Goal: Task Accomplishment & Management: Manage account settings

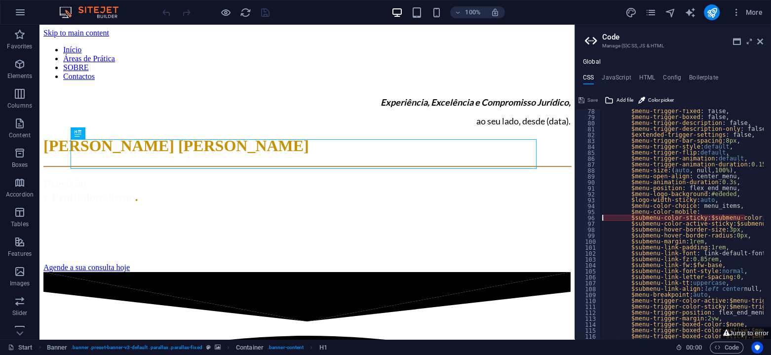
drag, startPoint x: 757, startPoint y: 214, endPoint x: 642, endPoint y: 213, distance: 115.5
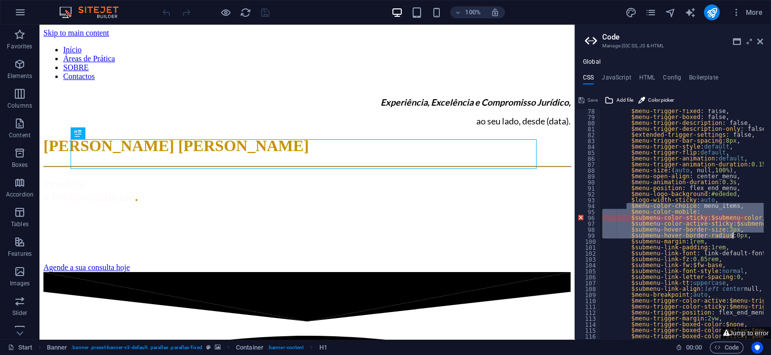
drag, startPoint x: 626, startPoint y: 205, endPoint x: 753, endPoint y: 237, distance: 131.2
drag, startPoint x: 753, startPoint y: 237, endPoint x: 747, endPoint y: 234, distance: 7.1
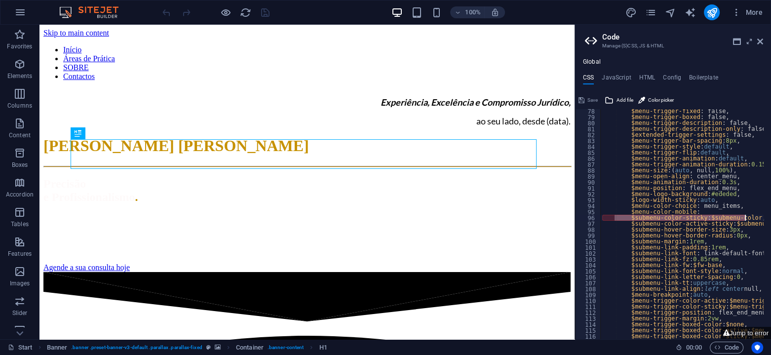
drag, startPoint x: 635, startPoint y: 218, endPoint x: 743, endPoint y: 217, distance: 108.6
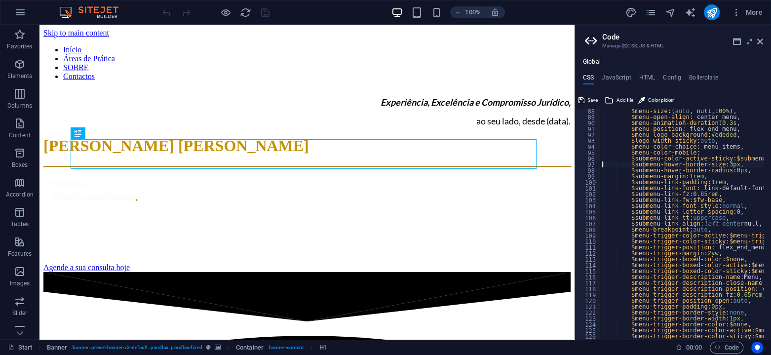
scroll to position [493, 0]
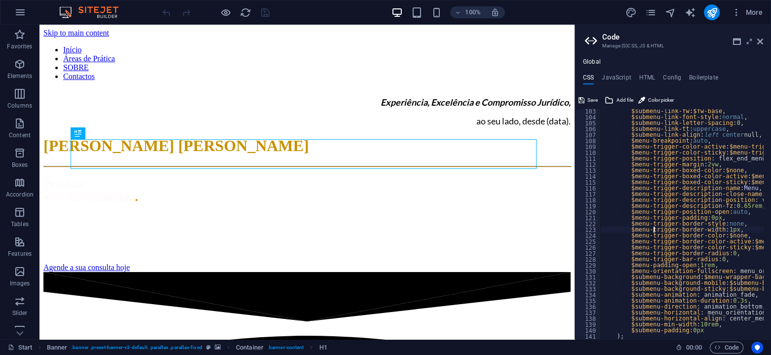
scroll to position [670, 0]
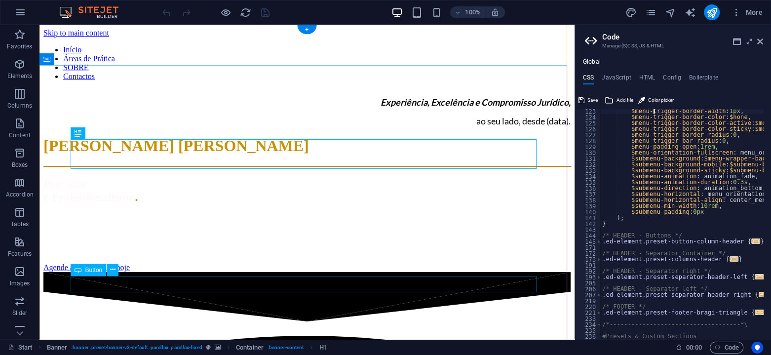
type textarea "$menu-trigger-border-width: 1px,"
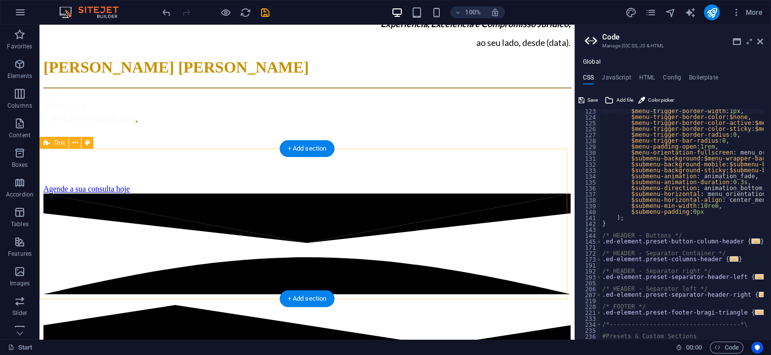
scroll to position [0, 0]
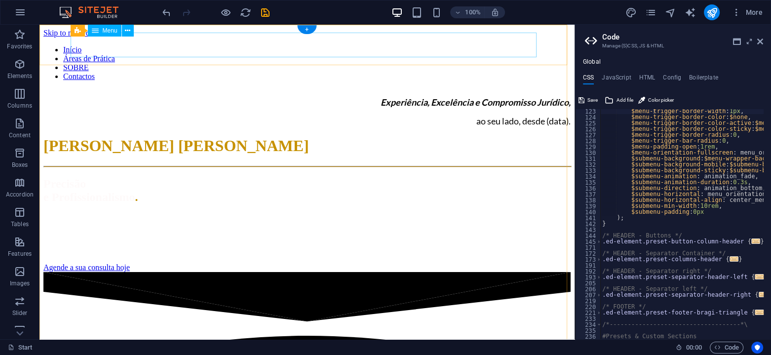
click at [178, 46] on nav "Início Áreas de Prática SOBRE Contactos" at bounding box center [306, 63] width 527 height 36
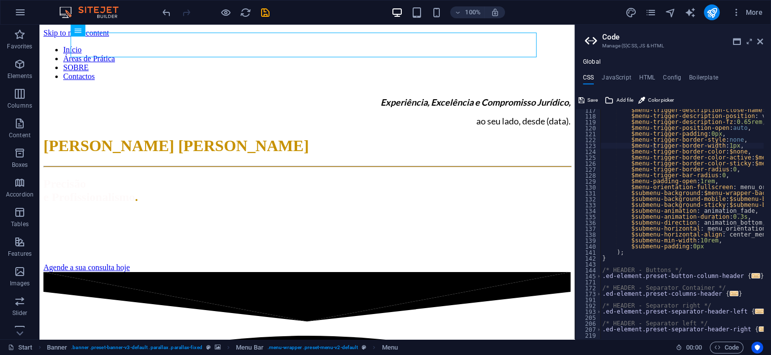
scroll to position [606, 0]
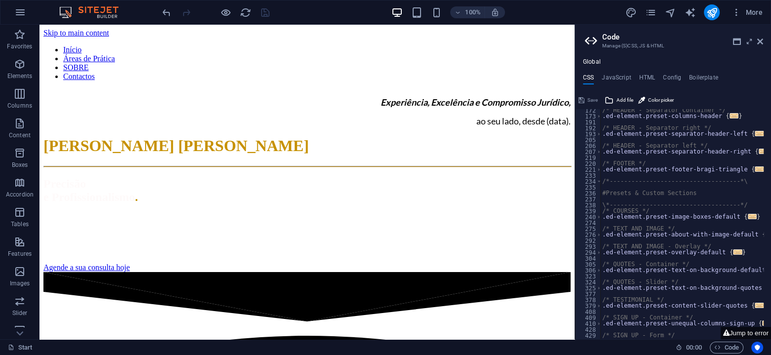
scroll to position [961, 0]
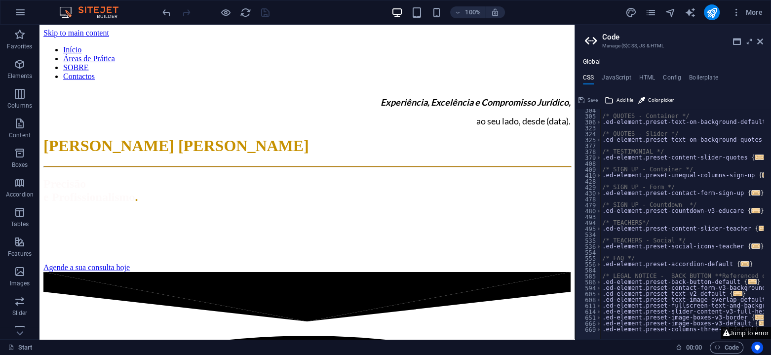
click at [725, 335] on icon at bounding box center [726, 333] width 6 height 6
type textarea "$submenu-color-active-sticky: $submenu-color-active,"
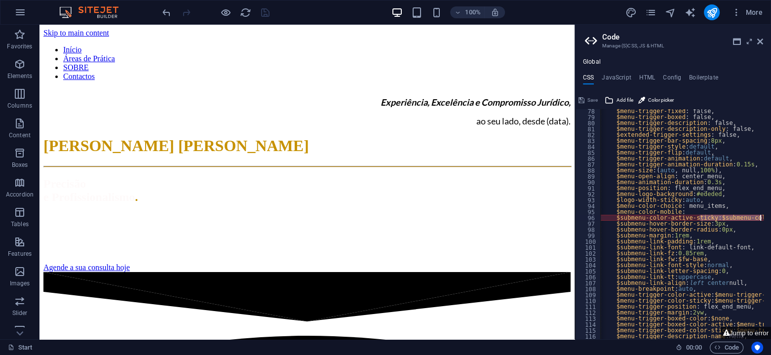
scroll to position [0, 26]
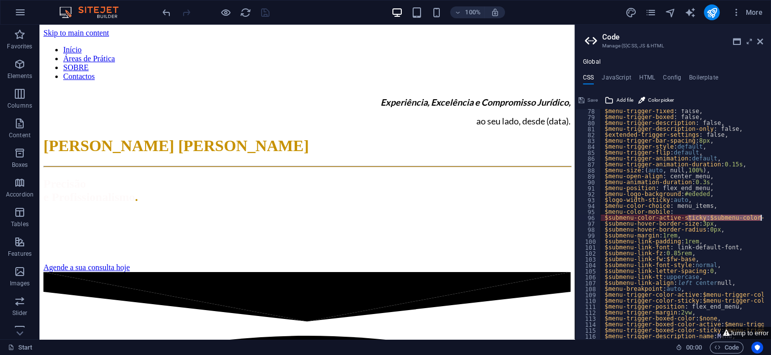
drag, startPoint x: 715, startPoint y: 216, endPoint x: 770, endPoint y: 219, distance: 55.3
click at [770, 219] on div "$submenu-color-active-sticky: $submenu-color-active, 78 79 80 81 82 83 84 85 86…" at bounding box center [673, 224] width 196 height 230
click at [758, 215] on div "$menu-trigger-fixed : false, $menu-trigger-boxed : false, $menu-trigger-descrip…" at bounding box center [681, 224] width 163 height 230
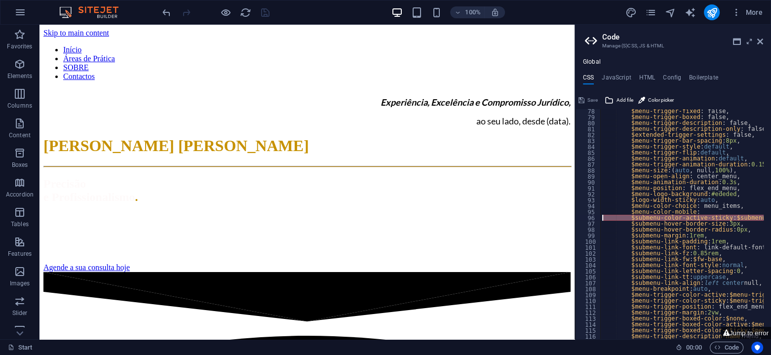
drag, startPoint x: 760, startPoint y: 217, endPoint x: 597, endPoint y: 219, distance: 162.9
click at [597, 219] on div "$submenu-color-active-sticky: $submenu-color-active, 78 79 80 81 82 83 84 85 86…" at bounding box center [673, 224] width 196 height 230
type textarea "$submenu-hover-border-size: 3px,"
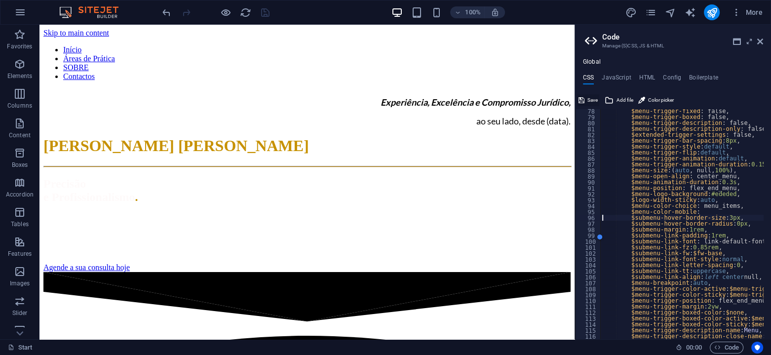
click at [588, 99] on span "Save" at bounding box center [592, 100] width 10 height 12
click at [738, 331] on button "Jump to error" at bounding box center [746, 333] width 50 height 12
click at [735, 334] on button "Jump to error" at bounding box center [746, 333] width 50 height 12
click at [734, 334] on button "Jump to error" at bounding box center [746, 333] width 50 height 12
click at [689, 194] on div "$menu-trigger-fixed : false, $menu-trigger-boxed : false, $menu-trigger-descrip…" at bounding box center [735, 225] width 270 height 235
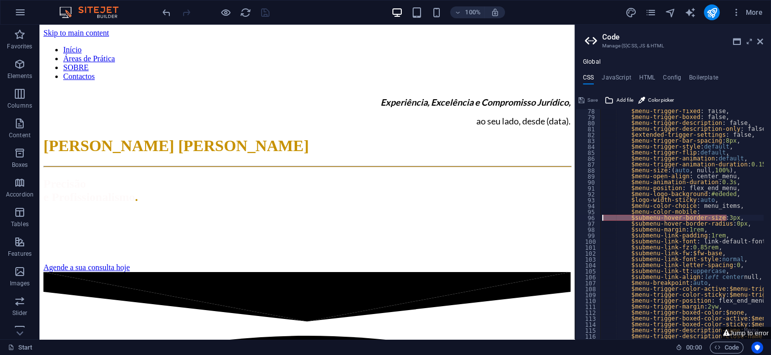
drag, startPoint x: 731, startPoint y: 215, endPoint x: 590, endPoint y: 216, distance: 140.7
click at [590, 216] on div "$menu-logo-background: #ededed, 78 79 80 81 82 83 84 85 86 87 88 89 90 91 92 93…" at bounding box center [673, 224] width 196 height 230
type textarea "$submenu-hover-border-size: 3px,"
type textarea "$submenu-hover-border-radius: 0px,"
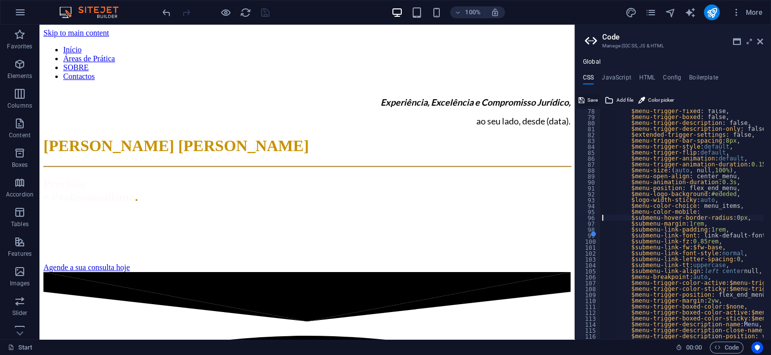
click at [583, 100] on icon at bounding box center [581, 100] width 6 height 12
drag, startPoint x: 736, startPoint y: 215, endPoint x: 577, endPoint y: 218, distance: 159.0
click at [577, 218] on div "$submenu-hover-border-radius: 0px, 78 79 80 81 82 83 84 85 86 87 88 89 90 91 92…" at bounding box center [673, 224] width 196 height 230
type textarea "$submenu-margin: 1rem,"
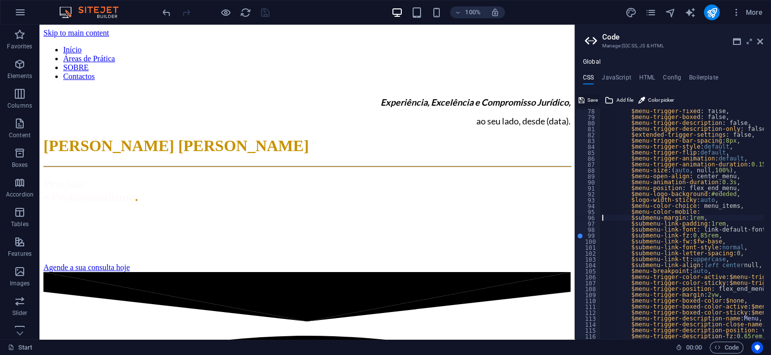
click at [589, 100] on span "Save" at bounding box center [592, 100] width 10 height 12
drag, startPoint x: 696, startPoint y: 217, endPoint x: 593, endPoint y: 218, distance: 103.2
click at [593, 218] on div "$submenu-margin: 1rem, 78 79 80 81 82 83 84 85 86 87 88 89 90 91 92 93 94 95 96…" at bounding box center [673, 224] width 196 height 230
type textarea "$submenu-link-padding: 1rem,"
click at [583, 100] on icon at bounding box center [581, 100] width 6 height 12
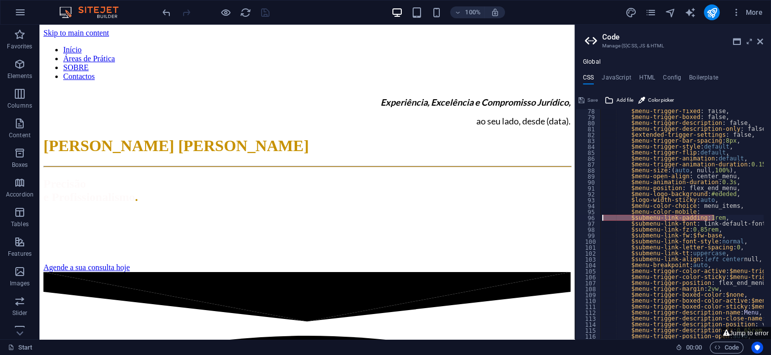
drag, startPoint x: 716, startPoint y: 220, endPoint x: 594, endPoint y: 216, distance: 122.5
click at [594, 216] on div "$submenu-link-padding: 1rem, 78 79 80 81 82 83 84 85 86 87 88 89 90 91 92 93 94…" at bounding box center [673, 224] width 196 height 230
type textarea "$submenu-link-font: link-default-font,"
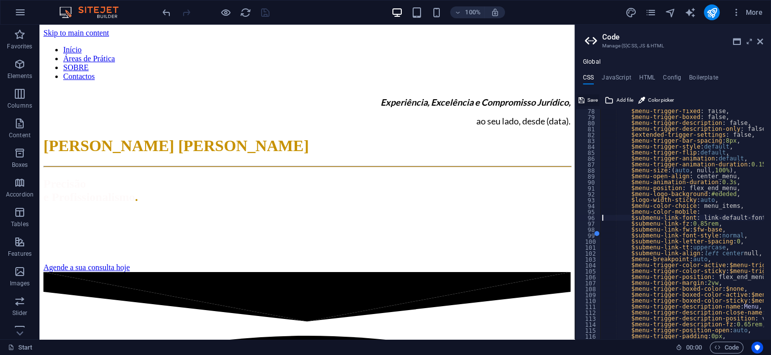
click at [587, 100] on span "Save" at bounding box center [592, 100] width 10 height 12
drag, startPoint x: 744, startPoint y: 219, endPoint x: 575, endPoint y: 220, distance: 169.3
click at [576, 220] on aside "Code Manage (S)CSS, JS & HTML Global CSS JavaScript HTML Config Boilerplate $su…" at bounding box center [673, 182] width 196 height 314
type textarea "$submenu-link-fz: 0.85rem,"
click at [589, 98] on span "Save" at bounding box center [592, 100] width 10 height 12
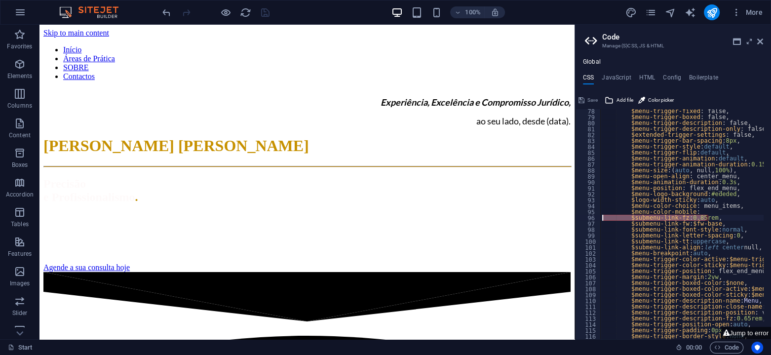
drag, startPoint x: 706, startPoint y: 217, endPoint x: 590, endPoint y: 217, distance: 116.0
click at [590, 217] on div "$submenu-link-fz: 0.85rem, 78 79 80 81 82 83 84 85 86 87 88 89 90 91 92 93 94 9…" at bounding box center [673, 224] width 196 height 230
type textarea "$submenu-link-fw: $fw-base,"
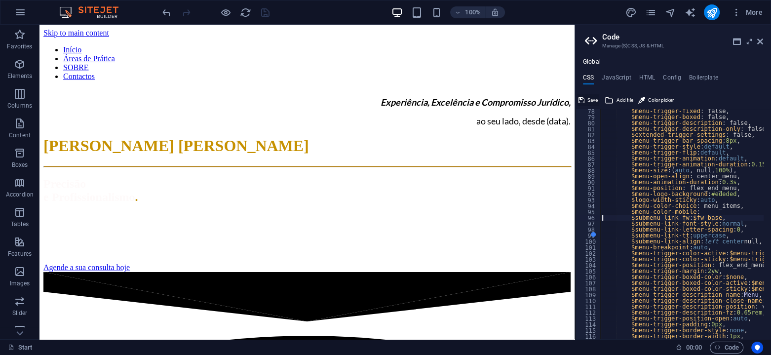
click at [589, 103] on span "Save" at bounding box center [592, 100] width 10 height 12
drag, startPoint x: 631, startPoint y: 219, endPoint x: 581, endPoint y: 217, distance: 49.4
click at [581, 217] on div "$submenu-link-fw: $fw-base, 78 79 80 81 82 83 84 85 86 87 88 89 90 91 92 93 94 …" at bounding box center [673, 224] width 196 height 230
type textarea "$submenu-link-font-style: normal,"
click at [590, 99] on span "Save" at bounding box center [592, 100] width 10 height 12
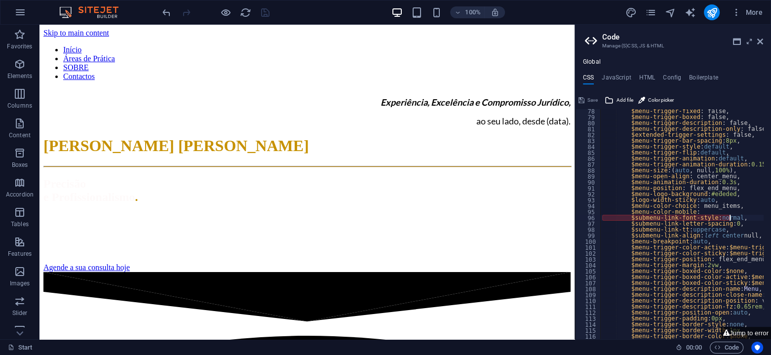
drag, startPoint x: 742, startPoint y: 216, endPoint x: 646, endPoint y: 211, distance: 96.4
click at [739, 217] on div "$menu-trigger-fixed : false, $menu-trigger-boxed : false, $menu-trigger-descrip…" at bounding box center [735, 225] width 270 height 235
drag, startPoint x: 604, startPoint y: 217, endPoint x: 751, endPoint y: 217, distance: 146.6
click at [751, 217] on div "$menu-trigger-fixed : false, $menu-trigger-boxed : false, $menu-trigger-descrip…" at bounding box center [735, 225] width 270 height 235
type textarea "$submenu-link-letter-spacing: 0,"
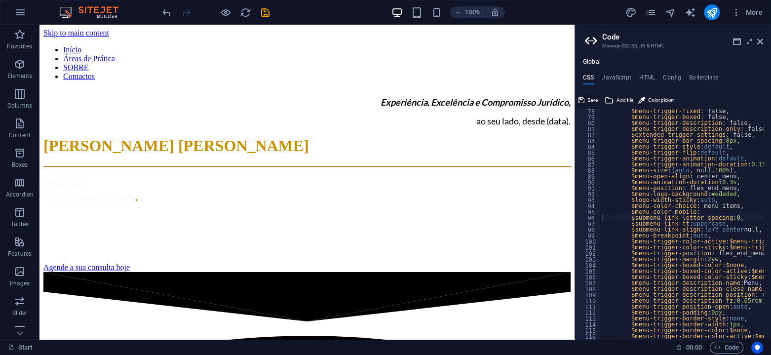
click at [591, 101] on span "Save" at bounding box center [592, 100] width 10 height 12
drag, startPoint x: 604, startPoint y: 219, endPoint x: 730, endPoint y: 219, distance: 125.9
click at [730, 219] on div "$menu-trigger-fixed : false, $menu-trigger-boxed : false, $menu-trigger-descrip…" at bounding box center [735, 225] width 270 height 235
type textarea "$menu-color-mobile:"
click at [586, 96] on button "Save" at bounding box center [588, 100] width 22 height 12
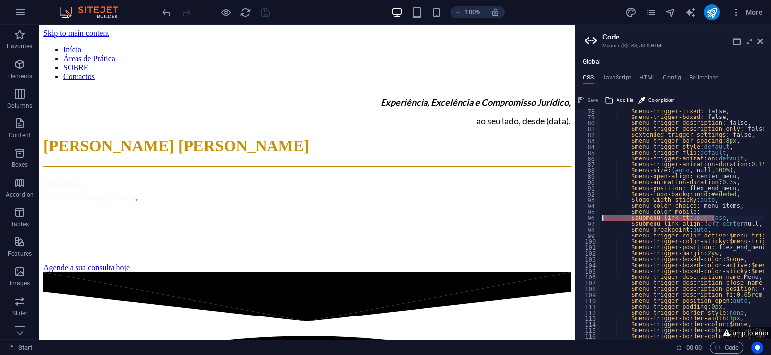
drag, startPoint x: 714, startPoint y: 218, endPoint x: 599, endPoint y: 218, distance: 115.0
click at [599, 218] on div "$menu-color-mobile: 78 79 80 81 82 83 84 85 86 87 88 89 90 91 92 93 94 95 96 97…" at bounding box center [673, 224] width 196 height 230
type textarea "$submenu-link-tt: uppercase,"
type textarea "$menu-color-mobile:"
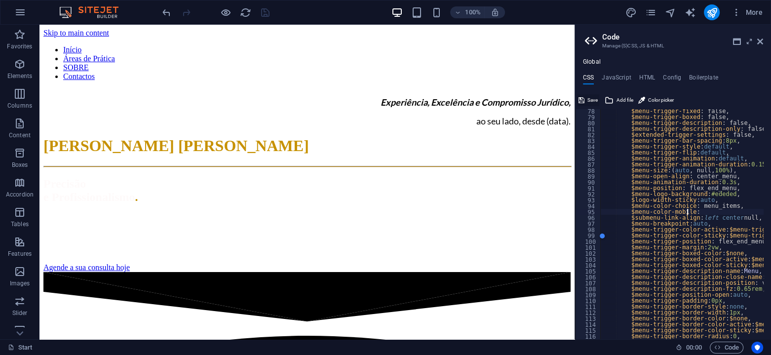
click at [590, 97] on span "Save" at bounding box center [592, 100] width 10 height 12
drag, startPoint x: 747, startPoint y: 218, endPoint x: 595, endPoint y: 217, distance: 152.0
click at [595, 217] on div "$menu-color-mobile: 78 79 80 81 82 83 84 85 86 87 88 89 90 91 92 93 94 95 96 97…" at bounding box center [673, 224] width 196 height 230
type textarea "$submenu-link-align: left center null,"
type textarea "$menu-color-mobile:"
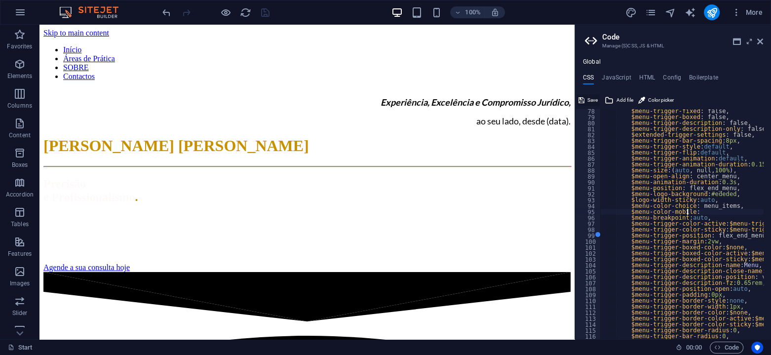
click at [591, 97] on span "Save" at bounding box center [592, 100] width 10 height 12
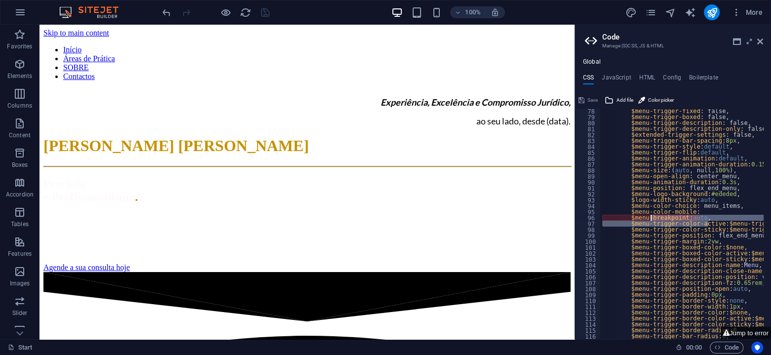
drag, startPoint x: 709, startPoint y: 221, endPoint x: 649, endPoint y: 217, distance: 60.3
click at [649, 217] on div "$menu-trigger-fixed : false, $menu-trigger-boxed : false, $menu-trigger-descrip…" at bounding box center [735, 225] width 270 height 235
click at [661, 229] on div at bounding box center [702, 235] width 111 height 20
type textarea "$menu-breakpoint: auto,"
drag, startPoint x: 609, startPoint y: 217, endPoint x: 639, endPoint y: 220, distance: 30.8
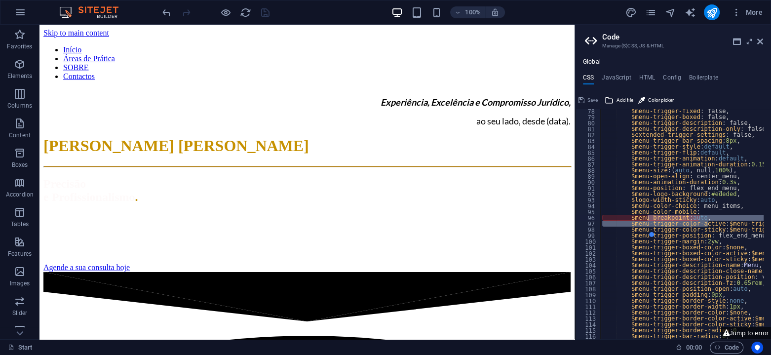
click at [608, 217] on div "$menu-trigger-fixed : false, $menu-trigger-boxed : false, $menu-trigger-descrip…" at bounding box center [735, 225] width 270 height 235
drag, startPoint x: 701, startPoint y: 215, endPoint x: 580, endPoint y: 215, distance: 120.9
click at [580, 215] on div "$menu-breakpoint: auto, 78 79 80 81 82 83 84 85 86 87 88 89 90 91 92 93 94 95 9…" at bounding box center [673, 224] width 196 height 230
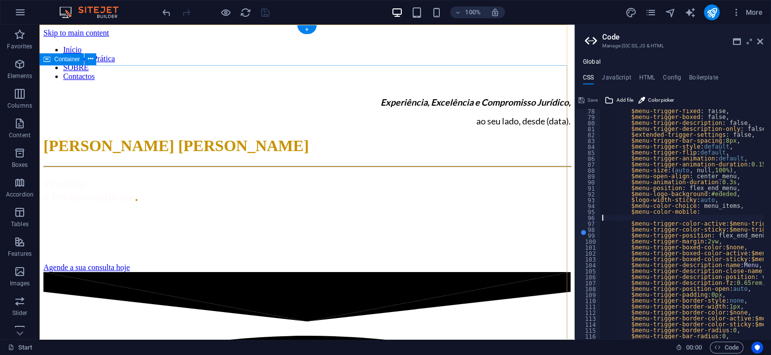
type textarea "$menu-trigger-color-active: $menu-trigger-color,"
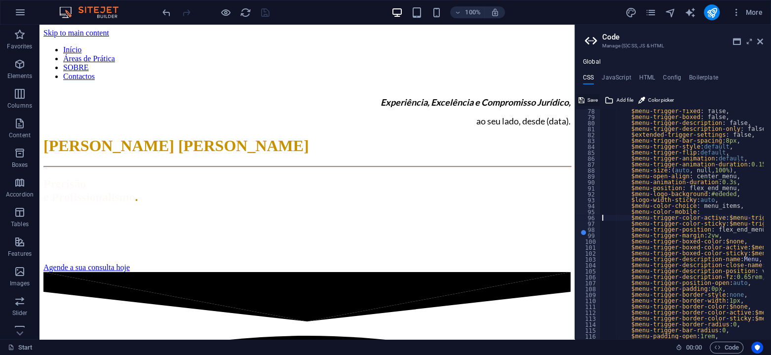
click at [584, 96] on button "Save" at bounding box center [588, 100] width 22 height 12
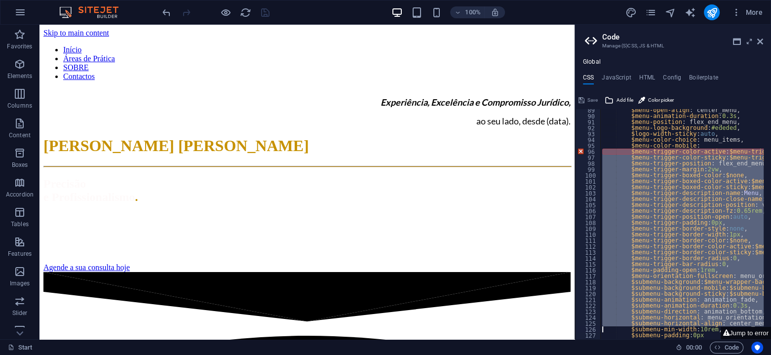
scroll to position [499, 0]
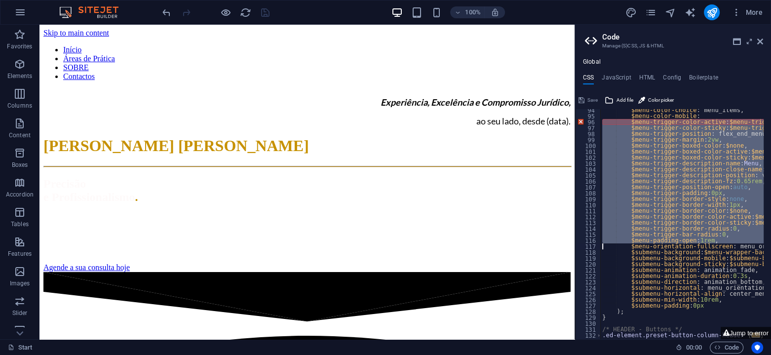
type textarea "$menu-orientation-fullscreen: menu_orientation_column,"
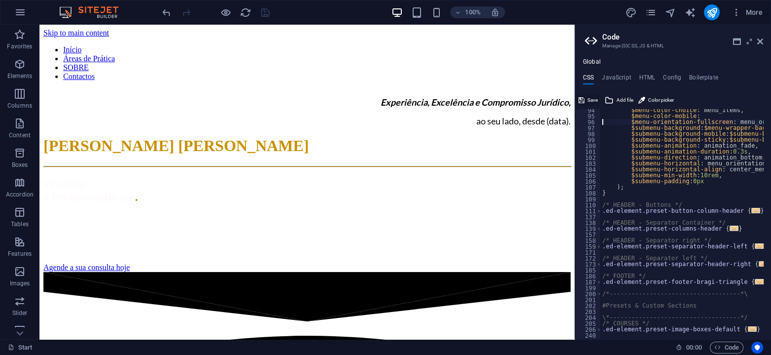
click at [587, 100] on span "Save" at bounding box center [592, 100] width 10 height 12
click at [611, 121] on div "$menu-color-choice : menu_items, $menu-color-mobile : $menu-orientation-fullscr…" at bounding box center [735, 224] width 270 height 235
type textarea "$submenu-background: $menu-wrapper-background,"
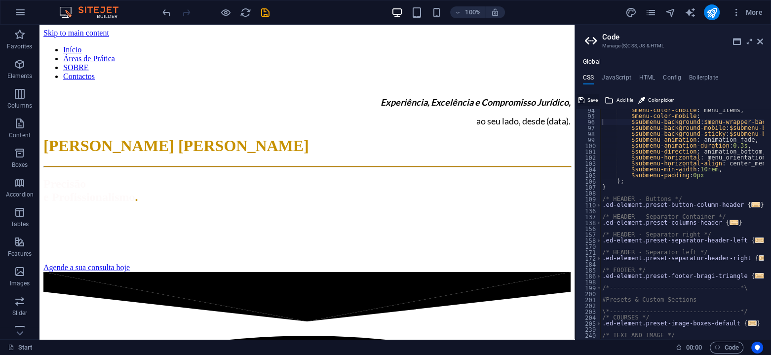
drag, startPoint x: 592, startPoint y: 99, endPoint x: 585, endPoint y: 118, distance: 20.0
click at [592, 99] on span "Save" at bounding box center [592, 100] width 10 height 12
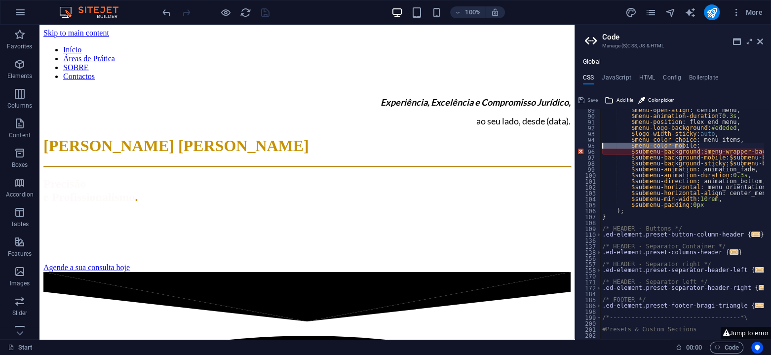
drag, startPoint x: 685, startPoint y: 146, endPoint x: 579, endPoint y: 145, distance: 105.6
click at [579, 145] on div "$submenu-background: $menu-wrapper-background, 89 90 91 92 93 94 95 96 97 98 99…" at bounding box center [673, 224] width 196 height 230
type textarea "$menu-color-mobile:"
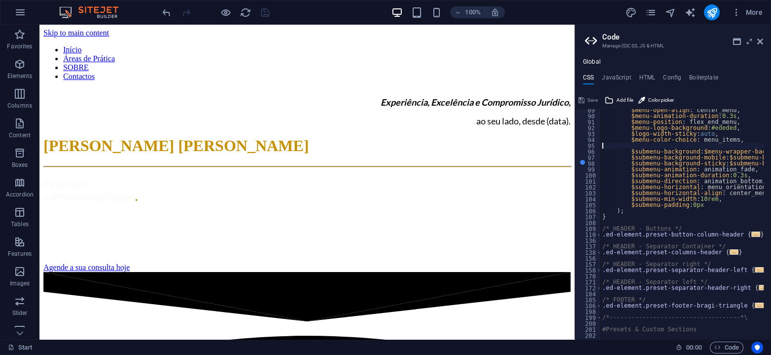
type textarea "$submenu-background: $menu-wrapper-background,"
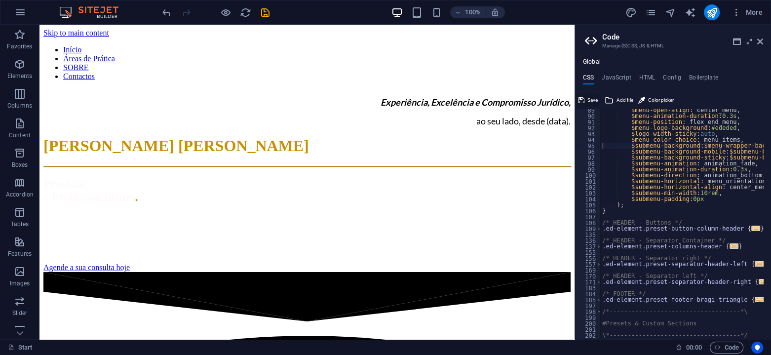
click at [579, 100] on icon at bounding box center [581, 100] width 6 height 12
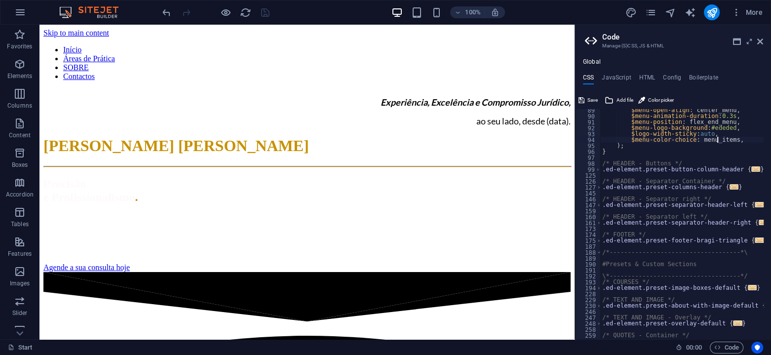
type textarea "$menu-color-choice: menu_items"
click at [585, 99] on button "Save" at bounding box center [588, 100] width 22 height 12
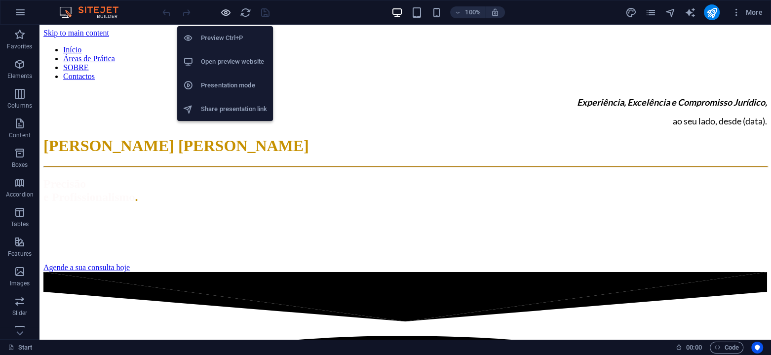
scroll to position [0, 0]
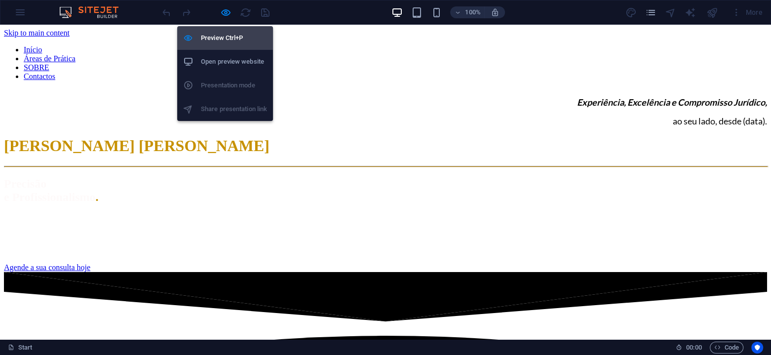
click at [229, 41] on h6 "Preview Ctrl+P" at bounding box center [234, 38] width 66 height 12
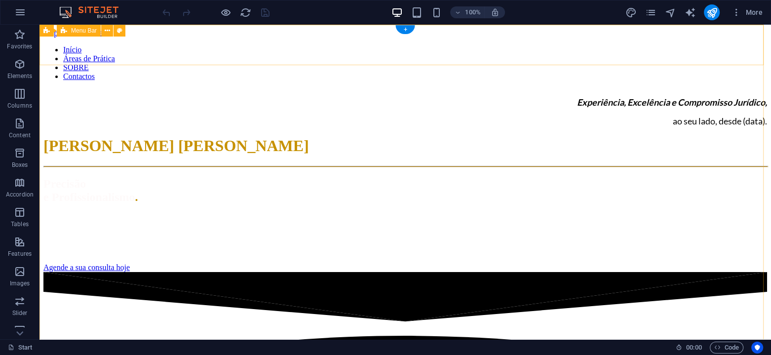
click at [151, 49] on div "Início Áreas de Prática SOBRE Contactos" at bounding box center [405, 59] width 724 height 43
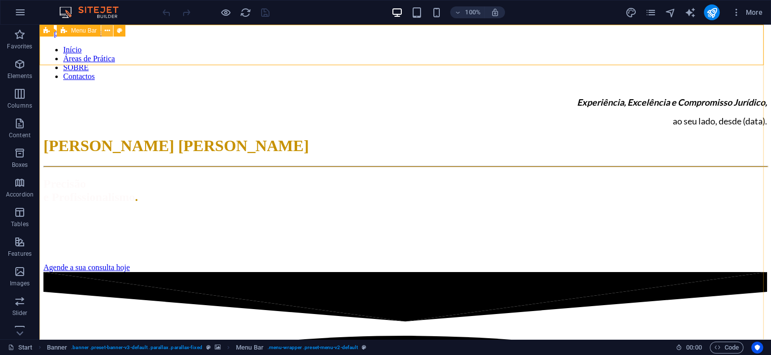
click at [109, 27] on icon at bounding box center [107, 31] width 5 height 10
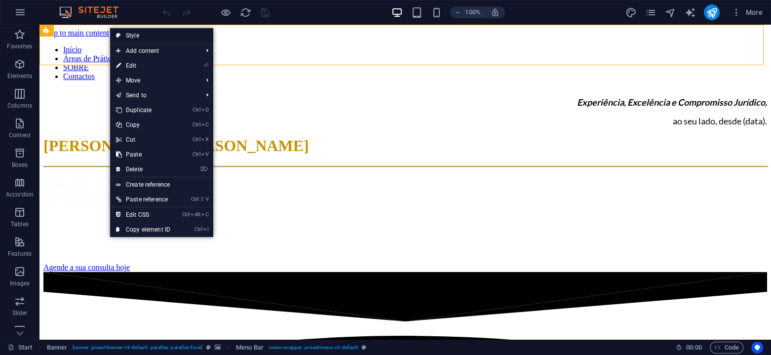
click at [127, 37] on link "Style" at bounding box center [161, 35] width 103 height 15
select select "rem"
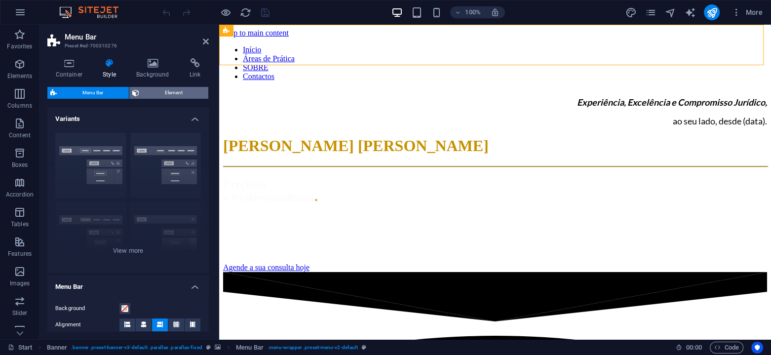
click at [158, 93] on span "Element" at bounding box center [173, 93] width 63 height 12
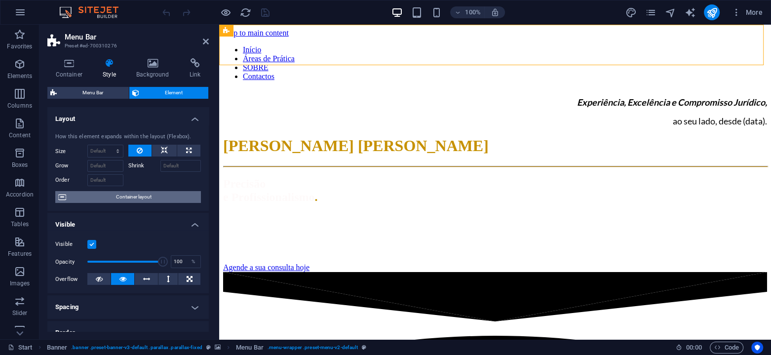
click at [148, 197] on span "Container layout" at bounding box center [133, 197] width 129 height 12
select select "vh"
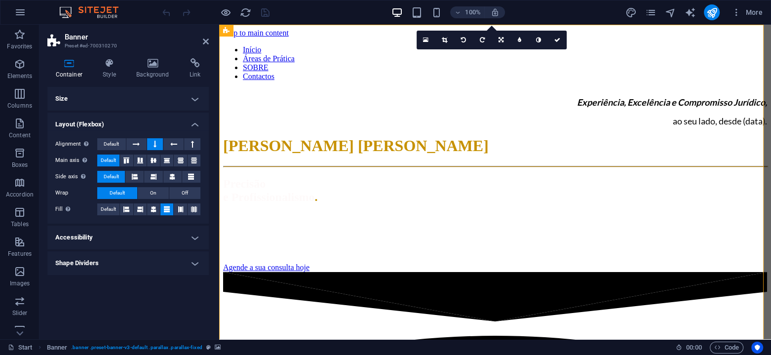
click at [66, 95] on h4 "Size" at bounding box center [127, 99] width 161 height 24
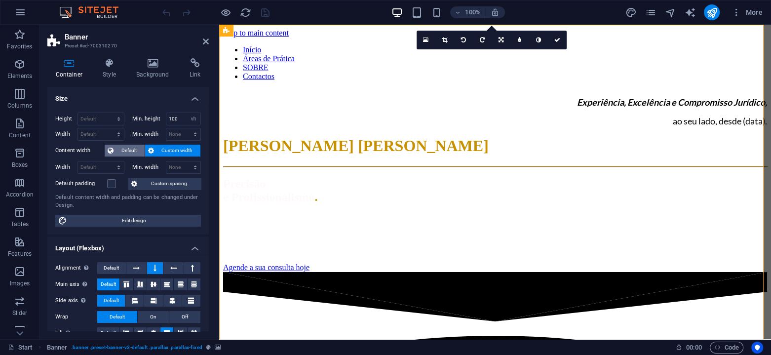
click at [119, 148] on span "Default" at bounding box center [128, 151] width 25 height 12
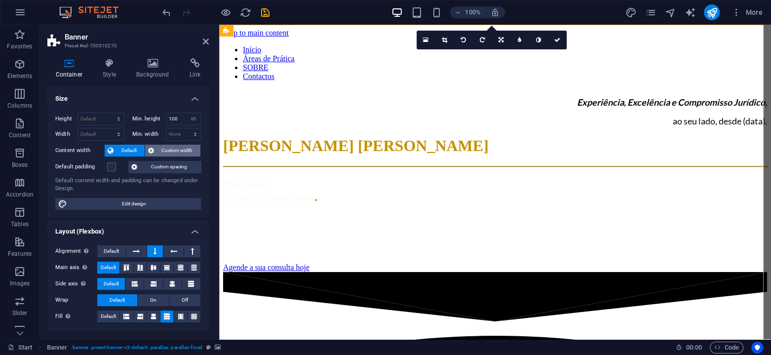
click at [158, 151] on span "Custom width" at bounding box center [177, 151] width 41 height 12
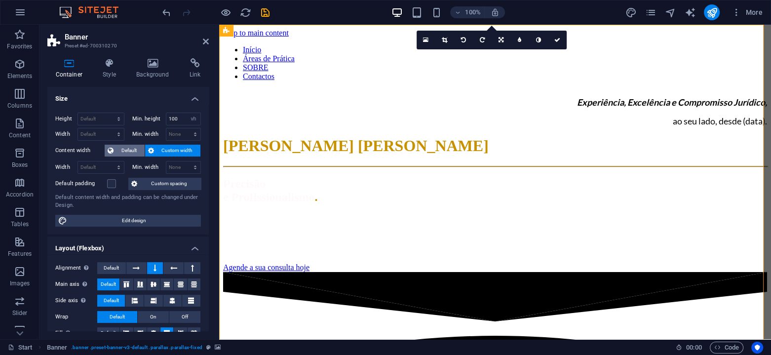
click at [135, 149] on span "Default" at bounding box center [128, 151] width 25 height 12
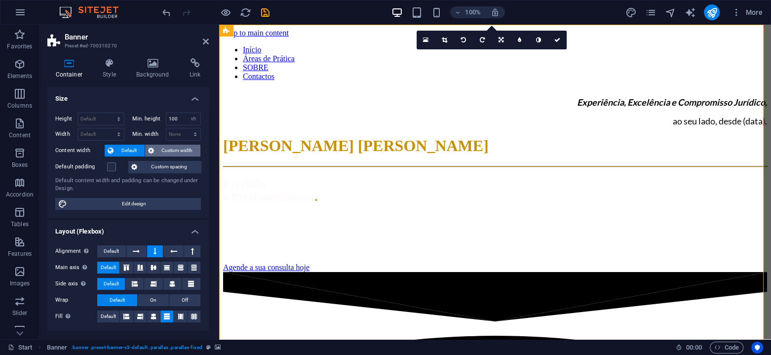
click at [161, 153] on span "Custom width" at bounding box center [177, 151] width 41 height 12
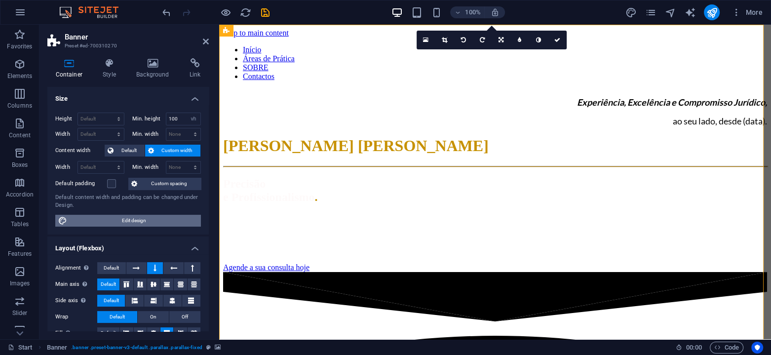
click at [146, 222] on span "Edit design" at bounding box center [134, 221] width 128 height 12
select select "rem"
select select "ease-in-out"
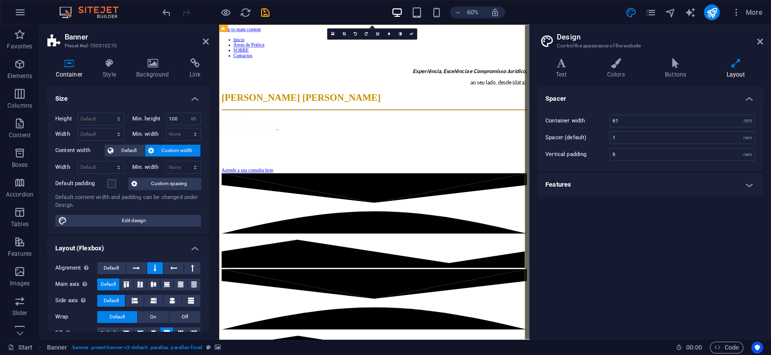
click at [561, 182] on h4 "Features" at bounding box center [650, 185] width 226 height 24
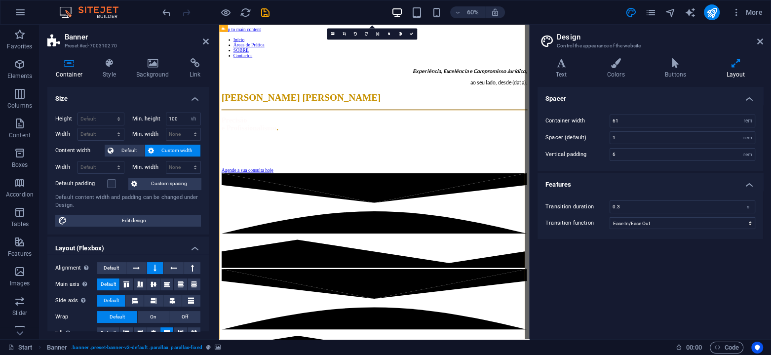
click at [741, 62] on icon at bounding box center [735, 63] width 55 height 10
click at [125, 221] on span "Edit design" at bounding box center [134, 221] width 128 height 12
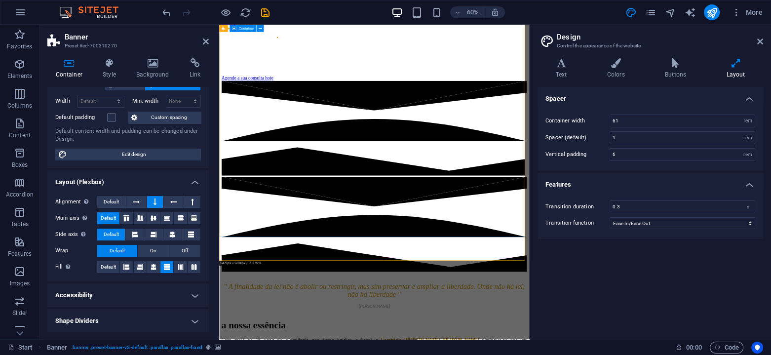
scroll to position [296, 0]
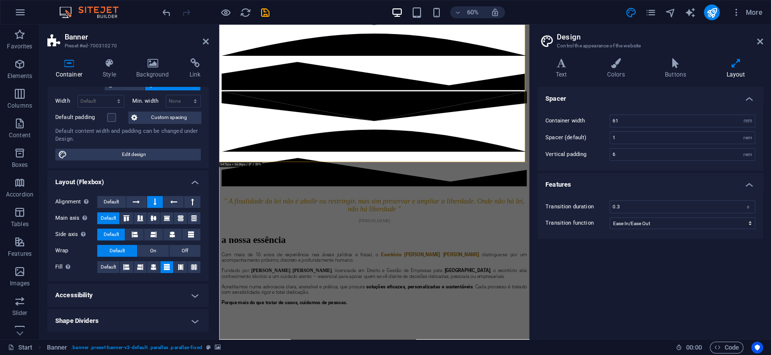
click at [121, 313] on h4 "Shape Dividers" at bounding box center [127, 321] width 161 height 24
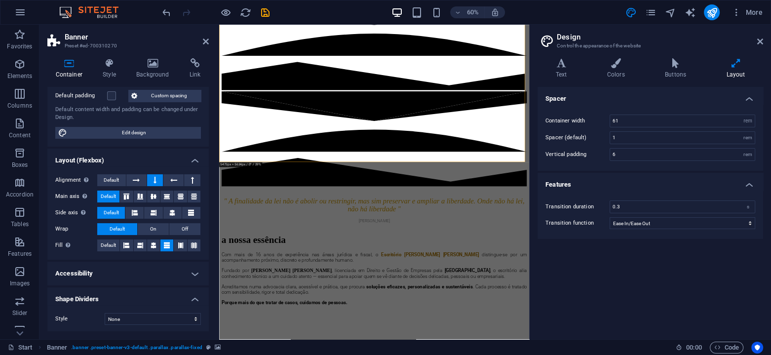
click at [163, 280] on h4 "Accessibility" at bounding box center [127, 274] width 161 height 24
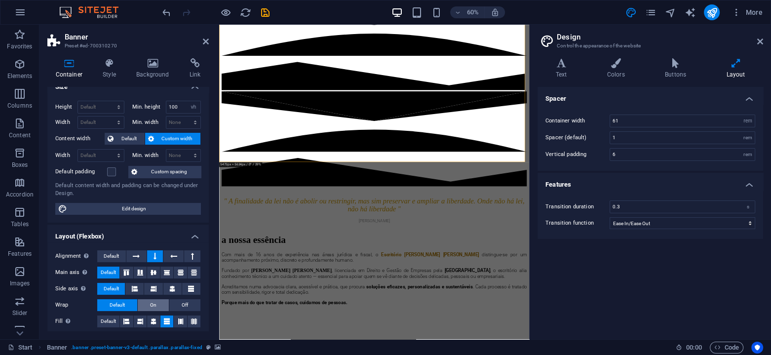
scroll to position [0, 0]
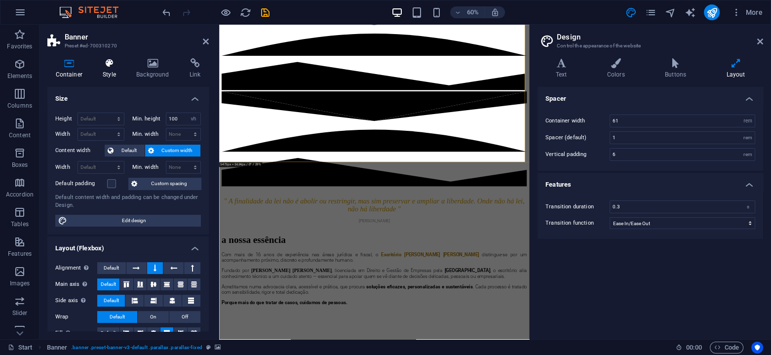
click at [110, 65] on icon at bounding box center [110, 63] width 30 height 10
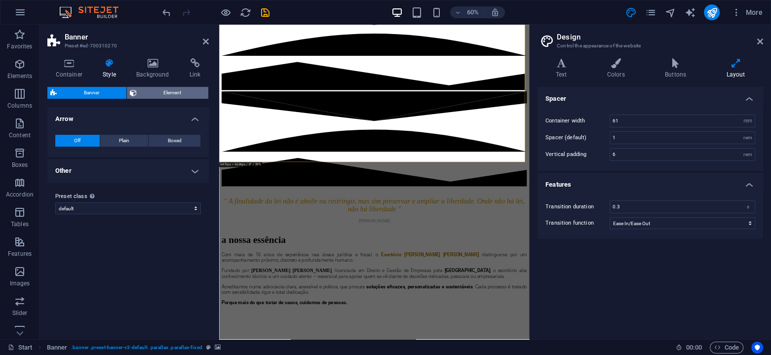
click at [171, 91] on span "Element" at bounding box center [173, 93] width 66 height 12
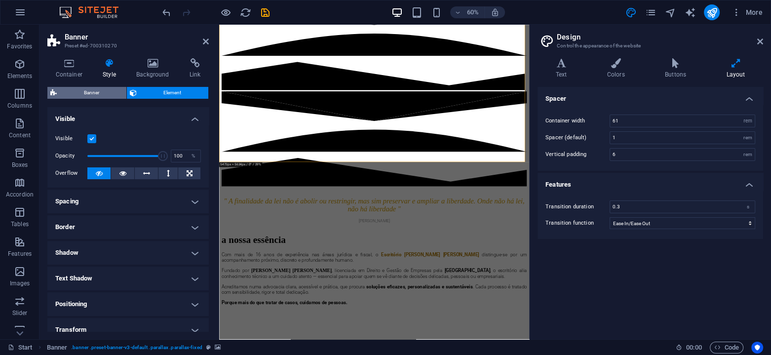
click at [109, 88] on span "Banner" at bounding box center [92, 93] width 64 height 12
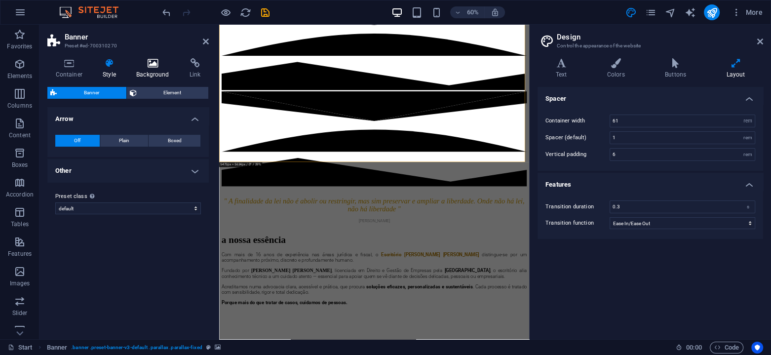
click at [155, 72] on h4 "Background" at bounding box center [154, 68] width 53 height 21
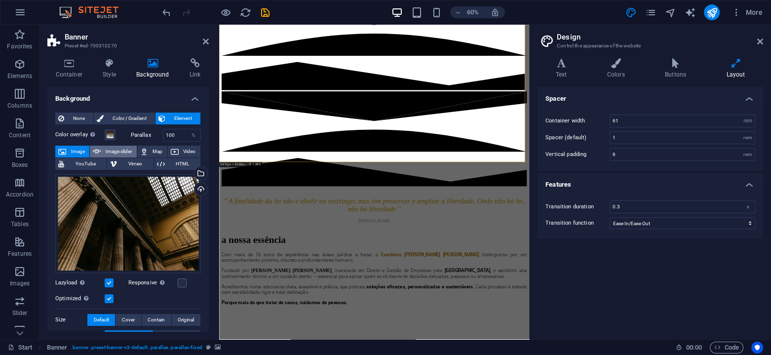
click at [123, 151] on span "Image slider" at bounding box center [119, 152] width 30 height 12
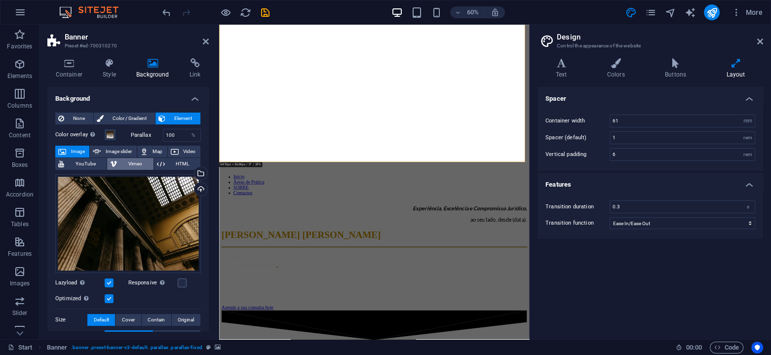
select select "ms"
select select "s"
select select "progressive"
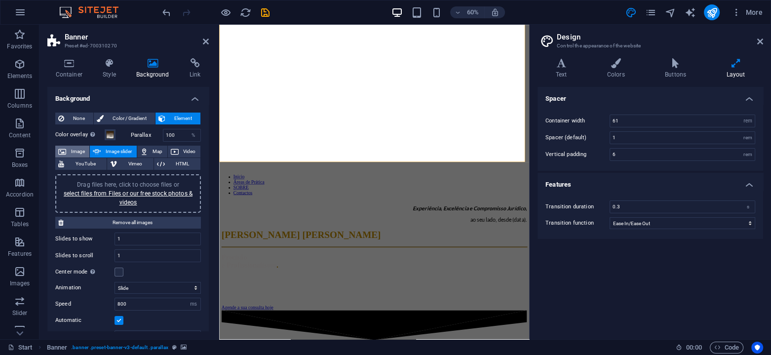
click at [69, 148] on button "Image" at bounding box center [72, 152] width 34 height 12
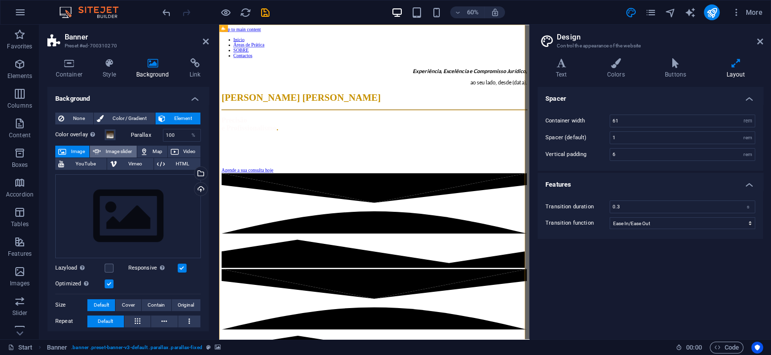
click at [107, 147] on span "Image slider" at bounding box center [119, 152] width 30 height 12
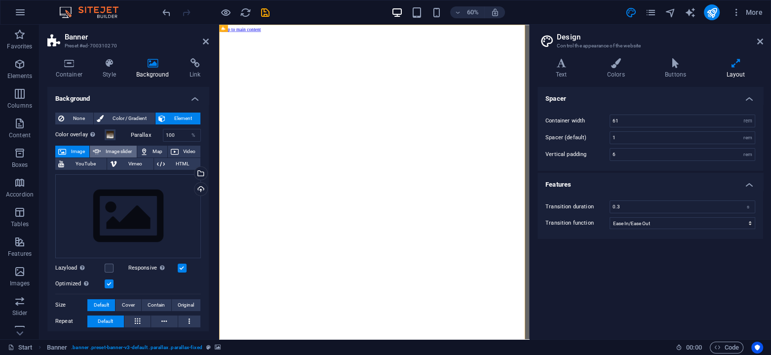
select select "ms"
select select "s"
select select "progressive"
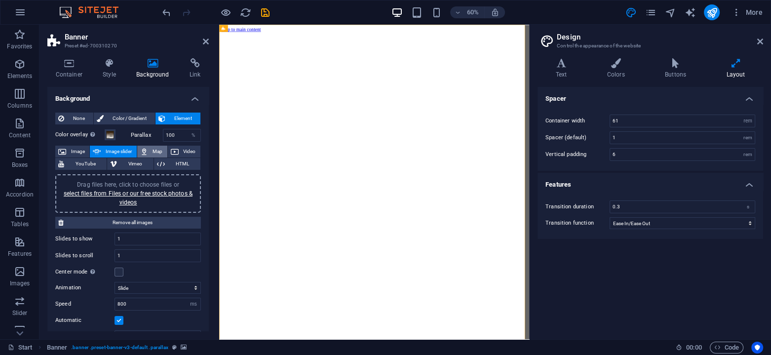
click at [144, 150] on icon at bounding box center [144, 152] width 8 height 12
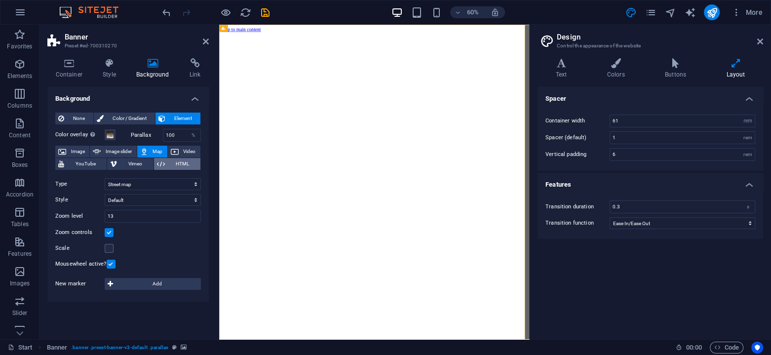
drag, startPoint x: 182, startPoint y: 150, endPoint x: 185, endPoint y: 164, distance: 14.1
click at [182, 152] on span "Video" at bounding box center [190, 152] width 16 height 12
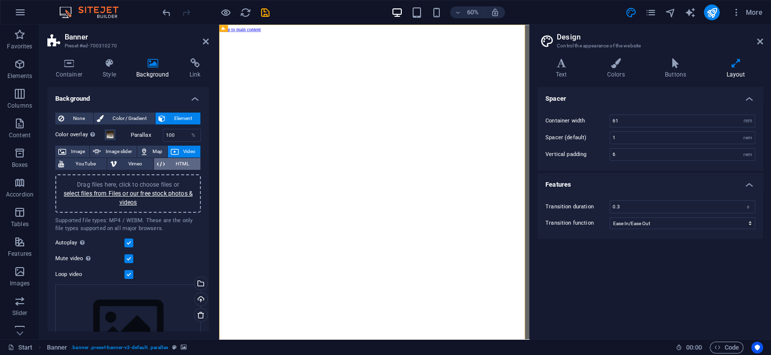
click at [187, 165] on span "HTML" at bounding box center [183, 164] width 30 height 12
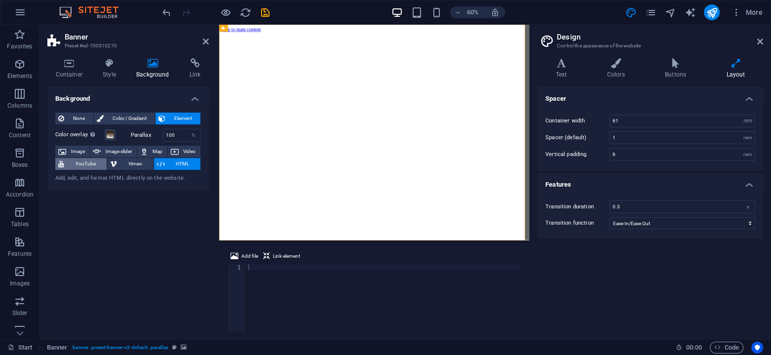
click at [80, 166] on span "YouTube" at bounding box center [85, 164] width 37 height 12
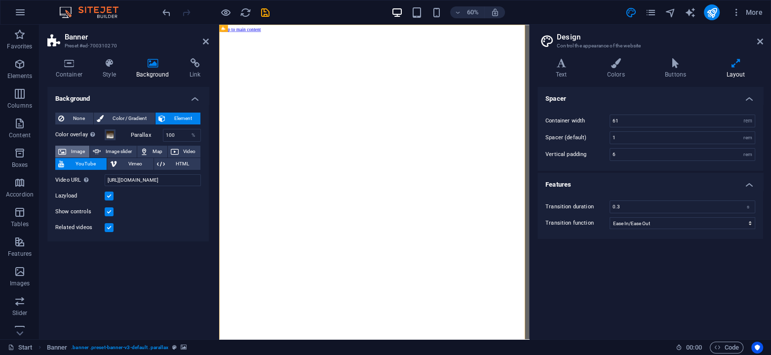
click at [73, 153] on span "Image" at bounding box center [77, 152] width 17 height 12
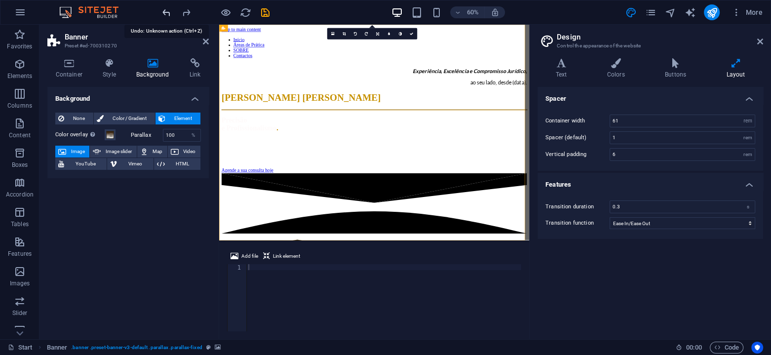
click at [127, 245] on div "Background None Color / Gradient Element Stretch background to full-width Color…" at bounding box center [127, 209] width 161 height 244
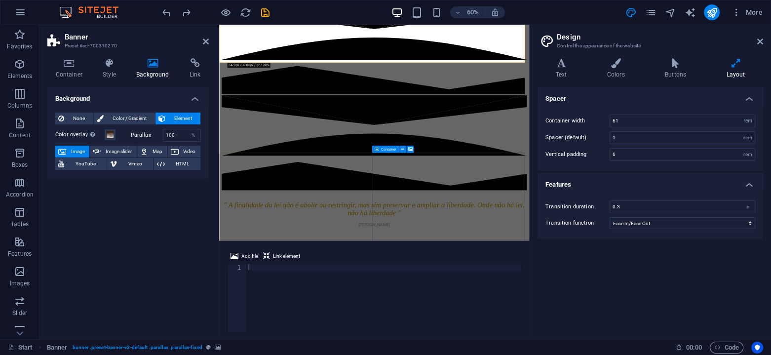
scroll to position [296, 0]
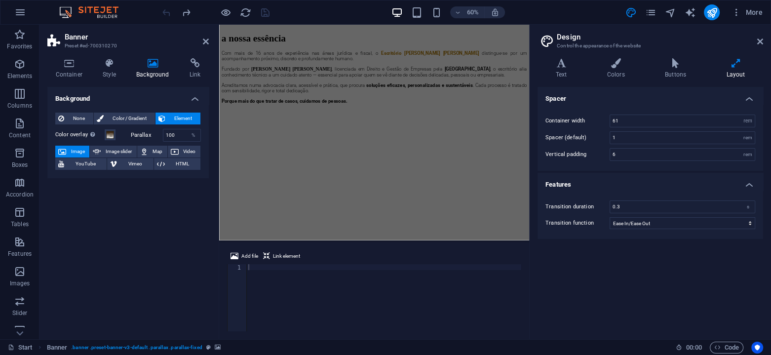
scroll to position [757, 0]
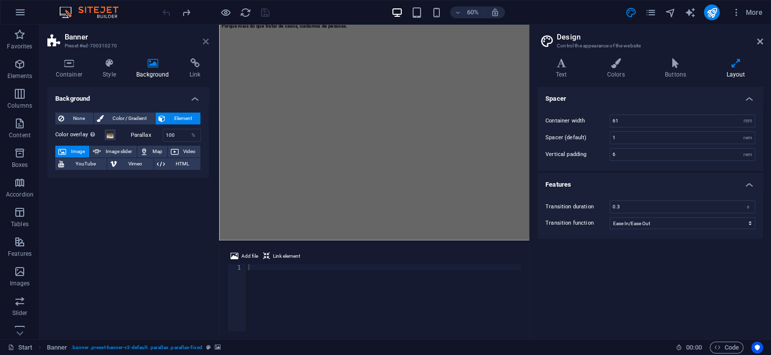
drag, startPoint x: 201, startPoint y: 40, endPoint x: 206, endPoint y: 43, distance: 5.1
click at [201, 40] on h2 "Banner" at bounding box center [137, 37] width 144 height 9
drag, startPoint x: 207, startPoint y: 41, endPoint x: 165, endPoint y: 19, distance: 47.5
click at [207, 41] on icon at bounding box center [206, 42] width 6 height 8
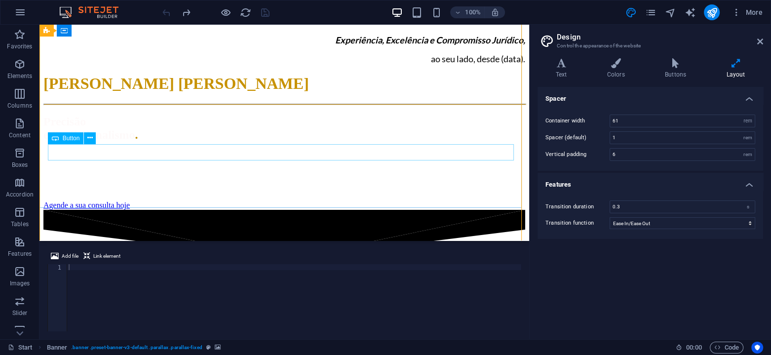
scroll to position [0, 0]
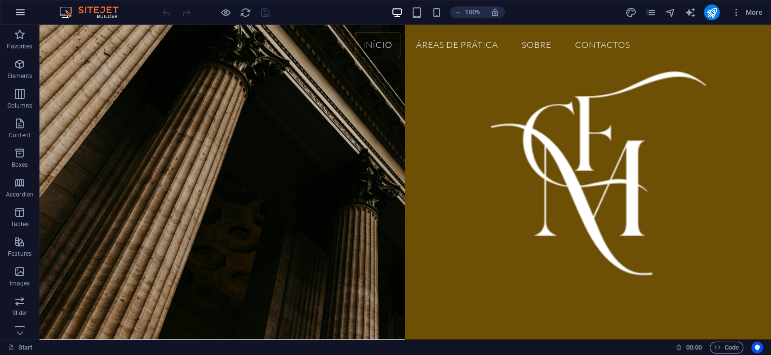
click at [24, 14] on icon "button" at bounding box center [20, 12] width 12 height 12
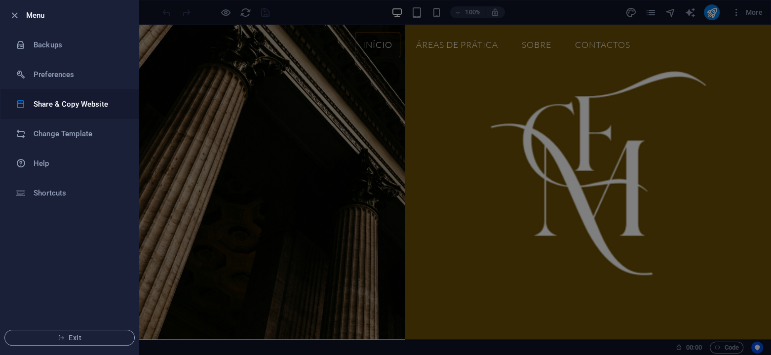
click at [83, 106] on h6 "Share & Copy Website" at bounding box center [79, 104] width 91 height 12
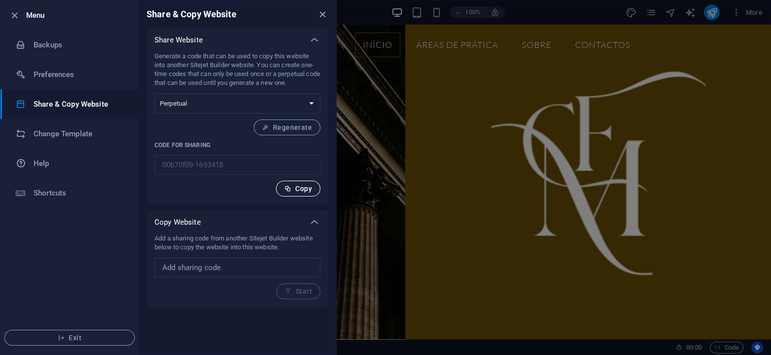
click at [296, 189] on span "Copy" at bounding box center [298, 189] width 28 height 8
click at [0, 0] on div at bounding box center [0, 0] width 0 height 0
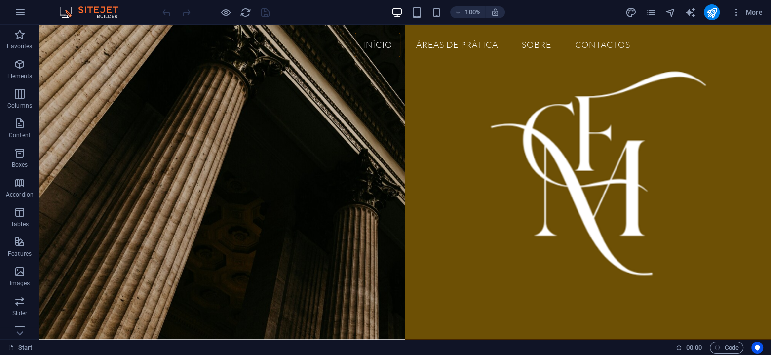
click at [24, 12] on icon "button" at bounding box center [20, 12] width 12 height 12
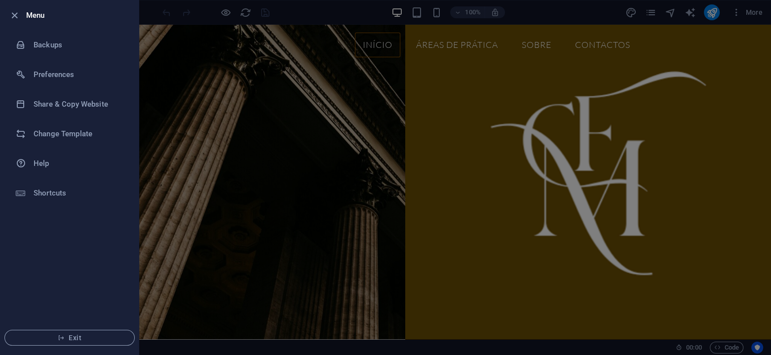
click at [251, 83] on div at bounding box center [385, 177] width 771 height 355
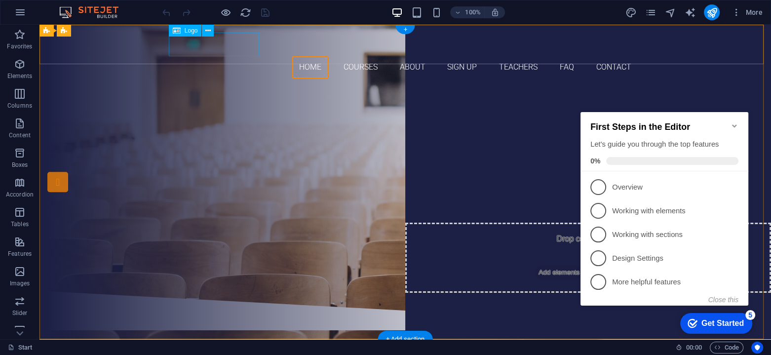
click at [228, 47] on div at bounding box center [405, 45] width 466 height 24
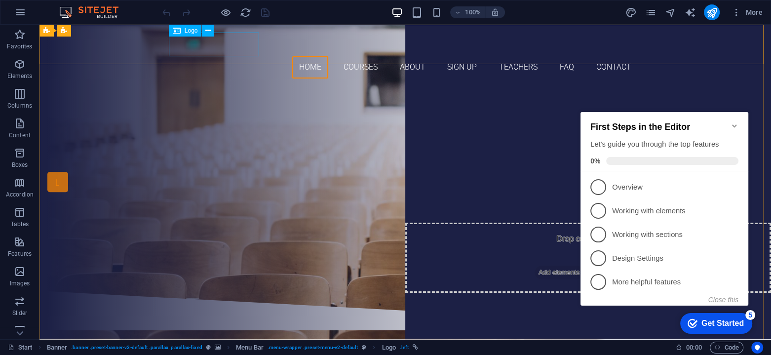
click at [189, 31] on span "Logo" at bounding box center [191, 31] width 13 height 6
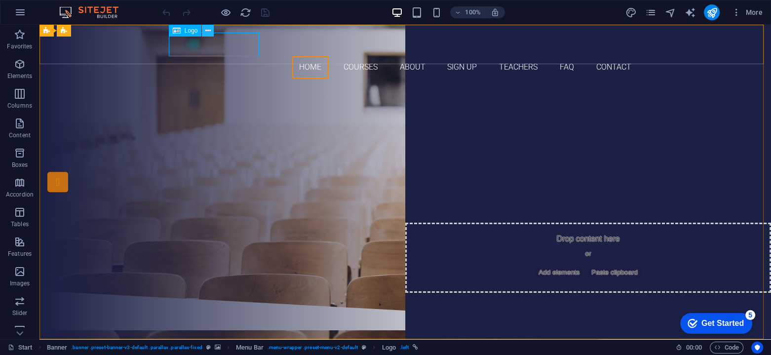
click at [208, 30] on icon at bounding box center [207, 31] width 5 height 10
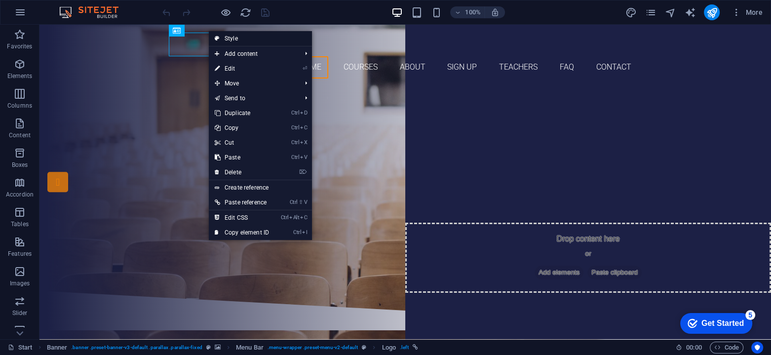
drag, startPoint x: 228, startPoint y: 41, endPoint x: 34, endPoint y: 93, distance: 200.4
click at [228, 41] on link "Style" at bounding box center [260, 38] width 103 height 15
select select "rem"
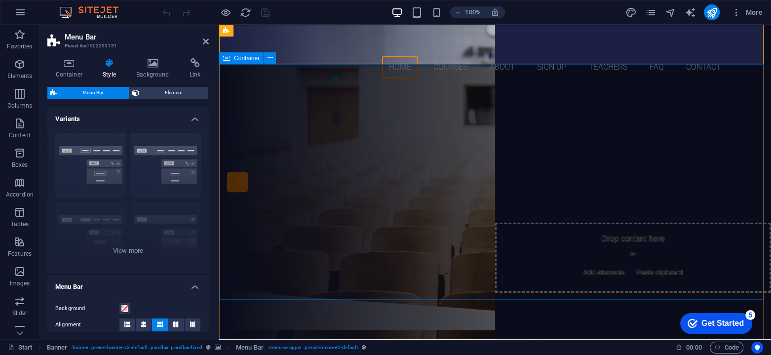
click at [290, 108] on div "Are you ready to learn new languages? Join our Language School Our Courses Sign…" at bounding box center [495, 188] width 552 height 204
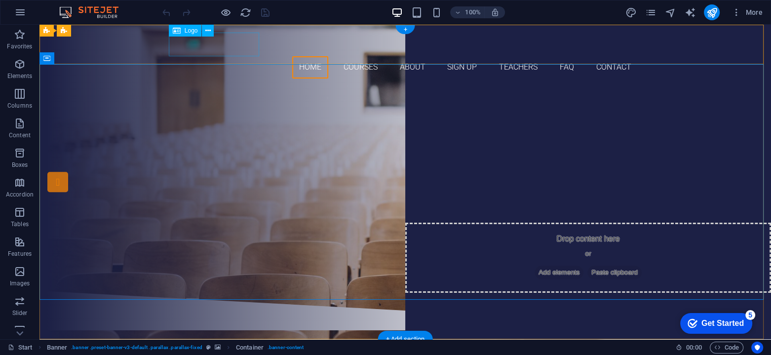
click at [231, 48] on div at bounding box center [405, 45] width 466 height 24
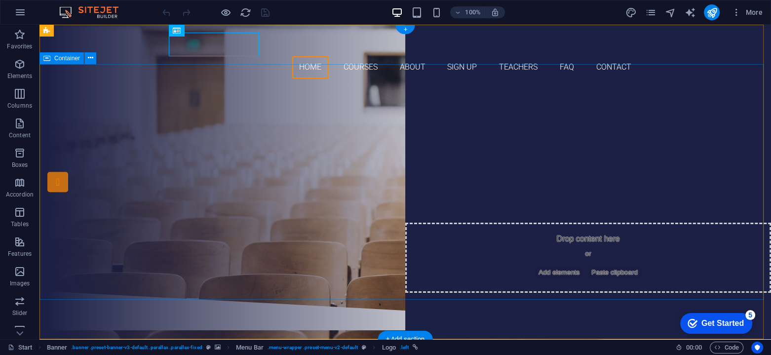
click at [146, 107] on div "Are you ready to learn new languages? Join our Language School Our Courses Sign…" at bounding box center [404, 188] width 731 height 204
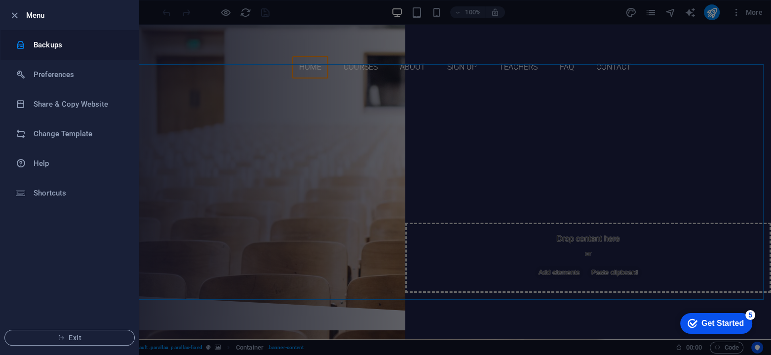
click at [78, 54] on li "Backups" at bounding box center [69, 45] width 138 height 30
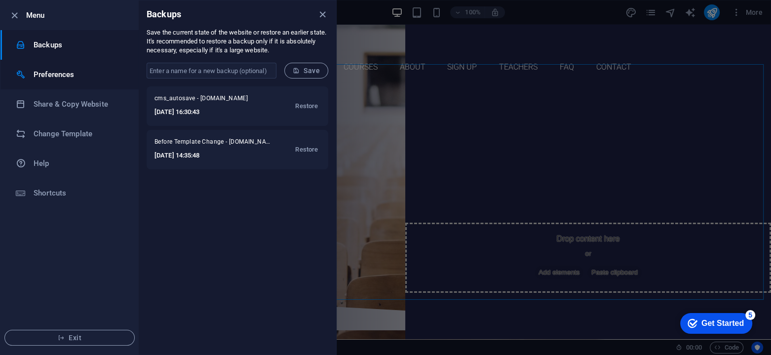
click at [68, 74] on h6 "Preferences" at bounding box center [79, 75] width 91 height 12
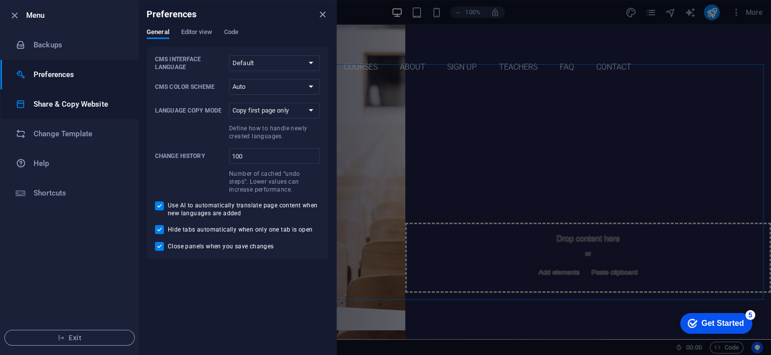
click at [81, 103] on h6 "Share & Copy Website" at bounding box center [79, 104] width 91 height 12
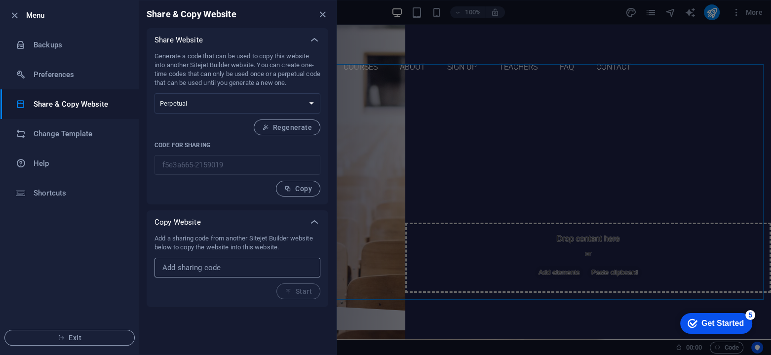
click at [256, 269] on input "text" at bounding box center [237, 268] width 166 height 20
paste input "00b70f09-1693418"
type input "00b70f09-1693418"
click at [301, 292] on span "Start" at bounding box center [298, 291] width 27 height 8
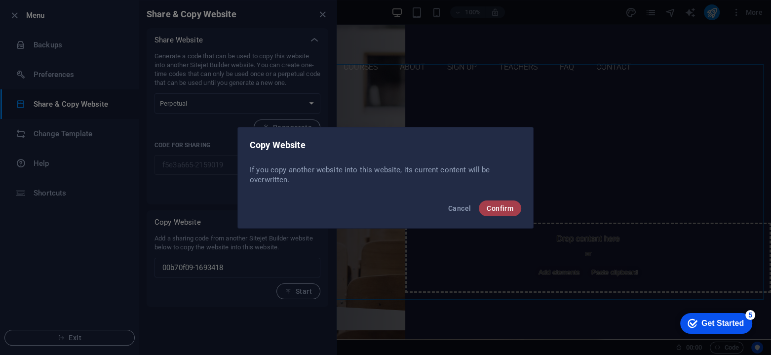
click at [491, 210] on span "Confirm" at bounding box center [500, 208] width 27 height 8
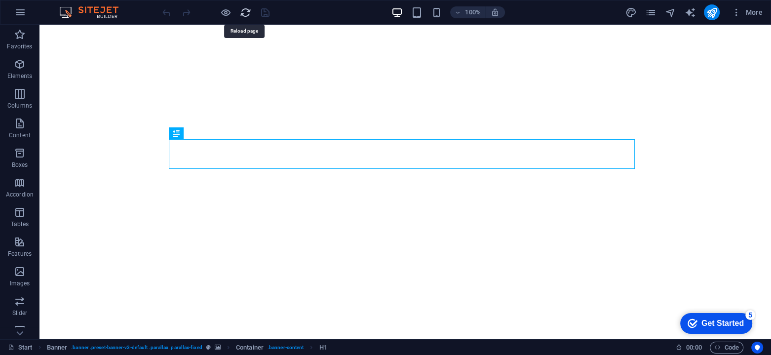
click at [245, 13] on icon "reload" at bounding box center [245, 12] width 11 height 11
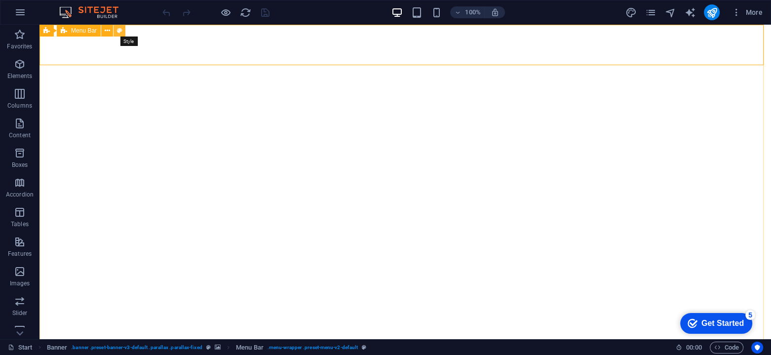
click at [115, 31] on button at bounding box center [120, 31] width 12 height 12
select select "rem"
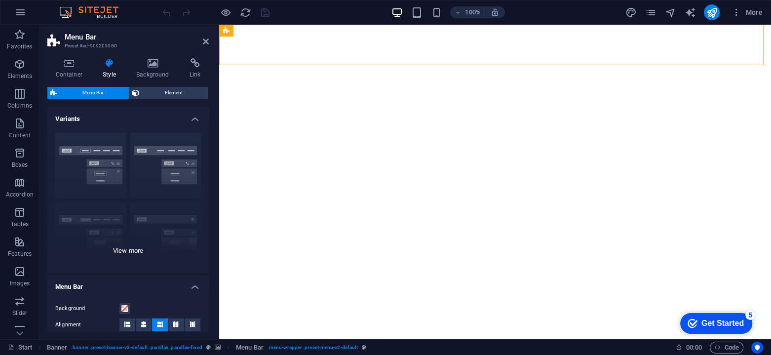
click at [67, 178] on div "Border Centered Default Fixed Loki Trigger Wide XXL" at bounding box center [127, 199] width 161 height 148
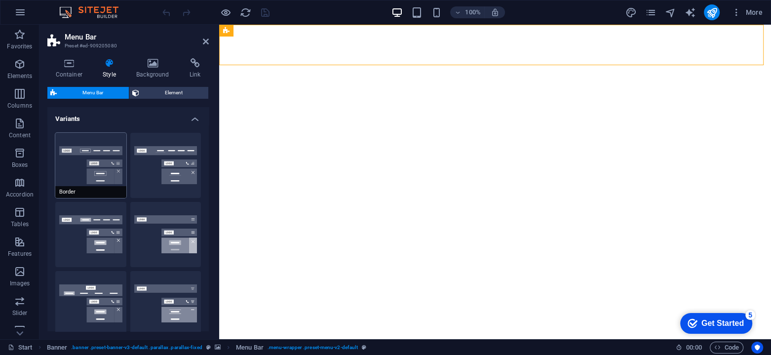
click at [66, 170] on button "Border" at bounding box center [90, 165] width 71 height 65
click at [266, 16] on icon "save" at bounding box center [265, 12] width 11 height 11
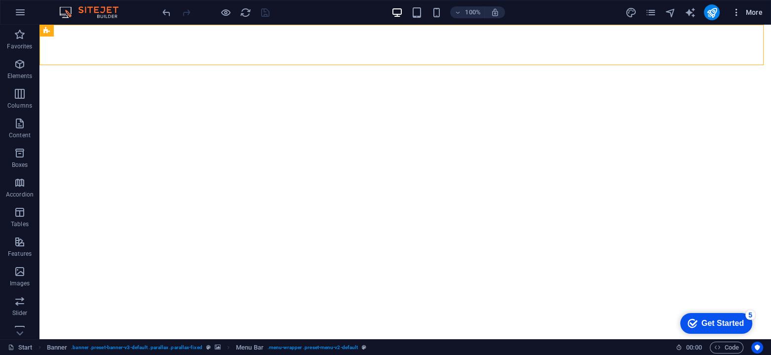
click at [750, 8] on button "More" at bounding box center [747, 12] width 39 height 16
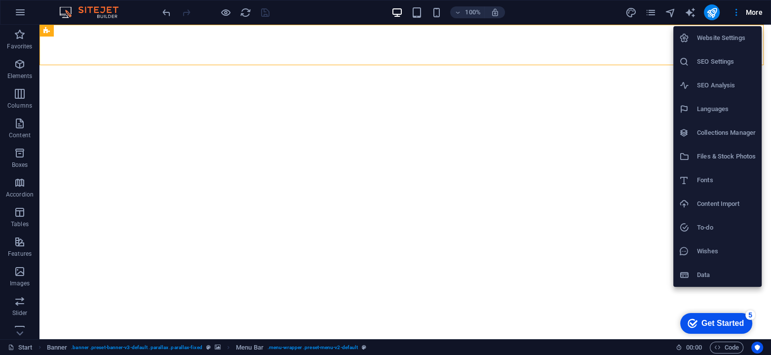
click at [721, 41] on h6 "Website Settings" at bounding box center [726, 38] width 59 height 12
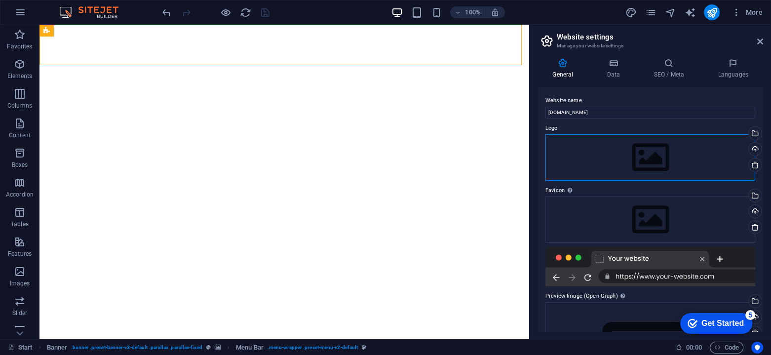
click at [644, 155] on div "Drag files here, click to choose files or select files from Files or our free s…" at bounding box center [650, 157] width 210 height 46
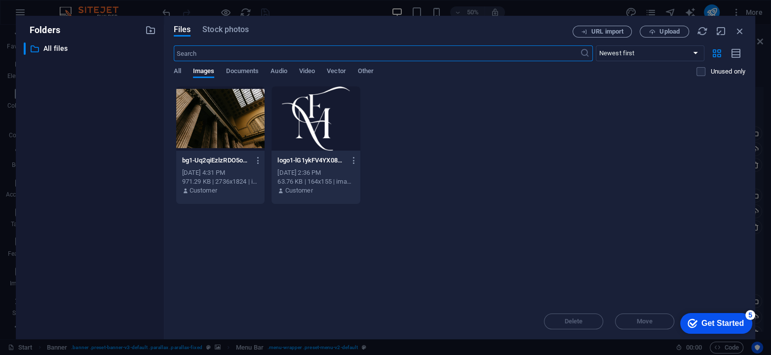
click at [298, 106] on div at bounding box center [315, 118] width 89 height 64
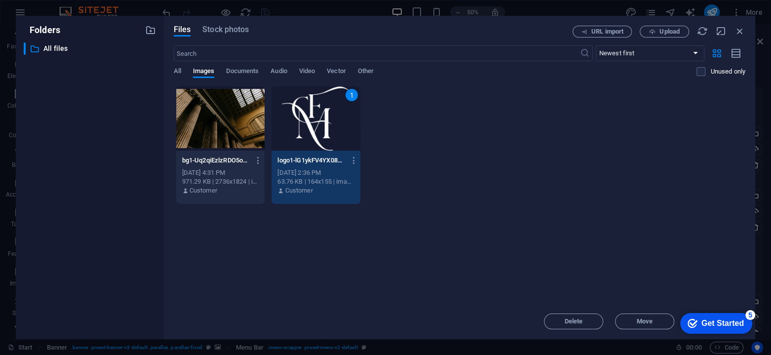
click at [298, 106] on div "1" at bounding box center [315, 118] width 89 height 64
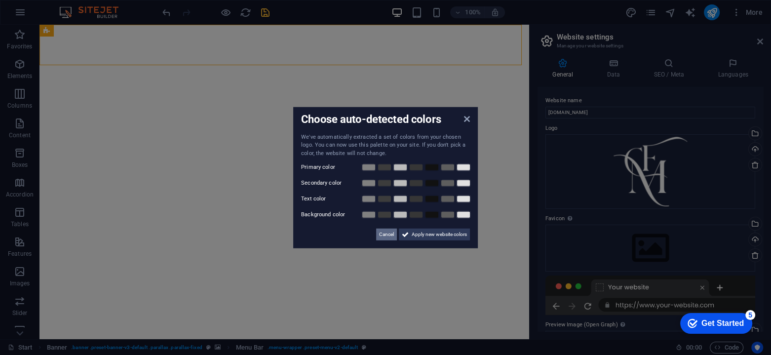
click at [388, 235] on span "Cancel" at bounding box center [386, 235] width 15 height 12
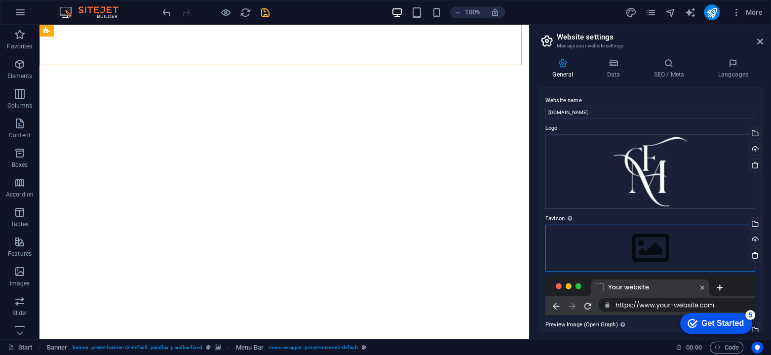
click at [651, 251] on div "Drag files here, click to choose files or select files from Files or our free s…" at bounding box center [650, 248] width 210 height 46
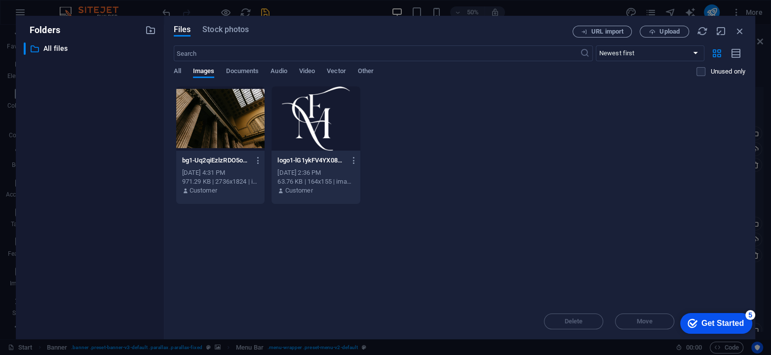
click at [304, 127] on div at bounding box center [315, 118] width 89 height 64
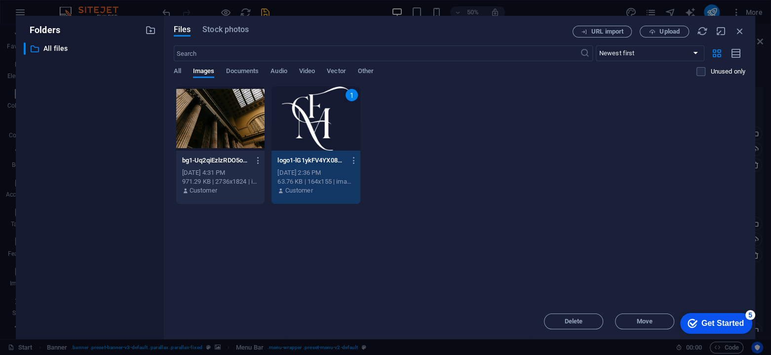
click at [304, 126] on div "1" at bounding box center [315, 118] width 89 height 64
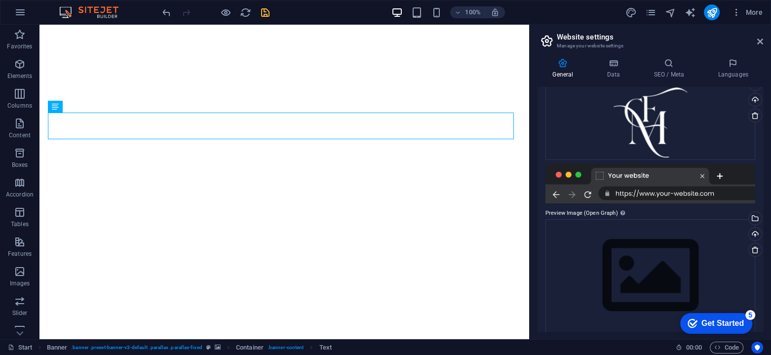
scroll to position [148, 0]
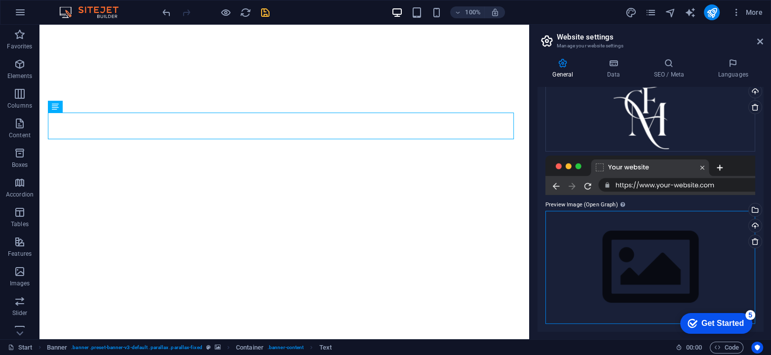
click at [644, 241] on div "Drag files here, click to choose files or select files from Files or our free s…" at bounding box center [650, 267] width 210 height 113
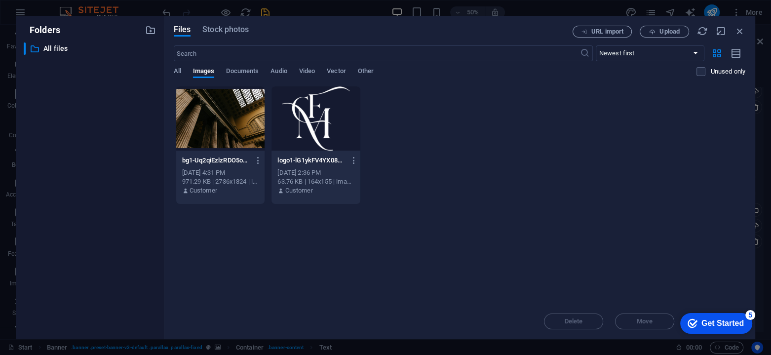
click at [294, 135] on div at bounding box center [315, 118] width 89 height 64
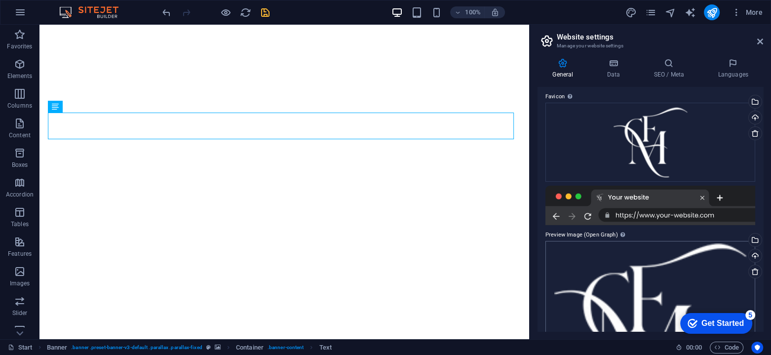
scroll to position [0, 0]
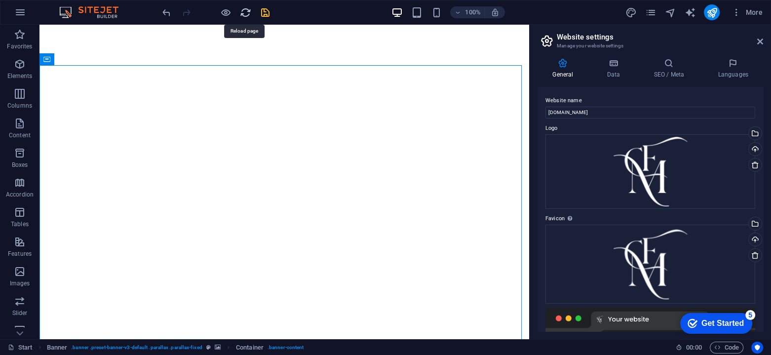
click at [245, 11] on icon "reload" at bounding box center [245, 12] width 11 height 11
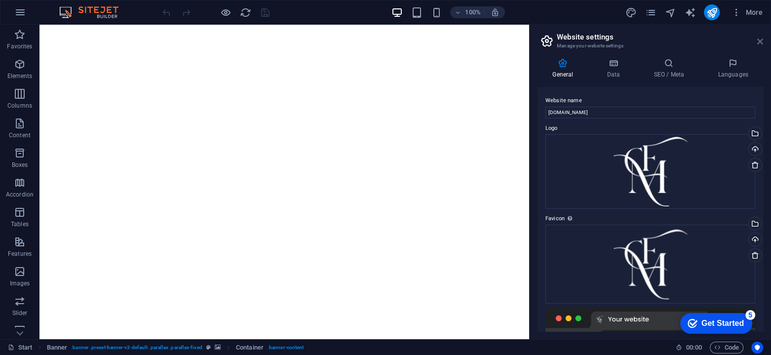
click at [760, 43] on icon at bounding box center [760, 42] width 6 height 8
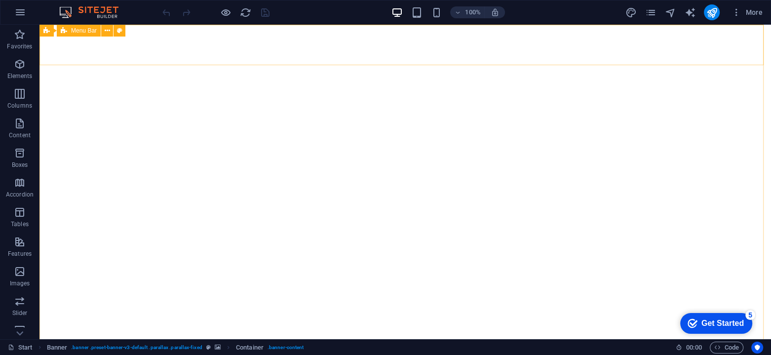
click at [77, 32] on span "Menu Bar" at bounding box center [84, 31] width 26 height 6
click at [107, 31] on icon at bounding box center [107, 31] width 5 height 10
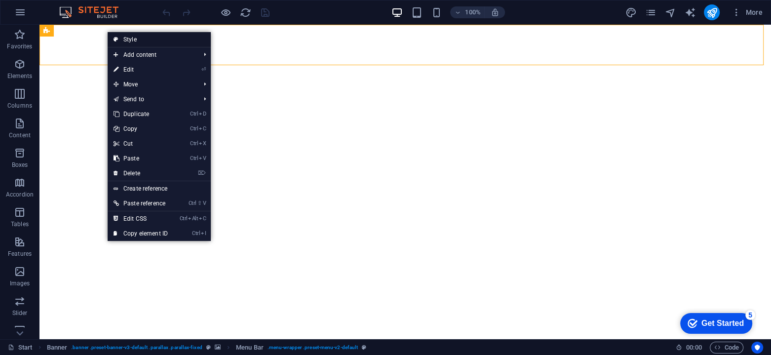
click at [133, 39] on link "Style" at bounding box center [159, 39] width 103 height 15
select select "rem"
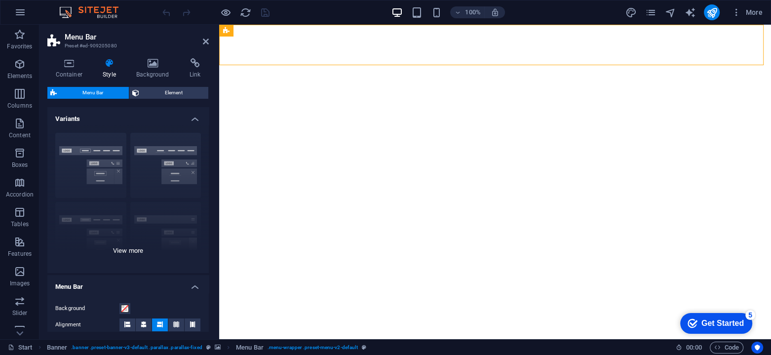
click at [73, 173] on div "Border Centered Default Fixed Loki Trigger Wide XXL" at bounding box center [127, 199] width 161 height 148
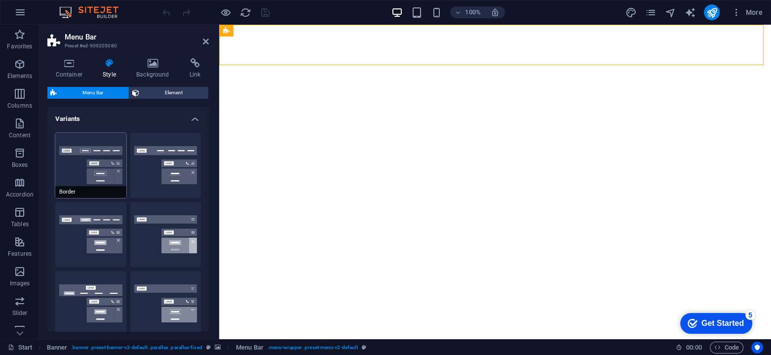
click at [73, 172] on button "Border" at bounding box center [90, 165] width 71 height 65
click at [139, 174] on button "Centered" at bounding box center [165, 165] width 71 height 65
click at [111, 172] on button "Border" at bounding box center [90, 165] width 71 height 65
click at [75, 233] on button "Default" at bounding box center [90, 234] width 71 height 65
click at [81, 191] on span "Border" at bounding box center [90, 192] width 71 height 12
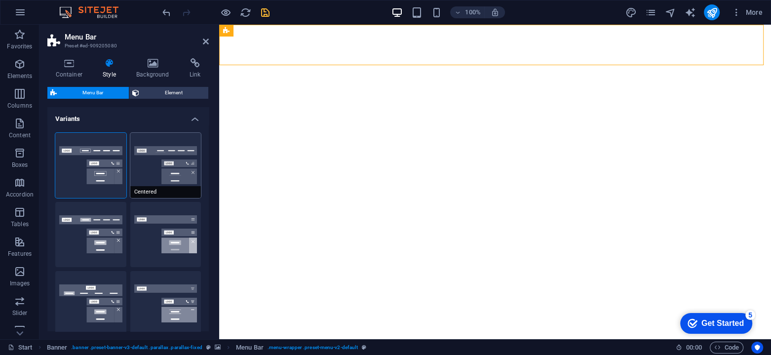
click at [144, 180] on button "Centered" at bounding box center [165, 165] width 71 height 65
click at [164, 13] on icon "undo" at bounding box center [166, 12] width 11 height 11
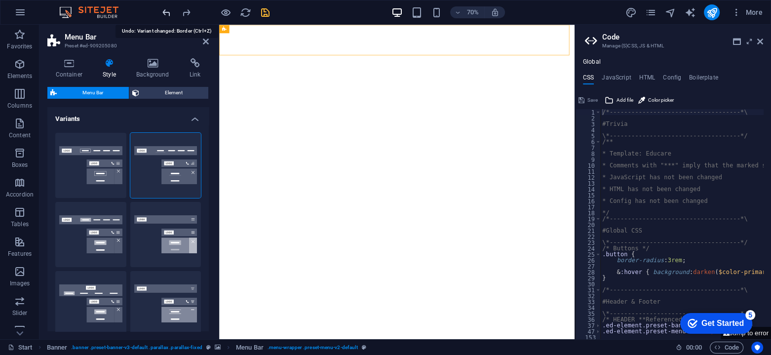
click at [164, 13] on icon "undo" at bounding box center [166, 12] width 11 height 11
click at [163, 14] on icon "undo" at bounding box center [166, 12] width 11 height 11
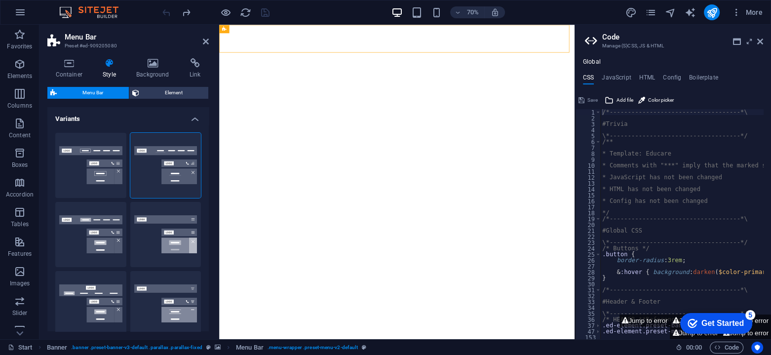
click at [163, 14] on div at bounding box center [215, 12] width 111 height 16
click at [649, 320] on button "Jump to error" at bounding box center [644, 320] width 50 height 12
type textarea "$menu-color-mobile: $menu-color,"
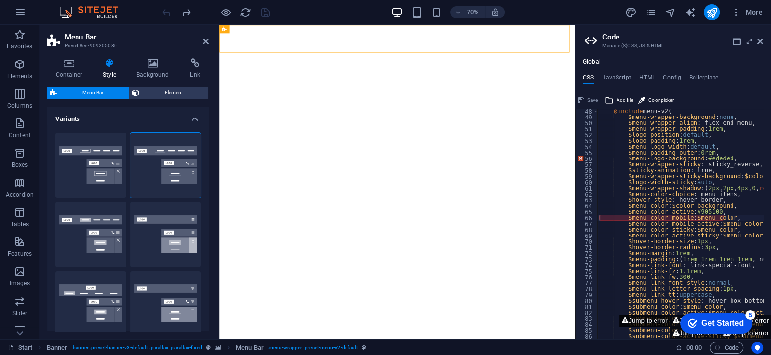
scroll to position [226, 0]
click at [649, 320] on button "Jump to error" at bounding box center [644, 320] width 50 height 12
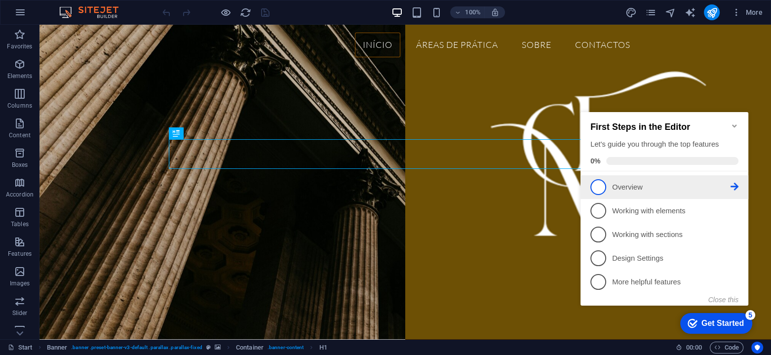
click at [599, 190] on span "1" at bounding box center [598, 187] width 16 height 16
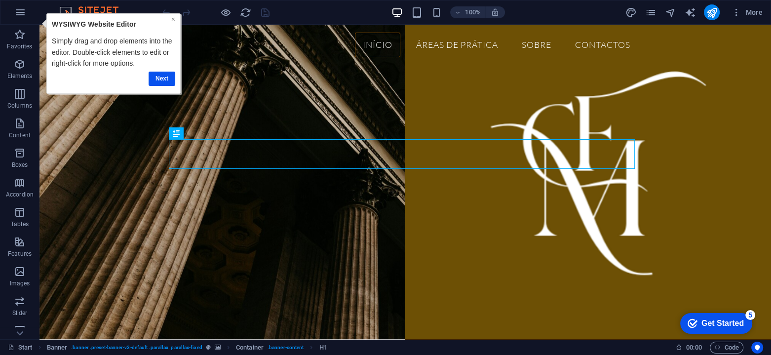
click at [174, 18] on link "×" at bounding box center [173, 19] width 4 height 8
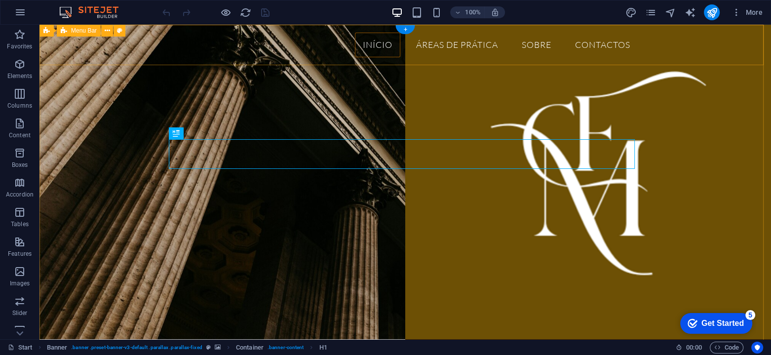
click at [159, 55] on div "Início Áreas de Prática SOBRE Contactos" at bounding box center [404, 45] width 731 height 40
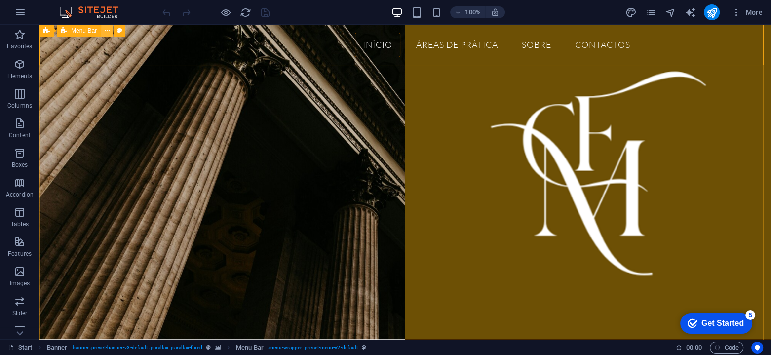
click at [0, 0] on icon at bounding box center [0, 0] width 0 height 0
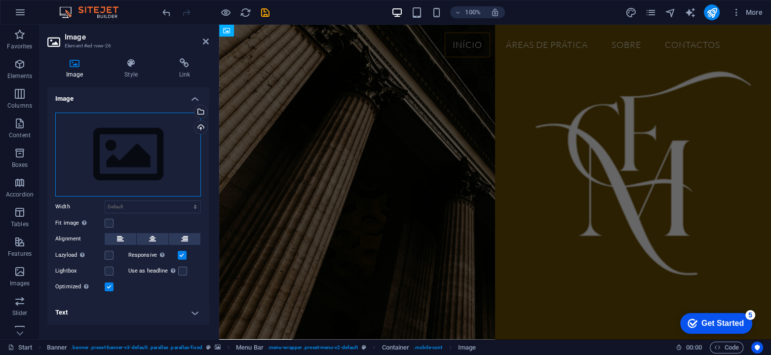
drag, startPoint x: 131, startPoint y: 153, endPoint x: 154, endPoint y: 175, distance: 32.1
click at [137, 160] on div "Drag files here, click to choose files or select files from Files or our free s…" at bounding box center [128, 155] width 146 height 84
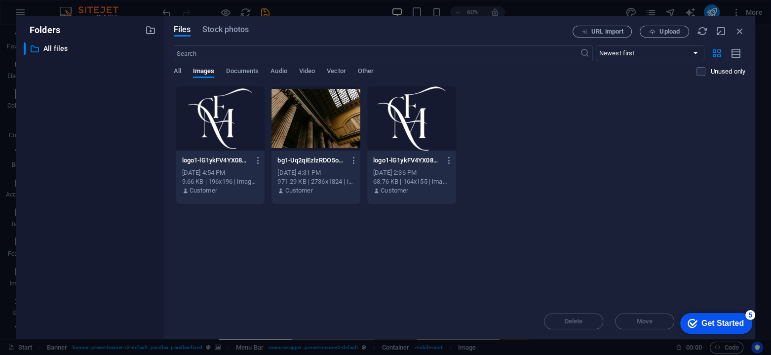
click at [396, 135] on div at bounding box center [411, 118] width 89 height 64
click at [396, 134] on div at bounding box center [411, 118] width 89 height 64
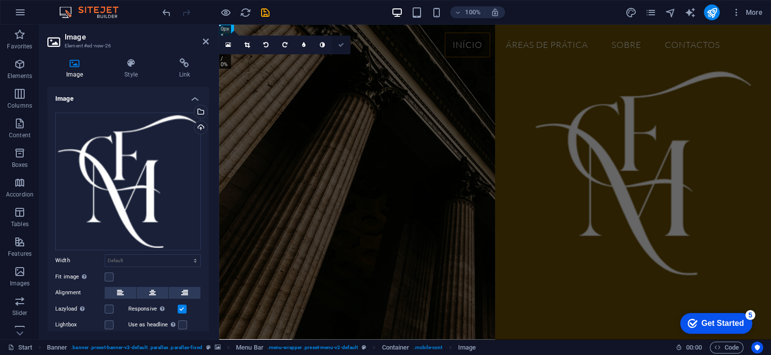
click at [340, 47] on icon at bounding box center [341, 45] width 6 height 6
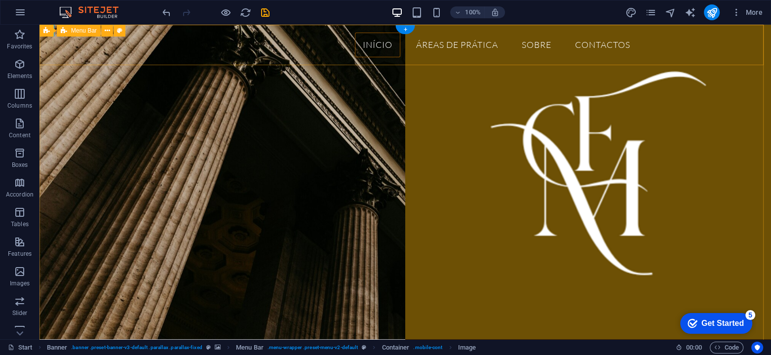
click at [102, 42] on div "Início Áreas de Prática SOBRE Contactos" at bounding box center [404, 45] width 731 height 40
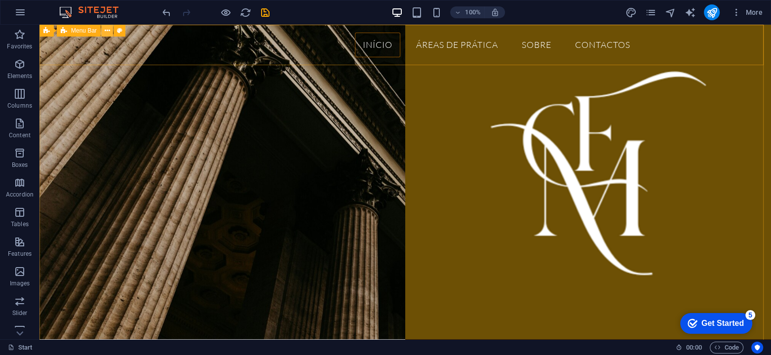
click at [0, 0] on icon at bounding box center [0, 0] width 0 height 0
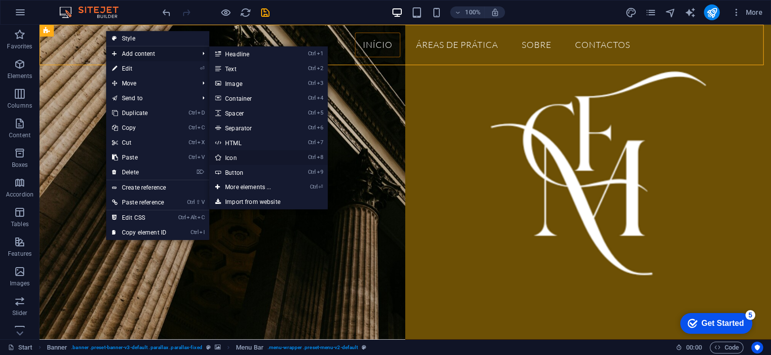
click at [248, 156] on link "Ctrl 8 Icon" at bounding box center [249, 157] width 81 height 15
select select "xMidYMid"
select select "px"
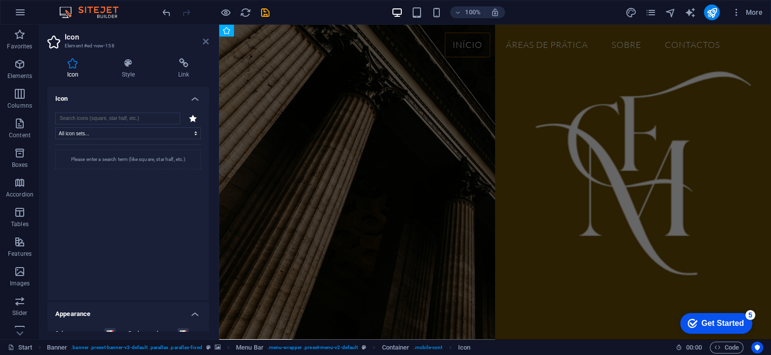
click at [206, 43] on icon at bounding box center [206, 42] width 6 height 8
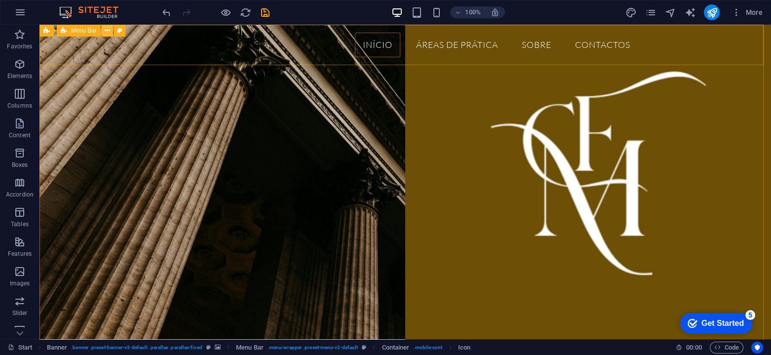
click at [0, 0] on icon at bounding box center [0, 0] width 0 height 0
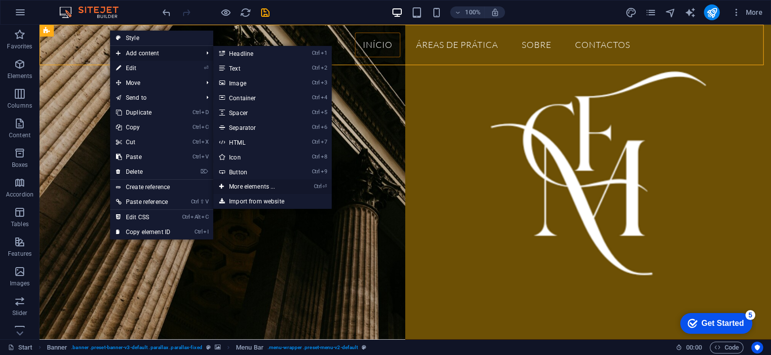
click at [270, 184] on link "Ctrl ⏎ More elements ..." at bounding box center [253, 186] width 81 height 15
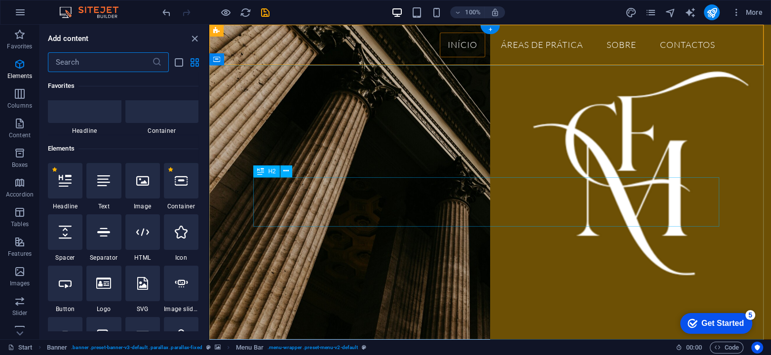
scroll to position [105, 0]
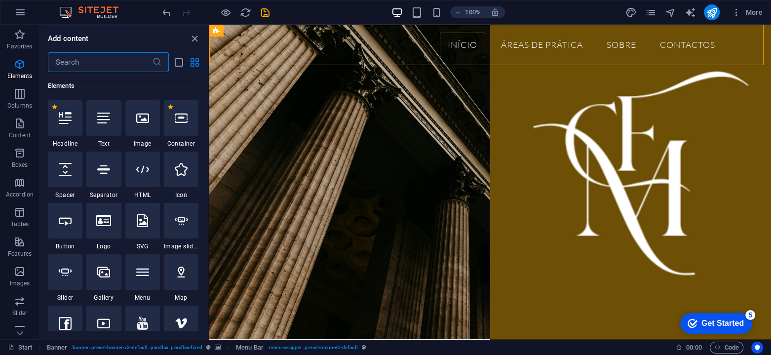
click at [88, 67] on input "text" at bounding box center [100, 62] width 104 height 20
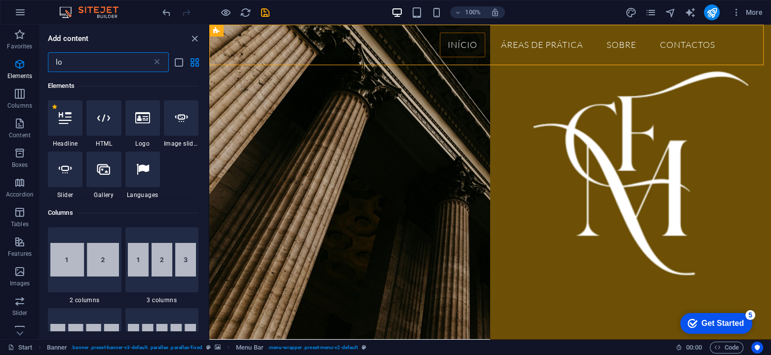
scroll to position [0, 0]
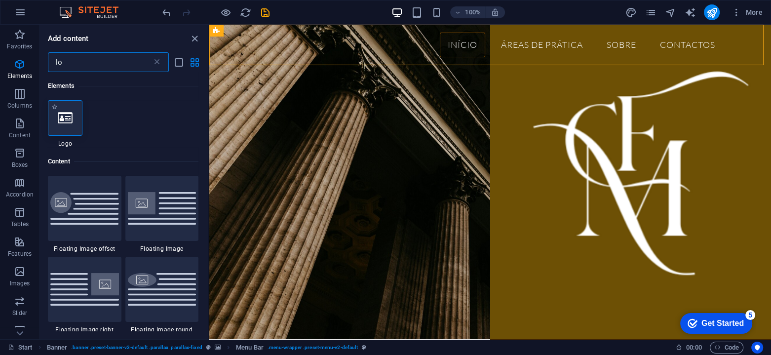
type input "lo"
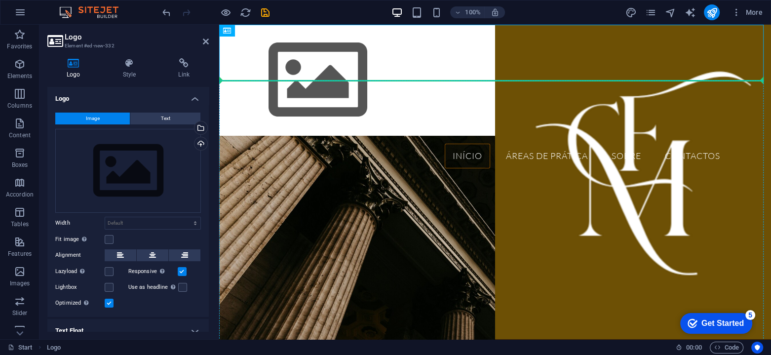
drag, startPoint x: 271, startPoint y: 51, endPoint x: 278, endPoint y: 126, distance: 74.8
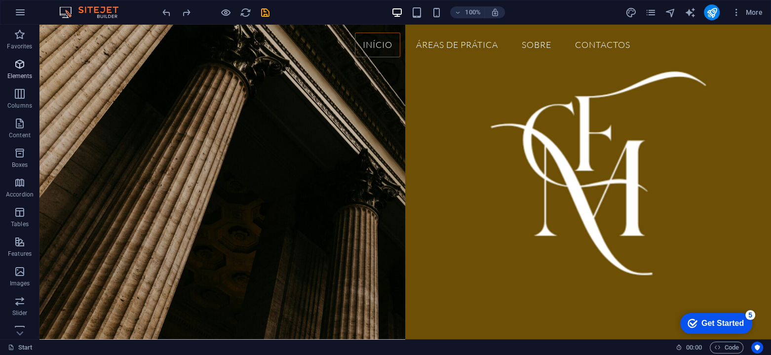
click at [26, 69] on span "Elements" at bounding box center [19, 70] width 39 height 24
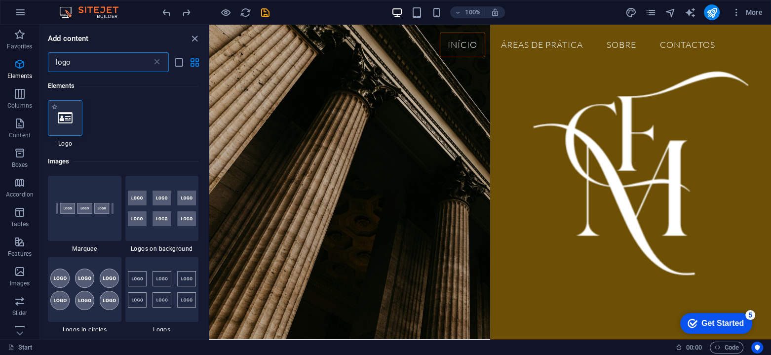
type input "logo"
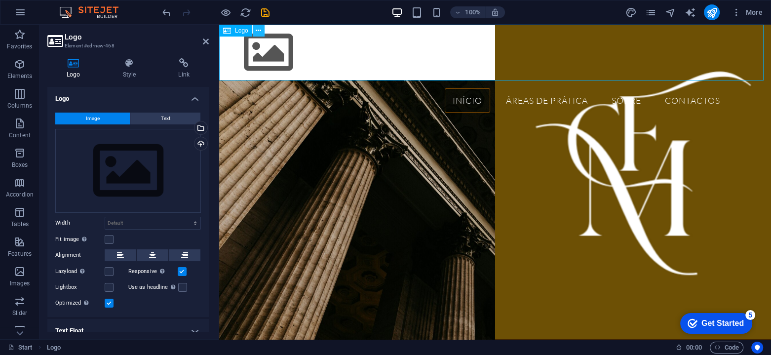
click at [258, 30] on icon at bounding box center [258, 31] width 5 height 10
click at [258, 29] on icon at bounding box center [258, 31] width 5 height 10
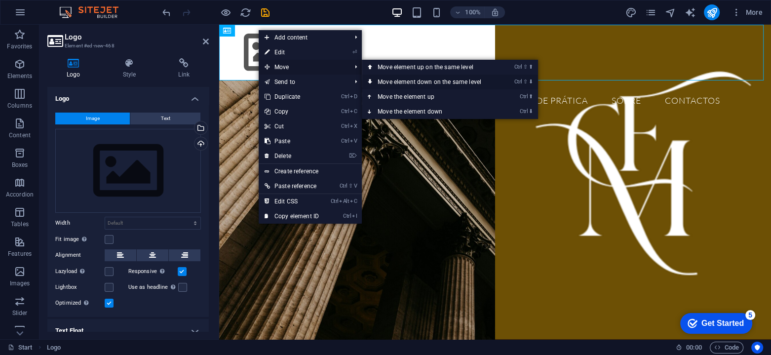
click at [424, 83] on link "Ctrl ⇧ ⬇ Move element down on the same level" at bounding box center [431, 82] width 139 height 15
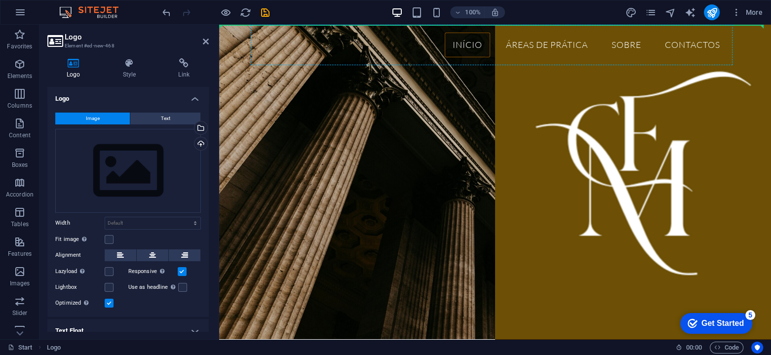
drag, startPoint x: 449, startPoint y: 176, endPoint x: 305, endPoint y: 44, distance: 195.0
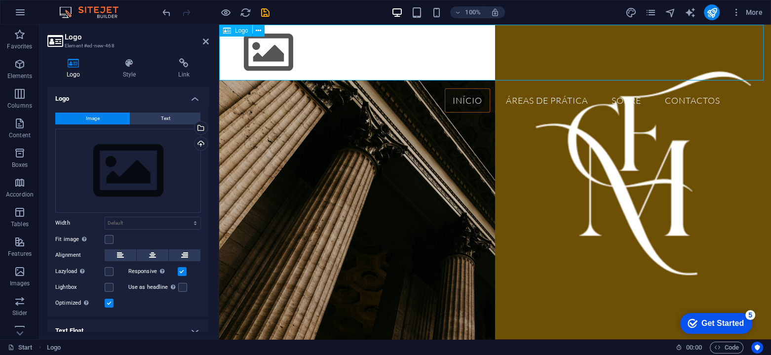
click at [271, 49] on div at bounding box center [495, 53] width 552 height 56
click at [259, 32] on icon at bounding box center [258, 31] width 5 height 10
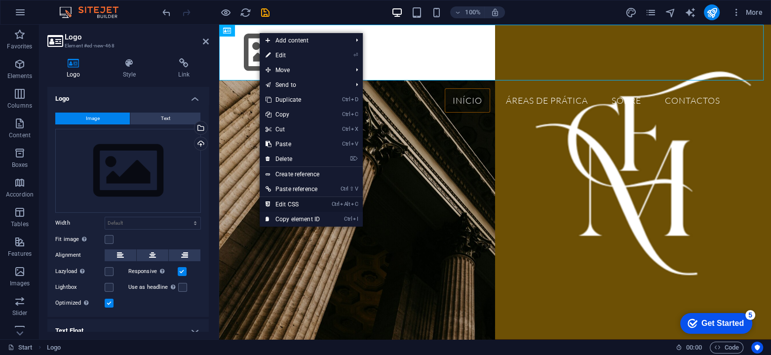
click at [309, 205] on link "Ctrl Alt C Edit CSS" at bounding box center [293, 204] width 66 height 15
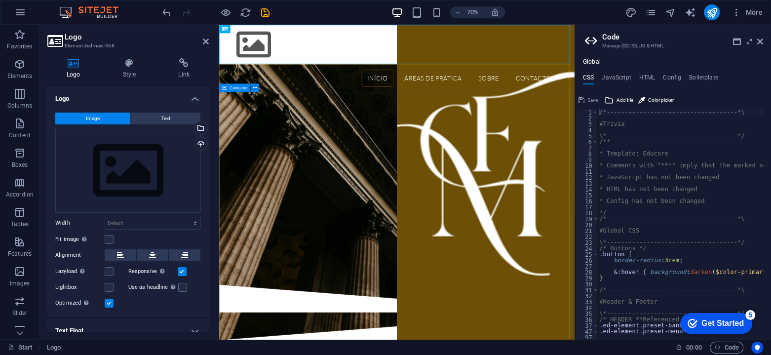
click at [239, 152] on div "Experiência, Excelência e Compromisso Jurídico, ao seu lado, desde (data). FáTI…" at bounding box center [472, 257] width 507 height 275
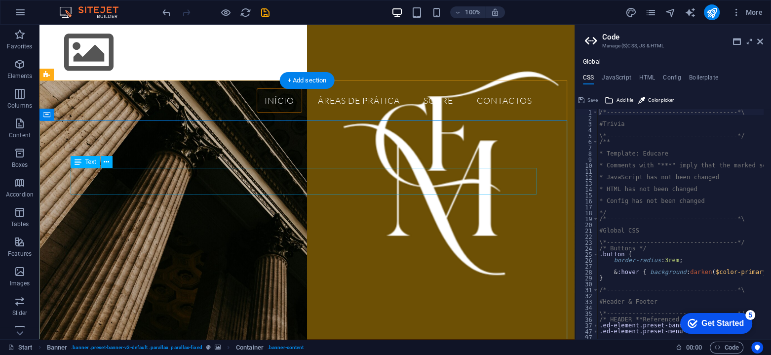
click at [199, 183] on div "Experiência, Excelência e Compromisso Jurídico, ao seu lado, desde (data)." at bounding box center [307, 181] width 466 height 27
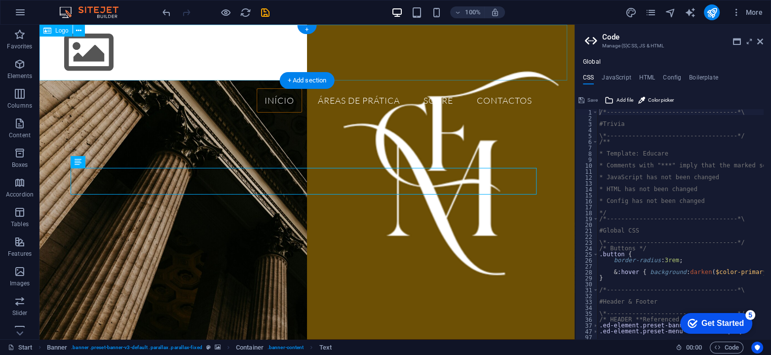
click at [90, 47] on div at bounding box center [306, 53] width 535 height 56
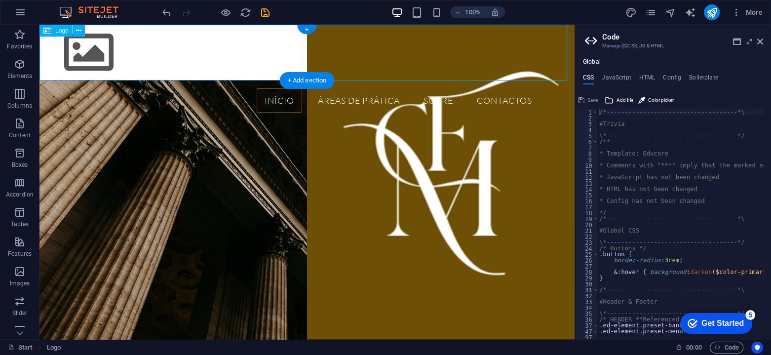
click at [81, 41] on div at bounding box center [306, 53] width 535 height 56
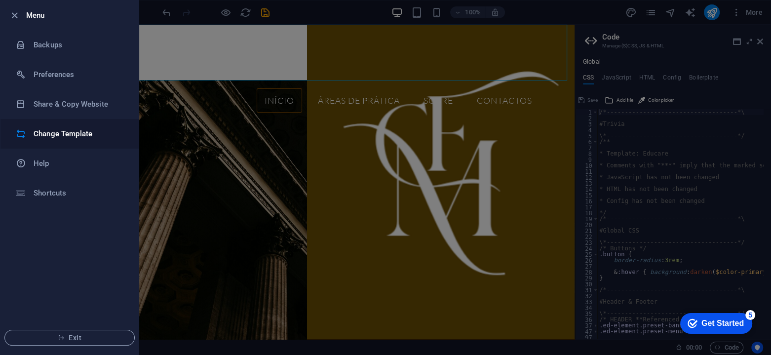
click at [91, 138] on h6 "Change Template" at bounding box center [79, 134] width 91 height 12
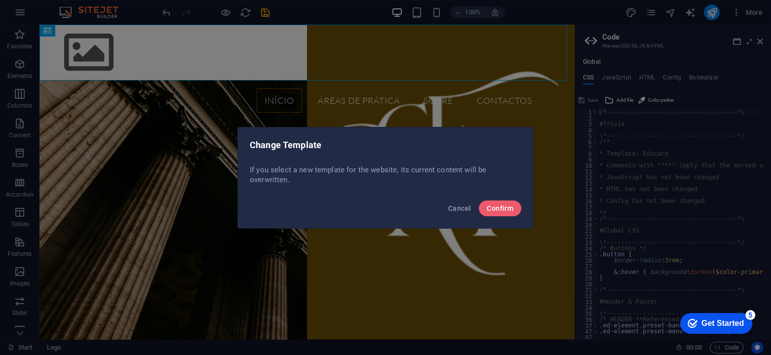
click at [88, 137] on div "Change Template If you select a new template for the website, its current conte…" at bounding box center [385, 177] width 771 height 355
click at [505, 206] on span "Confirm" at bounding box center [500, 208] width 27 height 8
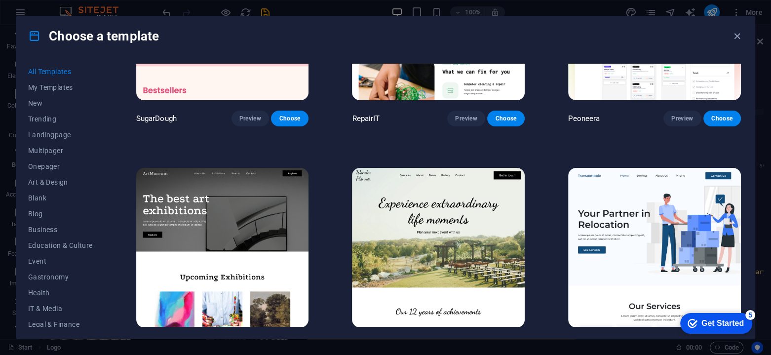
scroll to position [131, 0]
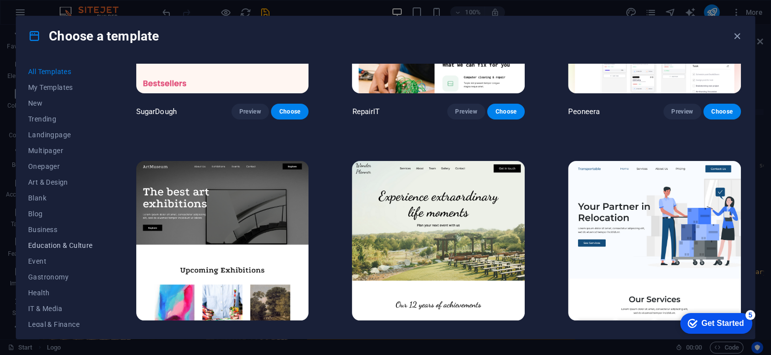
click at [56, 245] on span "Education & Culture" at bounding box center [60, 245] width 65 height 8
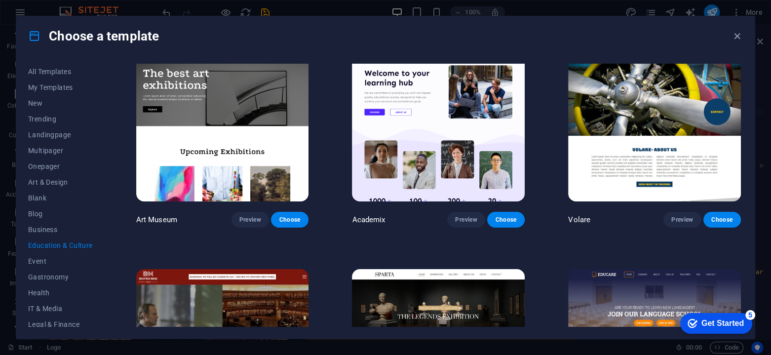
scroll to position [197, 0]
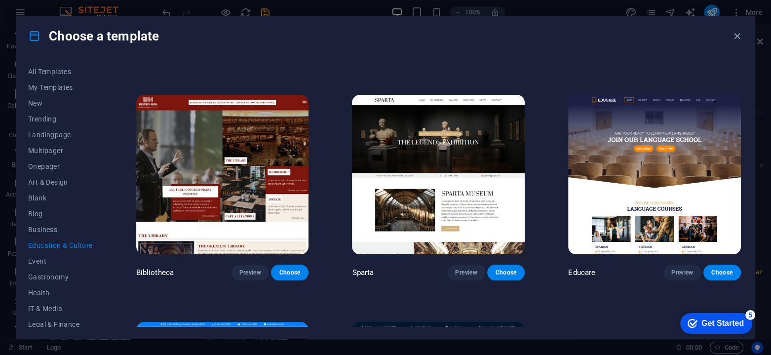
click at [626, 170] on img at bounding box center [654, 174] width 173 height 159
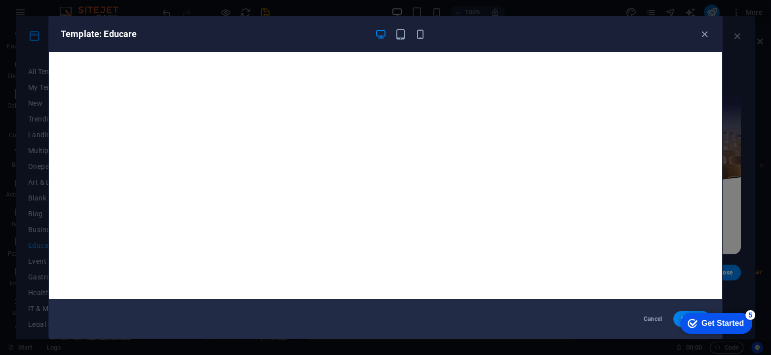
drag, startPoint x: 641, startPoint y: 23, endPoint x: 581, endPoint y: 12, distance: 60.3
click at [581, 12] on div "Template: Educare Cancel Choose" at bounding box center [385, 177] width 771 height 355
click at [675, 318] on div "checkmark Get Started 5 First Steps in the Editor Let's guide you through the t…" at bounding box center [714, 323] width 84 height 30
drag, startPoint x: 648, startPoint y: 22, endPoint x: 577, endPoint y: 26, distance: 71.2
click at [577, 26] on div "Template: Educare" at bounding box center [385, 34] width 673 height 36
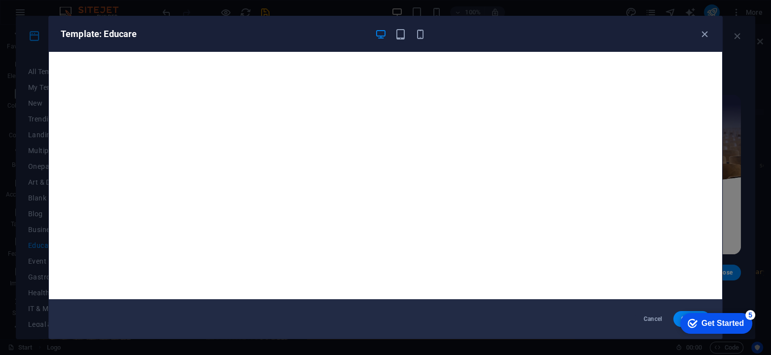
click at [676, 317] on div "checkmark Get Started 5 First Steps in the Editor Let's guide you through the t…" at bounding box center [714, 323] width 84 height 30
click at [676, 318] on div "checkmark Get Started 5 First Steps in the Editor Let's guide you through the t…" at bounding box center [714, 323] width 84 height 30
drag, startPoint x: 735, startPoint y: 322, endPoint x: 831, endPoint y: 524, distance: 222.8
click at [735, 323] on div "Get Started" at bounding box center [722, 323] width 42 height 9
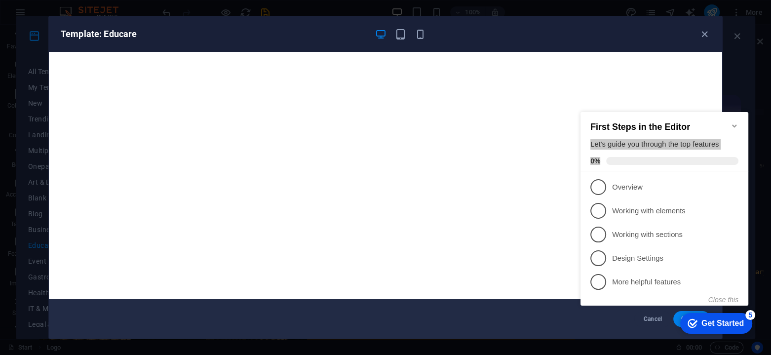
click at [733, 120] on div "First Steps in the Editor Let's guide you through the top features 0%" at bounding box center [664, 141] width 168 height 59
click at [733, 124] on icon "Minimize checklist" at bounding box center [734, 125] width 4 height 3
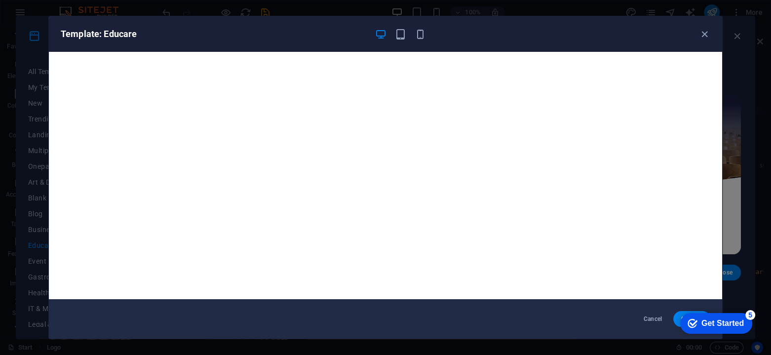
click at [715, 316] on div "checkmark Get Started 5" at bounding box center [716, 323] width 72 height 21
click at [744, 328] on div "Get Started" at bounding box center [722, 323] width 42 height 9
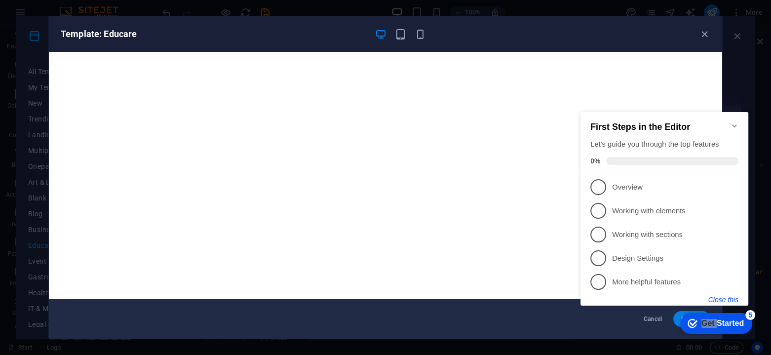
click at [728, 299] on button "Close this" at bounding box center [723, 300] width 30 height 8
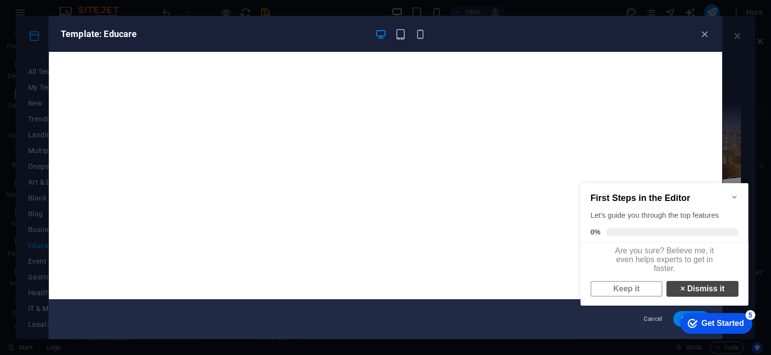
click at [688, 296] on link "× Dismiss it" at bounding box center [702, 289] width 72 height 16
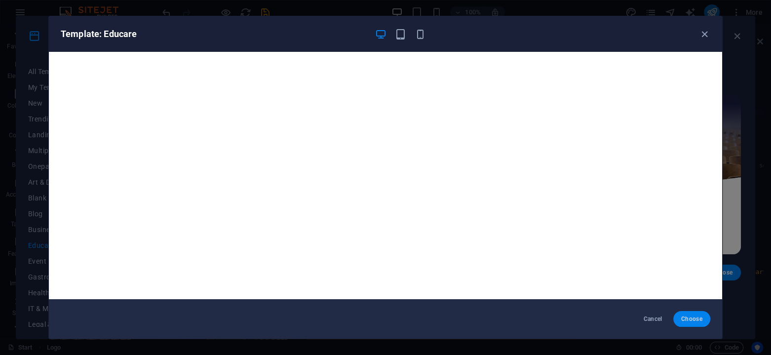
click at [687, 322] on span "Choose" at bounding box center [691, 319] width 21 height 8
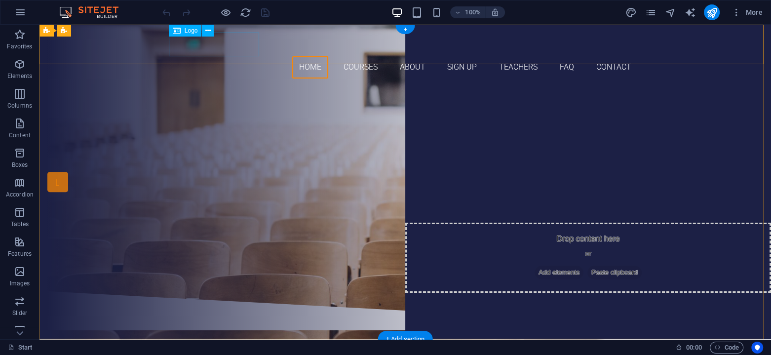
click at [211, 41] on div at bounding box center [405, 45] width 466 height 24
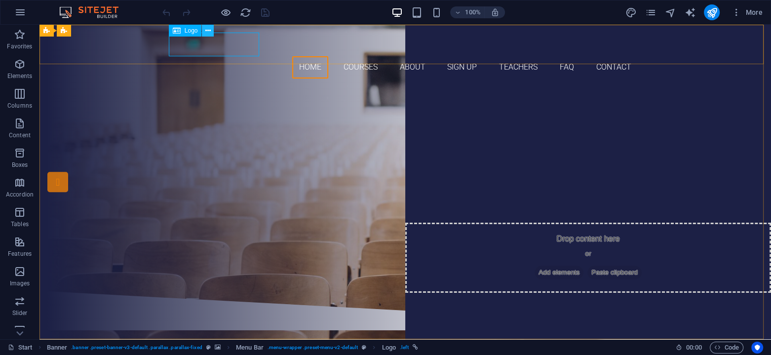
click at [208, 31] on icon at bounding box center [207, 31] width 5 height 10
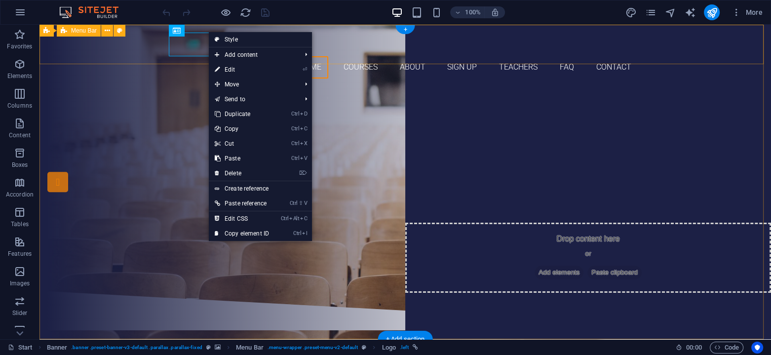
click at [167, 58] on div "Home Courses About Sign up Teachers FAQ Contact" at bounding box center [404, 56] width 731 height 62
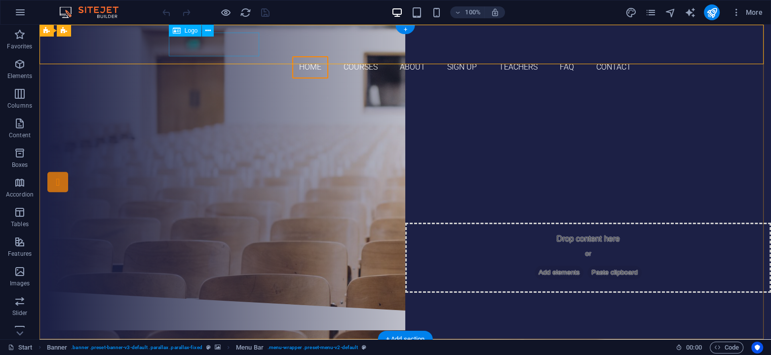
click at [215, 50] on div at bounding box center [405, 45] width 466 height 24
click at [206, 31] on icon at bounding box center [207, 31] width 5 height 10
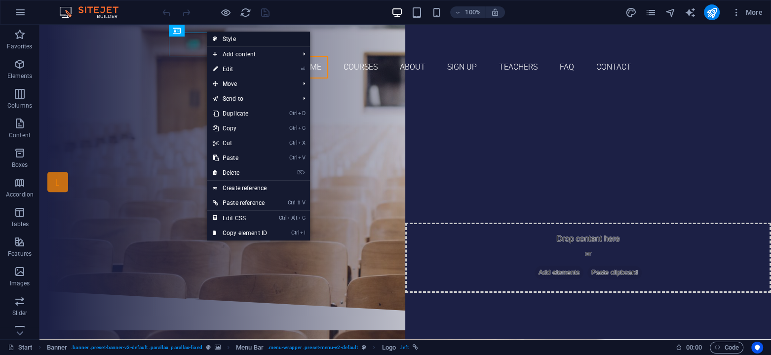
click at [223, 41] on link "Style" at bounding box center [258, 39] width 103 height 15
select select "rem"
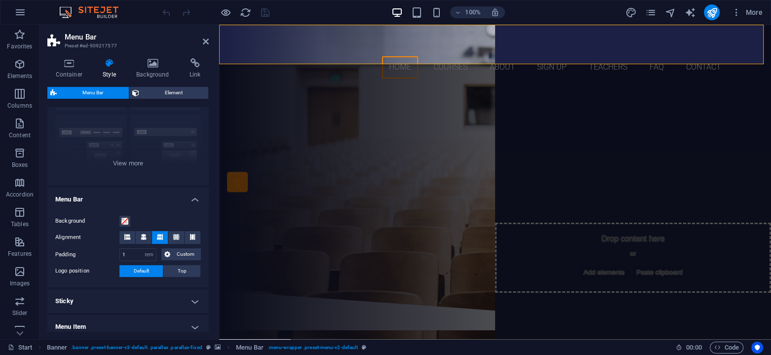
scroll to position [13, 0]
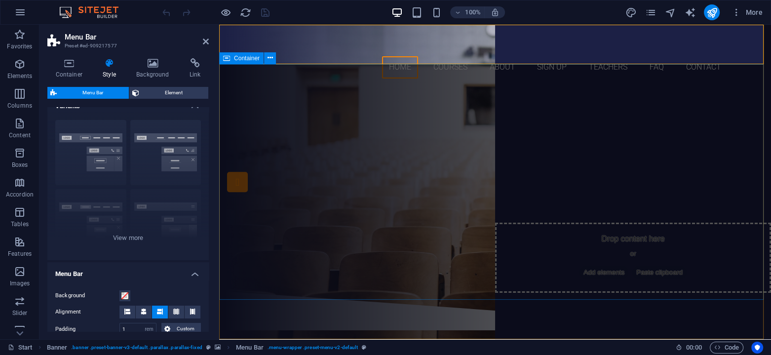
click at [238, 96] on div "Are you ready to learn new languages? Join our Language School Our Courses Sign…" at bounding box center [495, 188] width 552 height 204
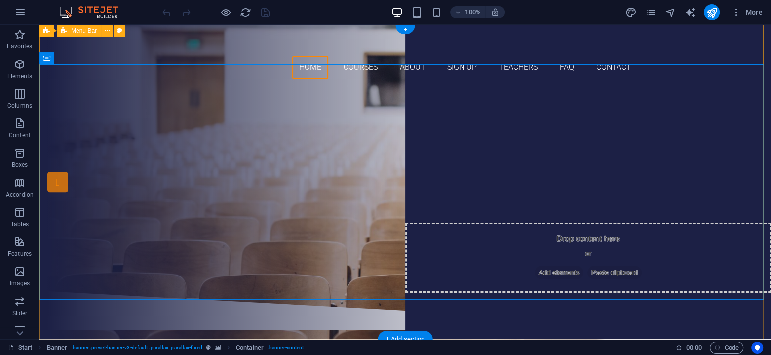
click at [118, 58] on div "Home Courses About Sign up Teachers FAQ Contact" at bounding box center [404, 56] width 731 height 62
click at [119, 31] on icon at bounding box center [119, 31] width 5 height 10
select select "rem"
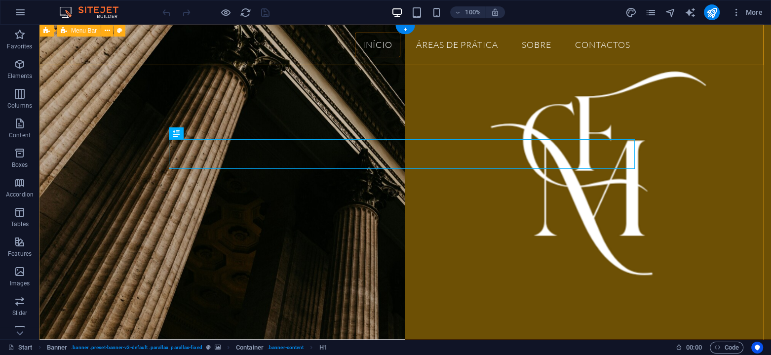
click at [152, 43] on div "Início Áreas de Prática SOBRE Contactos" at bounding box center [404, 45] width 731 height 40
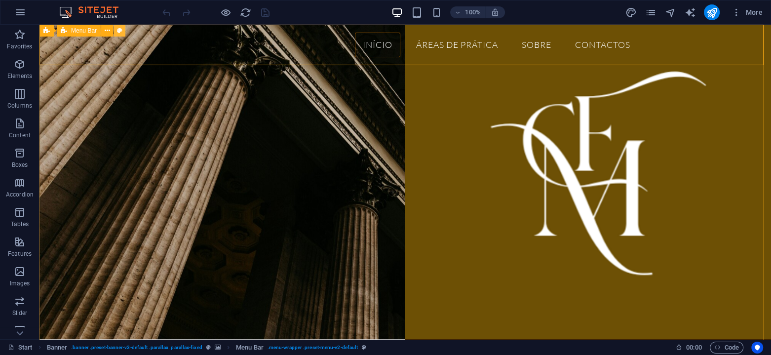
select select "rem"
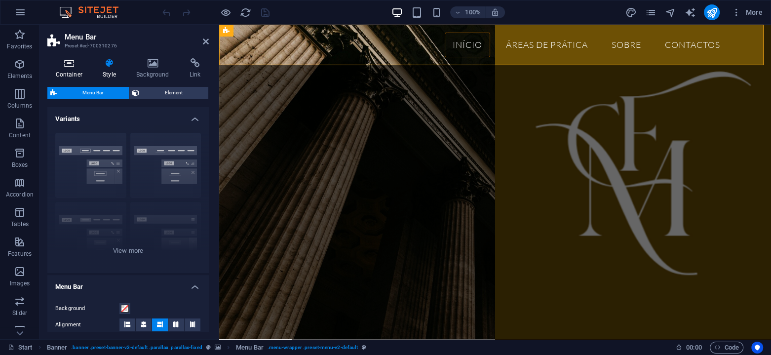
click at [74, 67] on icon at bounding box center [68, 63] width 43 height 10
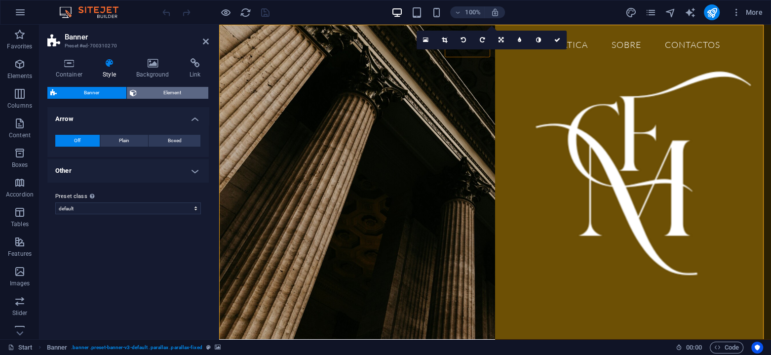
click at [176, 93] on span "Element" at bounding box center [173, 93] width 66 height 12
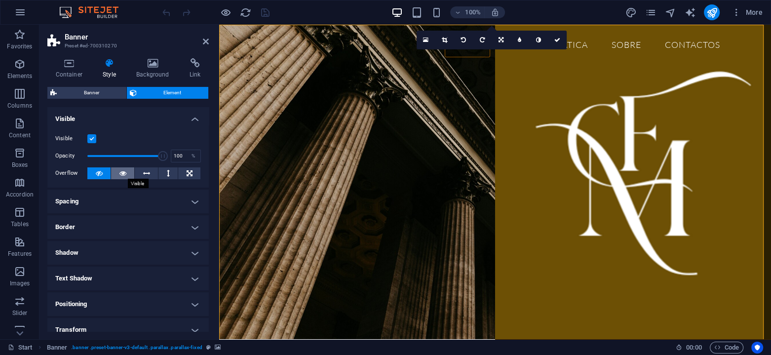
click at [122, 169] on icon at bounding box center [122, 173] width 7 height 12
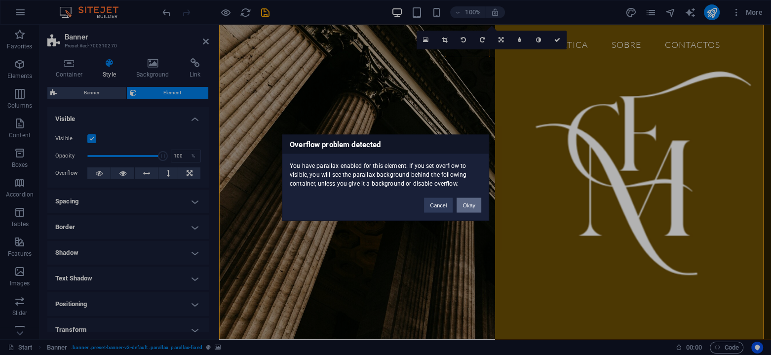
drag, startPoint x: 469, startPoint y: 204, endPoint x: 235, endPoint y: 181, distance: 235.1
click at [469, 204] on button "Okay" at bounding box center [469, 204] width 25 height 15
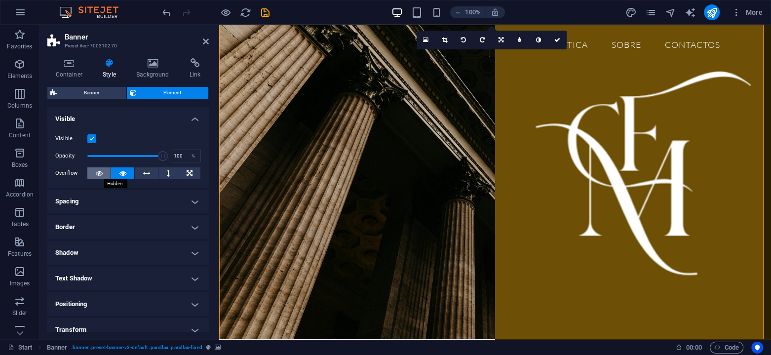
click at [102, 171] on icon at bounding box center [99, 173] width 7 height 12
click at [187, 174] on icon at bounding box center [190, 173] width 6 height 12
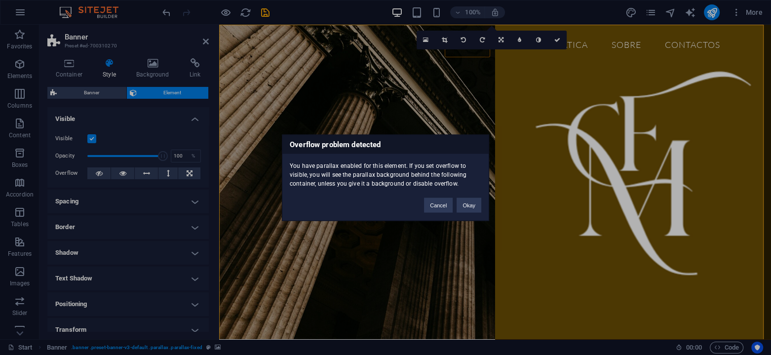
drag, startPoint x: 490, startPoint y: 209, endPoint x: 260, endPoint y: 185, distance: 231.3
click at [490, 209] on div "Overflow problem detected You have parallax enabled for this element. If you se…" at bounding box center [385, 177] width 771 height 355
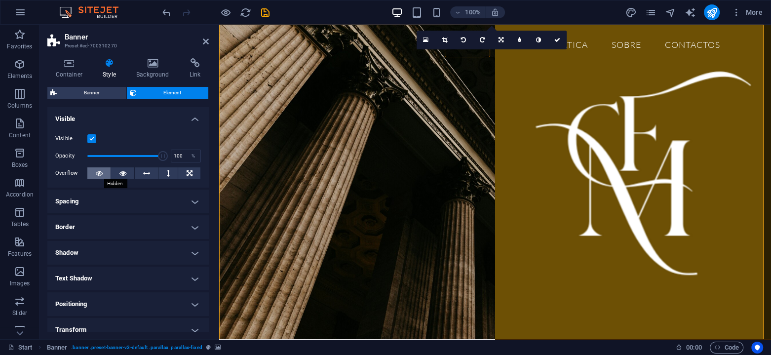
click at [99, 174] on icon at bounding box center [99, 173] width 7 height 12
click at [328, 40] on nav "Início Áreas de Prática SOBRE Contactos" at bounding box center [495, 45] width 466 height 25
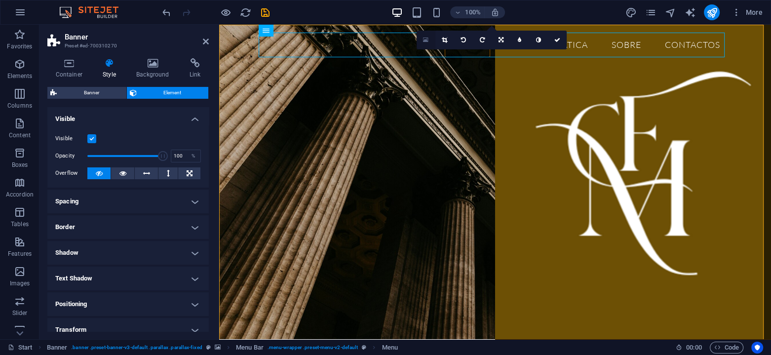
click at [427, 41] on icon at bounding box center [425, 40] width 5 height 7
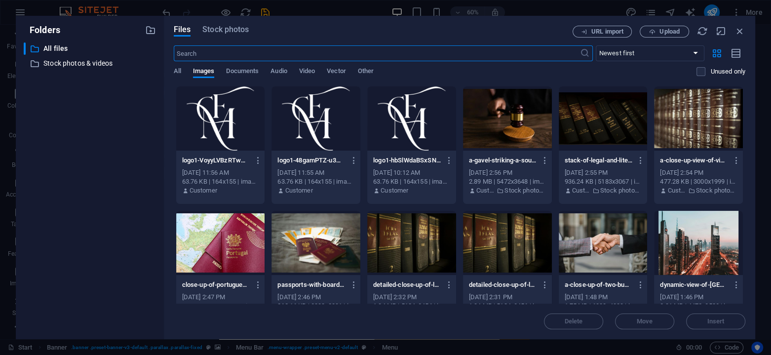
click at [424, 138] on div at bounding box center [411, 118] width 89 height 64
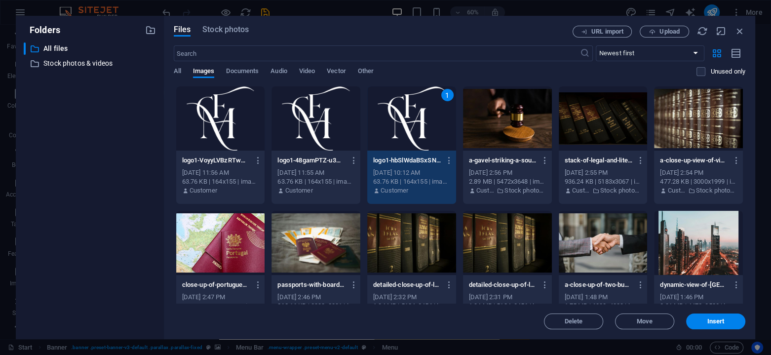
click at [424, 138] on div "1" at bounding box center [411, 118] width 89 height 64
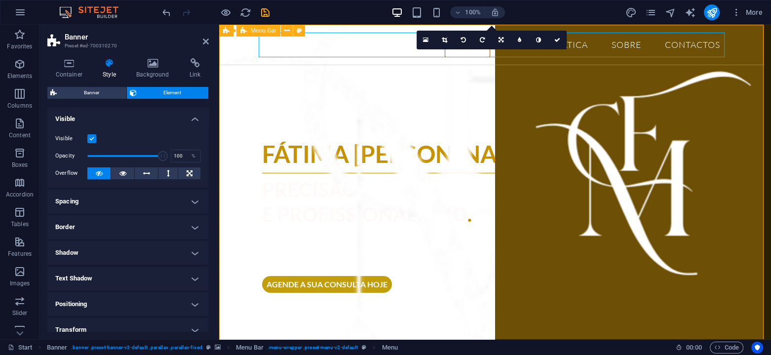
click at [236, 44] on div "Início Áreas de Prática SOBRE Contactos" at bounding box center [495, 45] width 552 height 40
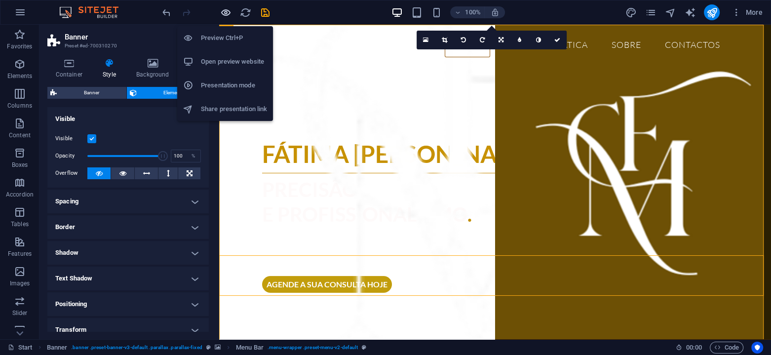
click at [229, 8] on icon "button" at bounding box center [225, 12] width 11 height 11
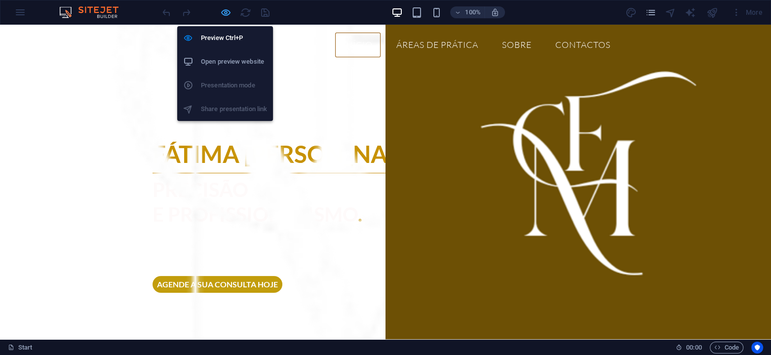
click at [225, 15] on icon "button" at bounding box center [225, 12] width 11 height 11
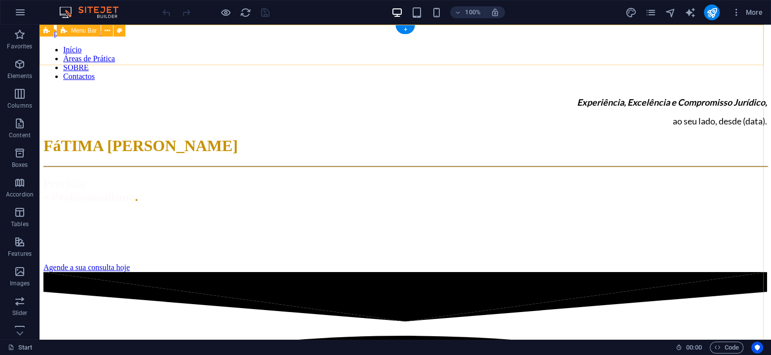
click at [306, 57] on div "Início Áreas de Prática SOBRE Contactos" at bounding box center [405, 59] width 724 height 43
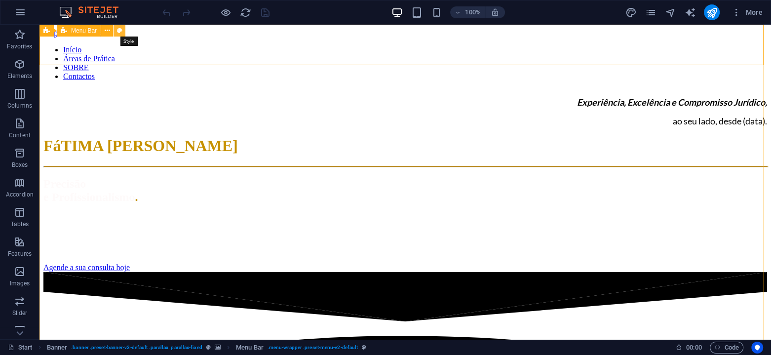
click at [121, 27] on icon at bounding box center [119, 31] width 5 height 10
select select "rem"
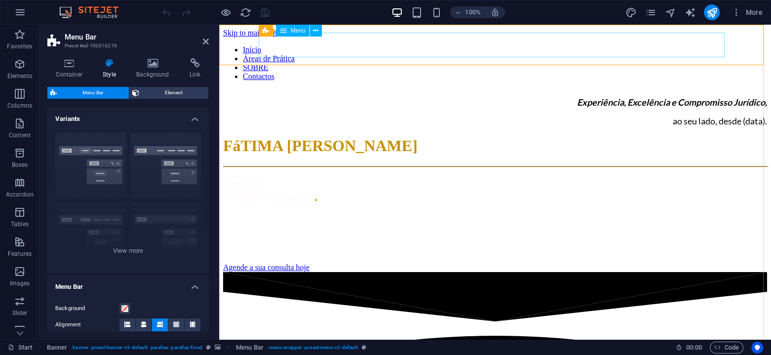
click at [268, 55] on nav "Início Áreas de Prática SOBRE Contactos" at bounding box center [495, 63] width 544 height 36
click at [267, 55] on nav "Início Áreas de Prática SOBRE Contactos" at bounding box center [495, 63] width 544 height 36
click at [443, 47] on nav "Início Áreas de Prática SOBRE Contactos" at bounding box center [495, 63] width 544 height 36
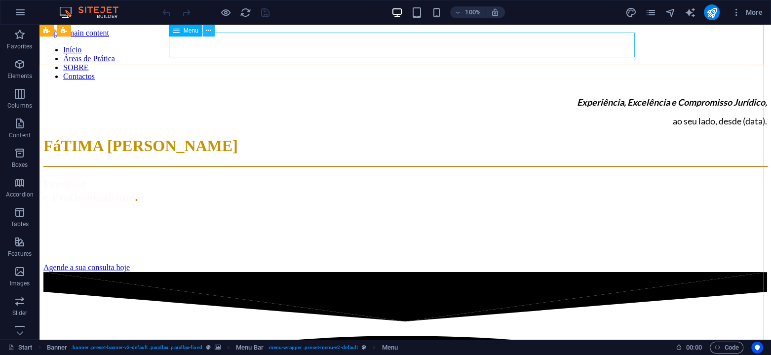
click at [210, 29] on icon at bounding box center [208, 31] width 5 height 10
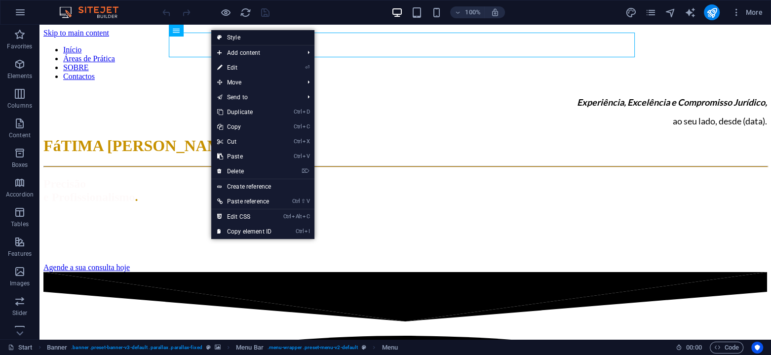
click at [233, 41] on link "Style" at bounding box center [262, 37] width 103 height 15
select select "rem"
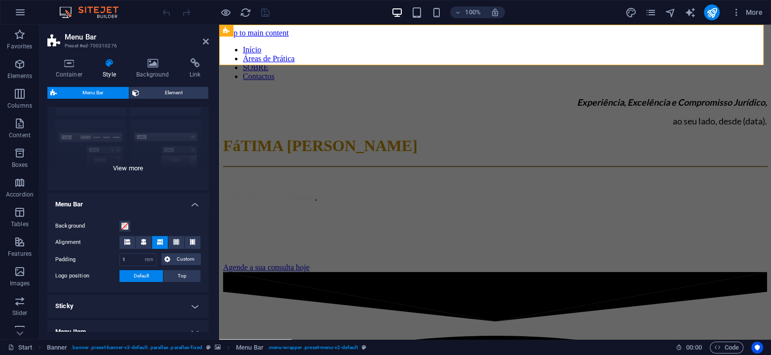
scroll to position [99, 0]
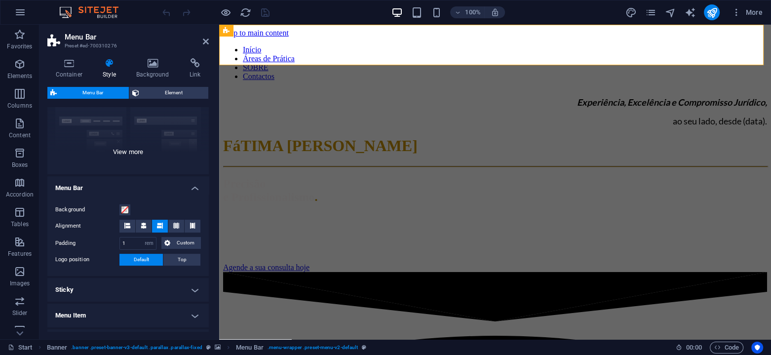
click at [135, 153] on div "Border Centered Default Fixed Loki Trigger Wide XXL" at bounding box center [127, 100] width 161 height 148
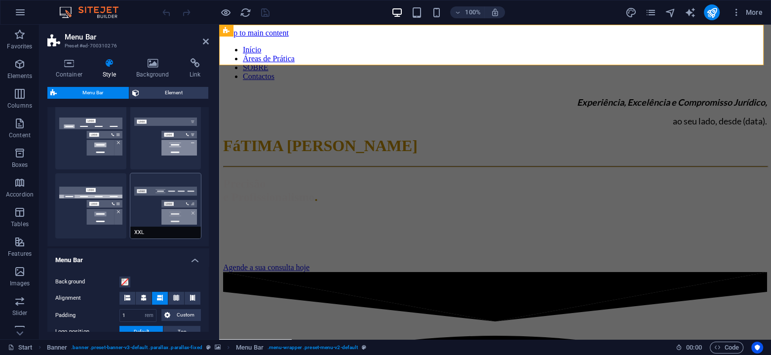
scroll to position [164, 0]
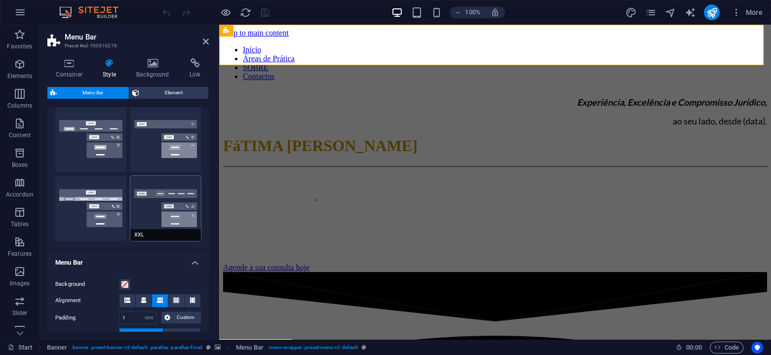
click at [146, 192] on button "XXL" at bounding box center [165, 208] width 71 height 65
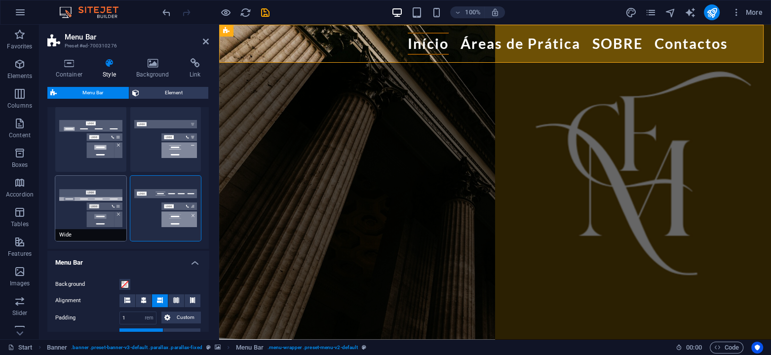
click at [87, 229] on button "Wide" at bounding box center [90, 208] width 71 height 65
type input "0"
type input "2"
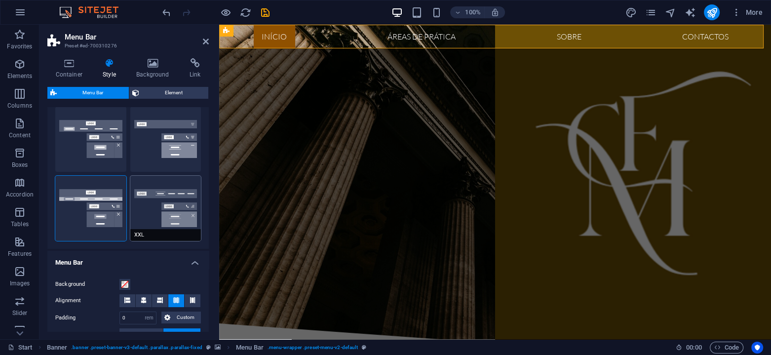
click at [143, 222] on button "XXL" at bounding box center [165, 208] width 71 height 65
type input "1"
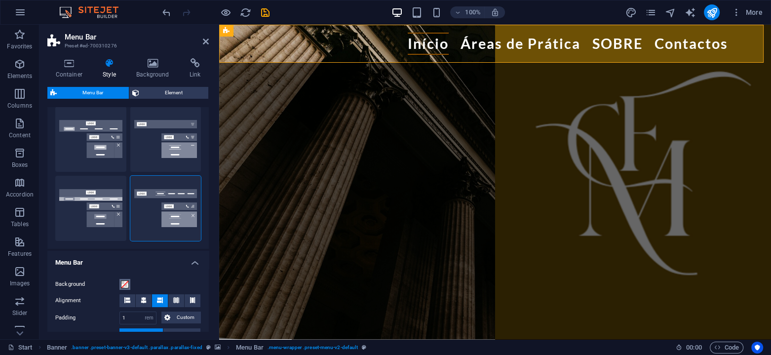
click at [126, 281] on span at bounding box center [125, 284] width 8 height 8
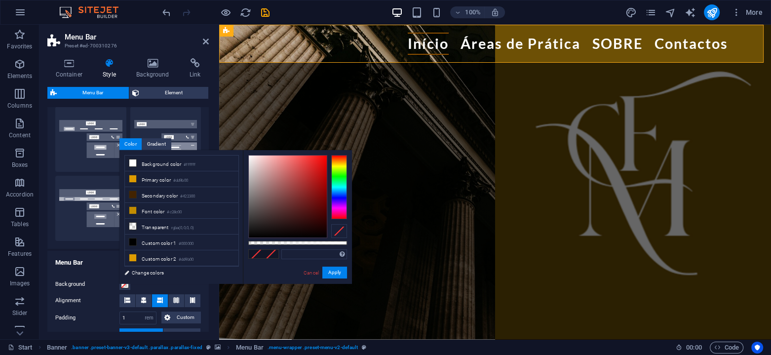
click at [101, 251] on h4 "Menu Bar" at bounding box center [127, 260] width 161 height 18
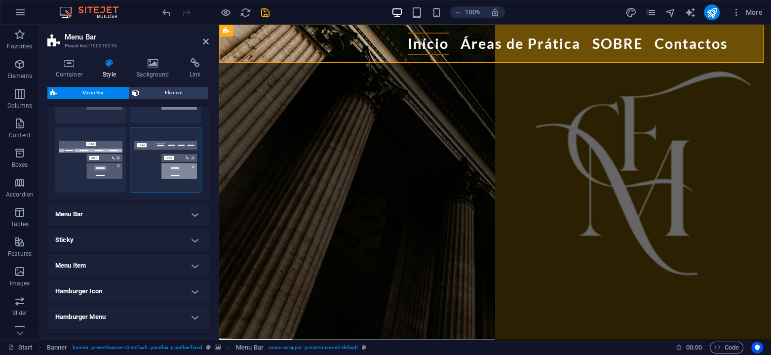
scroll to position [230, 0]
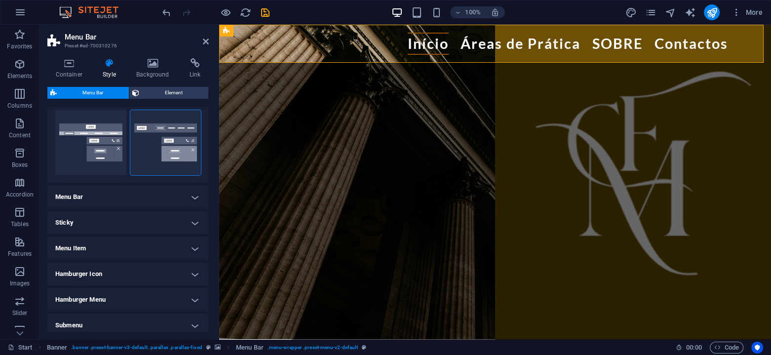
click at [192, 197] on h4 "Menu Bar" at bounding box center [127, 197] width 161 height 24
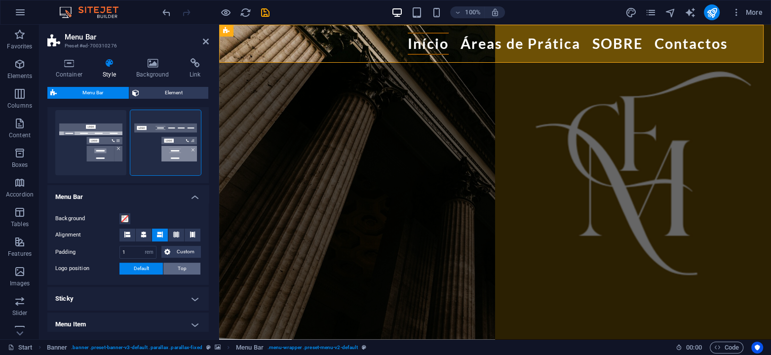
click at [171, 268] on button "Top" at bounding box center [181, 269] width 37 height 12
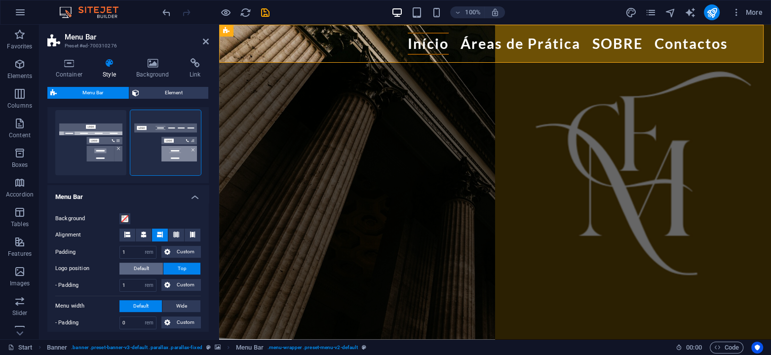
click at [150, 271] on button "Default" at bounding box center [140, 269] width 43 height 12
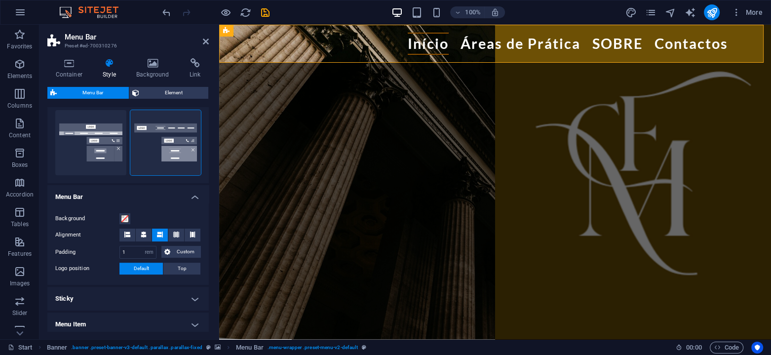
drag, startPoint x: 174, startPoint y: 267, endPoint x: 178, endPoint y: 283, distance: 16.3
click at [174, 268] on button "Top" at bounding box center [181, 269] width 37 height 12
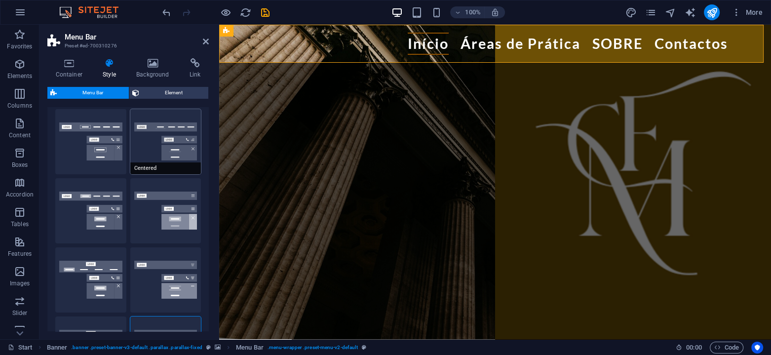
scroll to position [0, 0]
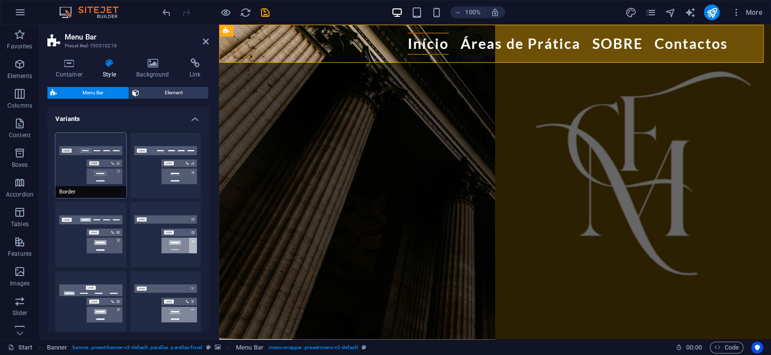
click at [74, 153] on button "Border" at bounding box center [90, 165] width 71 height 65
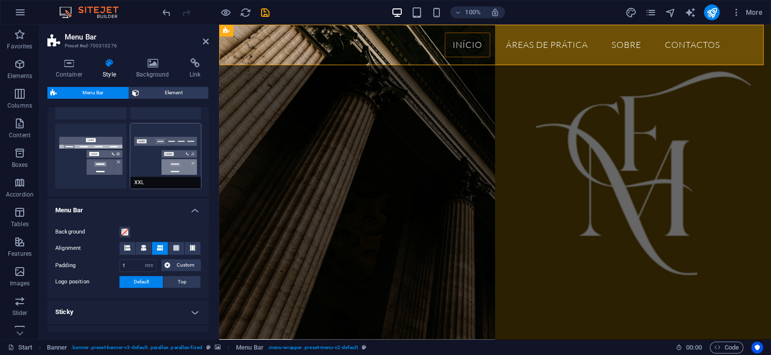
scroll to position [230, 0]
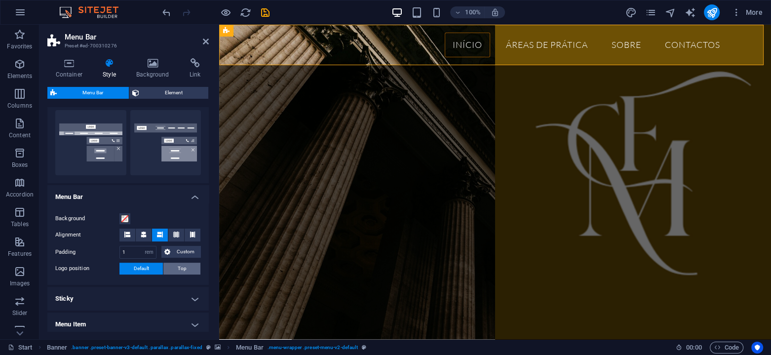
click at [183, 270] on span "Top" at bounding box center [182, 269] width 9 height 12
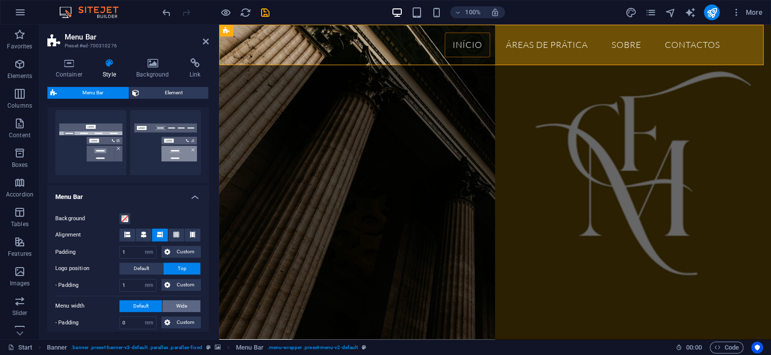
click at [179, 302] on span "Wide" at bounding box center [181, 306] width 11 height 12
click at [151, 307] on button "Default" at bounding box center [140, 306] width 42 height 12
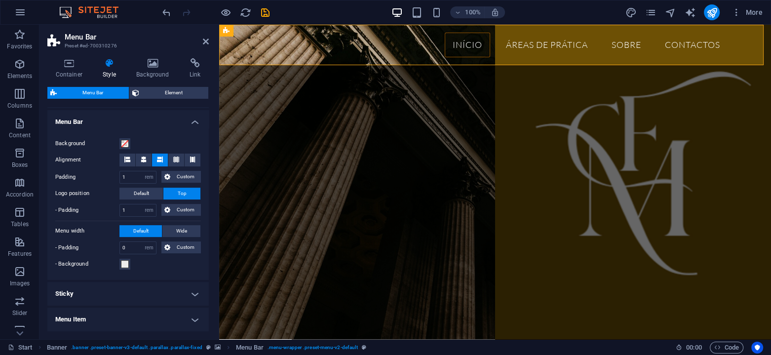
scroll to position [329, 0]
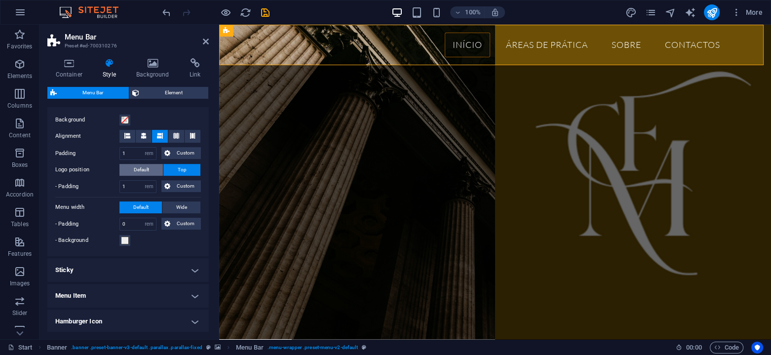
click at [148, 169] on span "Default" at bounding box center [141, 170] width 15 height 12
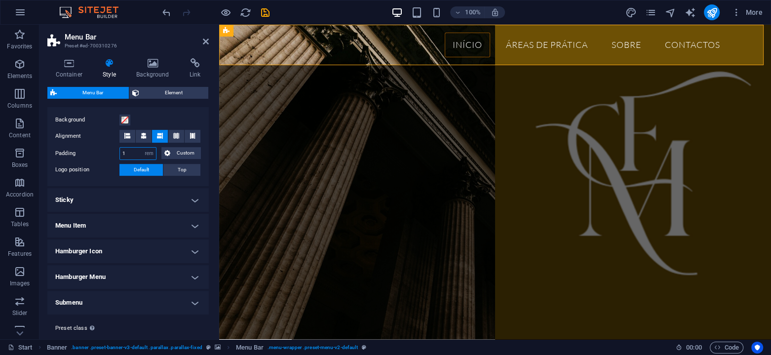
click at [135, 153] on input "1" at bounding box center [138, 154] width 36 height 12
click at [151, 154] on select "px rem % vh vw Custom" at bounding box center [149, 154] width 14 height 12
select select "%"
click at [142, 148] on select "px rem % vh vw Custom" at bounding box center [149, 154] width 14 height 12
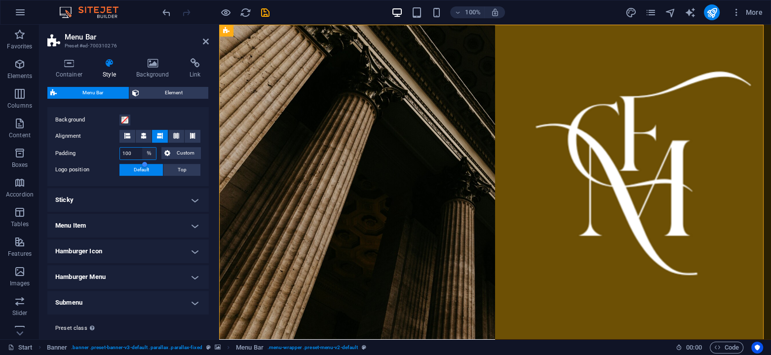
click at [148, 151] on select "px rem % vh vw Custom" at bounding box center [149, 154] width 14 height 12
type input "20"
click at [173, 182] on div "Background Alignment Padding 20 px rem % vh vw Custom Custom 20 px rem % vh vw …" at bounding box center [127, 145] width 165 height 82
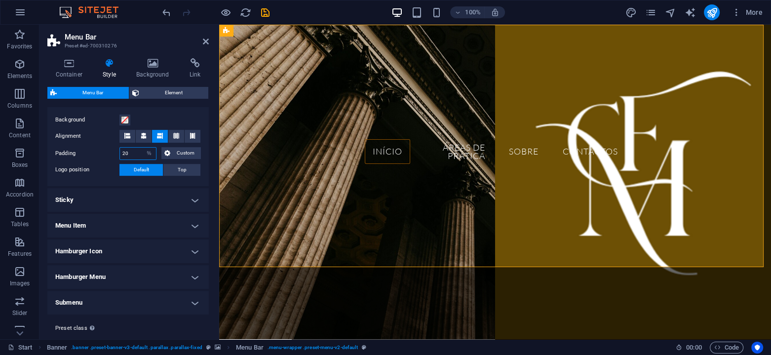
click at [129, 153] on input "20" at bounding box center [138, 154] width 36 height 12
click at [176, 152] on span "Custom" at bounding box center [185, 153] width 25 height 12
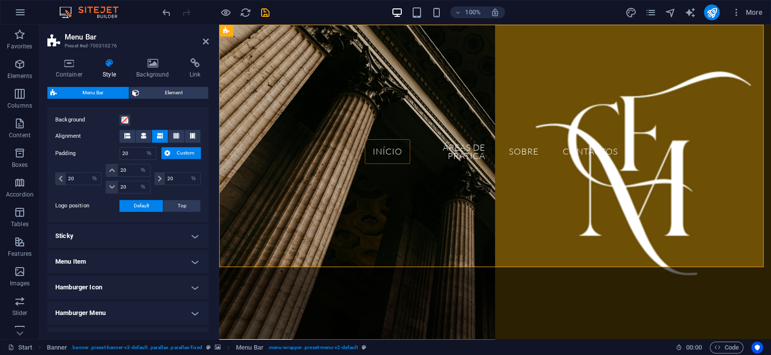
click at [176, 151] on span "Custom" at bounding box center [185, 153] width 25 height 12
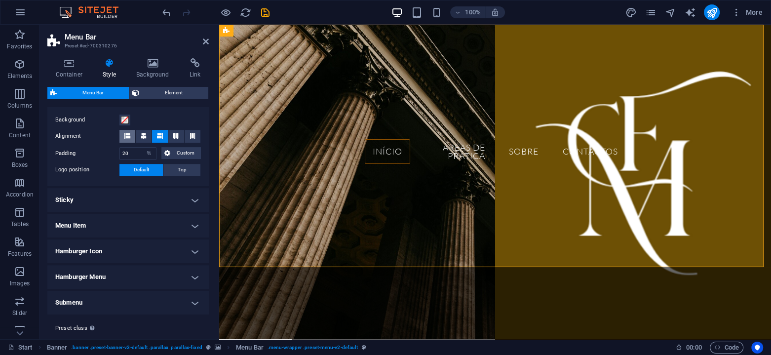
click at [128, 138] on span at bounding box center [127, 136] width 6 height 13
click at [141, 141] on span at bounding box center [144, 136] width 6 height 13
click at [155, 137] on button at bounding box center [160, 136] width 16 height 13
click at [173, 136] on icon at bounding box center [176, 136] width 6 height 6
click at [199, 135] on div "Background Alignment Padding 20 px rem % vh vw Custom Custom 20 px rem % vh vw …" at bounding box center [127, 145] width 165 height 82
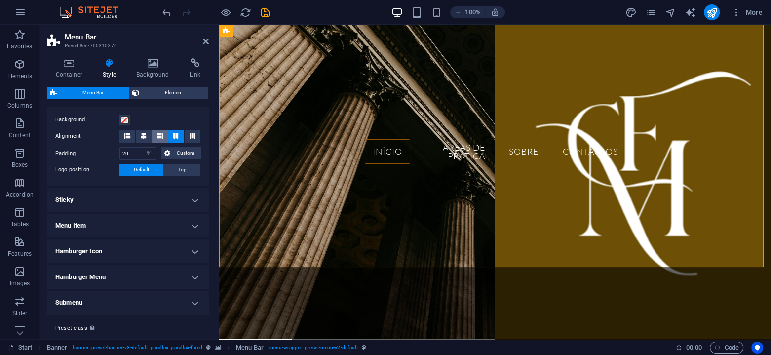
drag, startPoint x: 195, startPoint y: 135, endPoint x: 162, endPoint y: 136, distance: 32.6
click at [191, 135] on button at bounding box center [193, 136] width 16 height 13
click at [130, 136] on button at bounding box center [127, 136] width 16 height 13
click at [119, 116] on button "Background" at bounding box center [124, 120] width 11 height 11
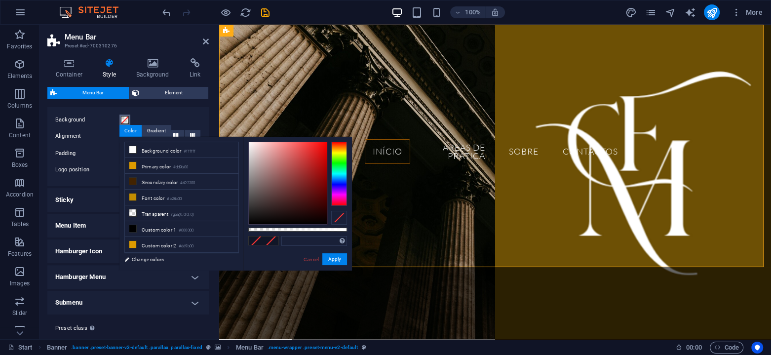
click at [124, 119] on span at bounding box center [125, 120] width 8 height 8
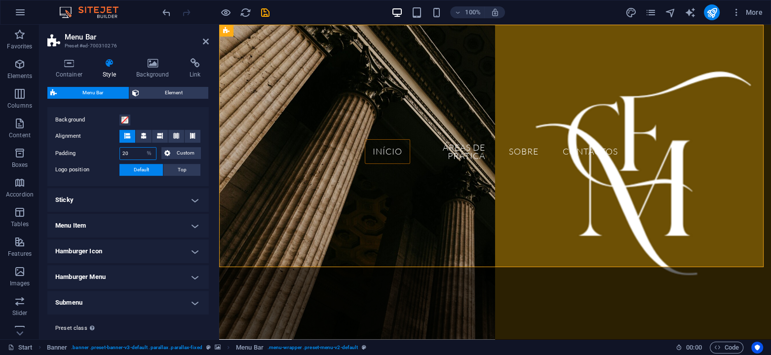
click at [132, 152] on input "20" at bounding box center [138, 154] width 36 height 12
click at [133, 151] on input "20" at bounding box center [138, 154] width 36 height 12
click at [150, 153] on select "px rem % vh vw Custom" at bounding box center [149, 154] width 14 height 12
select select "rem"
click at [142, 148] on select "px rem % vh vw Custom" at bounding box center [149, 154] width 14 height 12
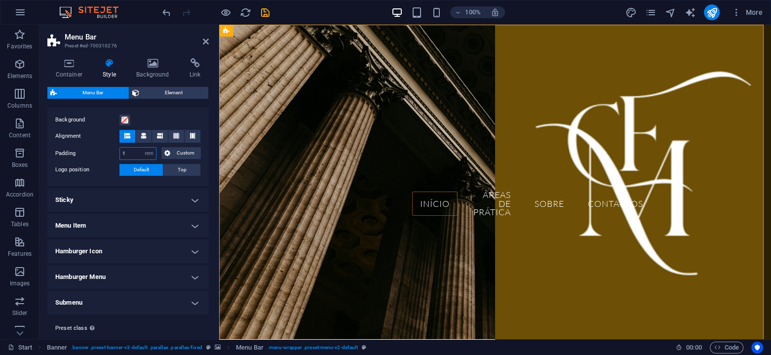
type input "1"
click at [145, 182] on div "Background Alignment Padding 1 px rem % vh vw Custom Custom 1 px rem % vh vw 1 …" at bounding box center [127, 145] width 165 height 82
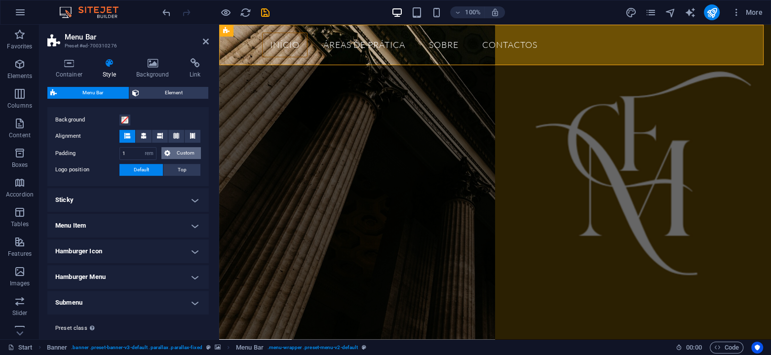
click at [177, 152] on span "Custom" at bounding box center [185, 153] width 25 height 12
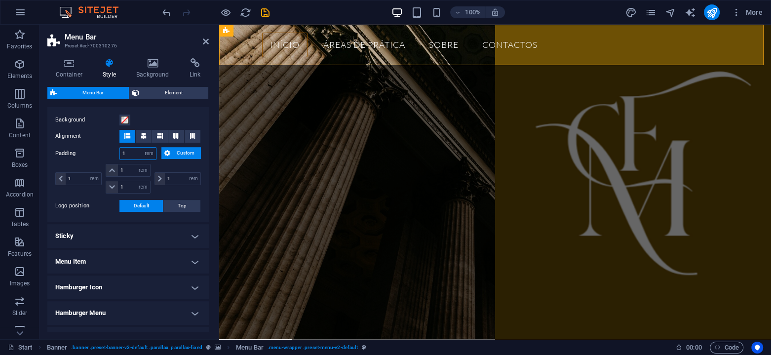
drag, startPoint x: 124, startPoint y: 153, endPoint x: 118, endPoint y: 153, distance: 6.4
click at [118, 153] on div "Padding 1 px rem % vh vw Custom Custom" at bounding box center [128, 153] width 146 height 13
click at [179, 207] on span "Top" at bounding box center [182, 206] width 9 height 12
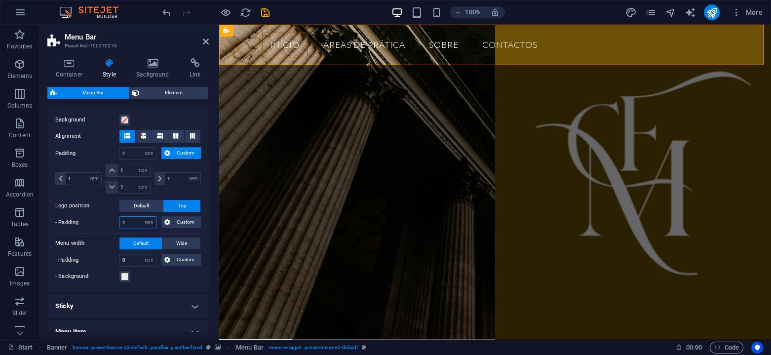
click at [135, 221] on input "1" at bounding box center [138, 223] width 36 height 12
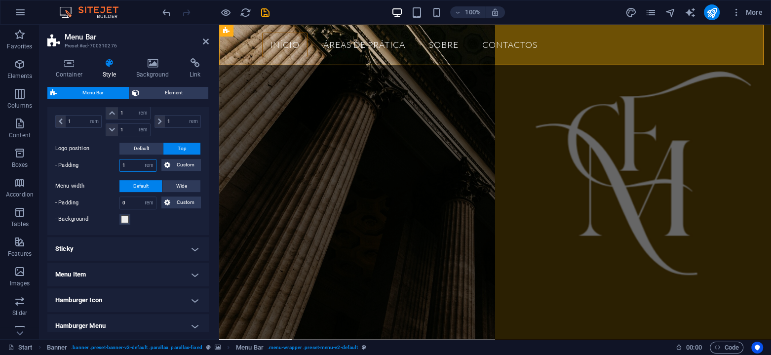
scroll to position [395, 0]
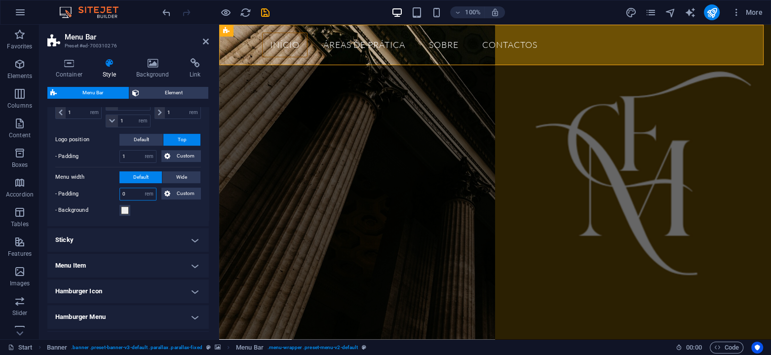
click at [132, 195] on input "0" at bounding box center [138, 194] width 36 height 12
drag, startPoint x: 130, startPoint y: 193, endPoint x: 113, endPoint y: 196, distance: 17.0
click at [113, 196] on div "- Padding 0 px rem % vh vw Custom Custom" at bounding box center [128, 194] width 146 height 13
type input "1"
click at [135, 213] on div "- Background" at bounding box center [128, 210] width 146 height 12
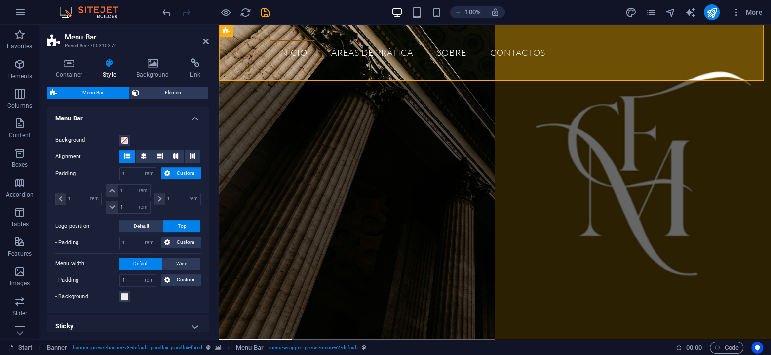
scroll to position [296, 0]
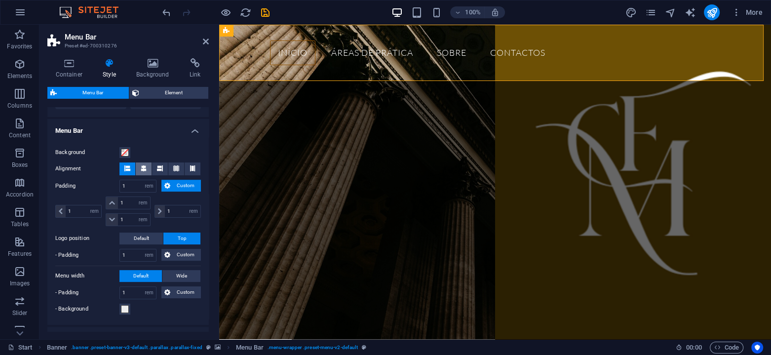
click at [141, 168] on icon at bounding box center [144, 168] width 6 height 6
click at [157, 168] on icon at bounding box center [160, 168] width 6 height 6
click at [132, 165] on button at bounding box center [127, 168] width 16 height 13
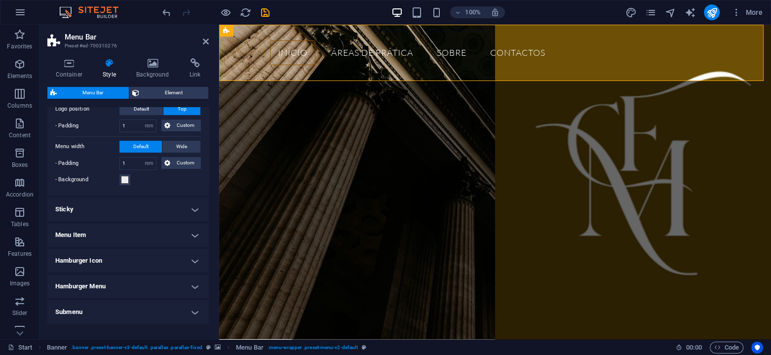
scroll to position [422, 0]
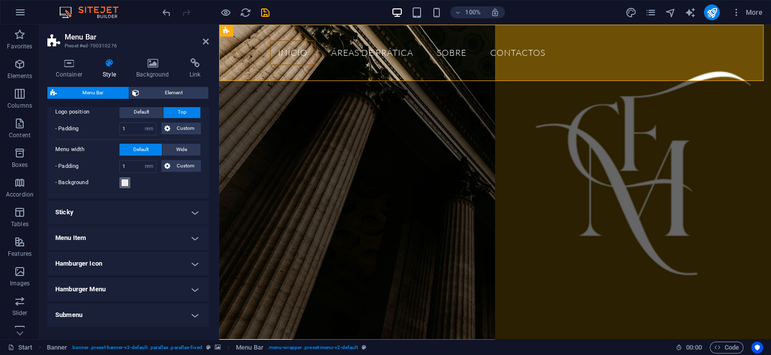
click at [124, 182] on span at bounding box center [125, 183] width 8 height 8
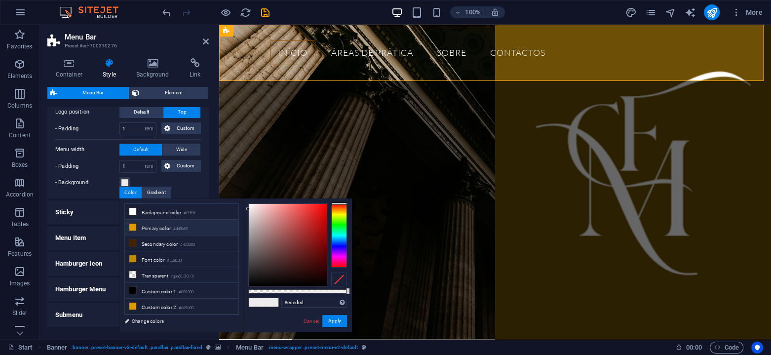
click at [152, 226] on li "Primary color #dd9b00" at bounding box center [182, 228] width 114 height 16
type input "#dd9b00"
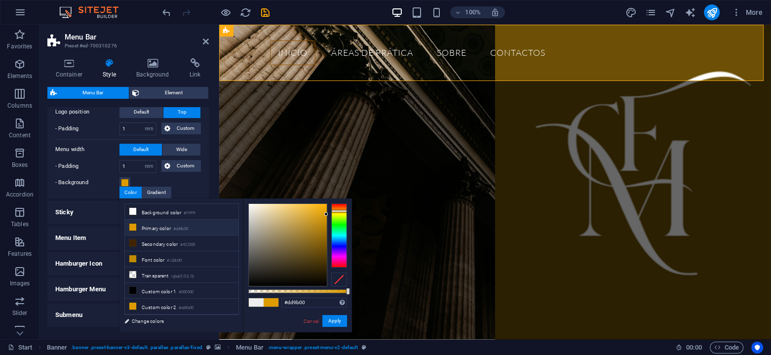
click at [101, 193] on div "Background Alignment Padding 1 px rem % vh vw Custom Custom 1 px rem % vh vw 1 …" at bounding box center [127, 104] width 165 height 188
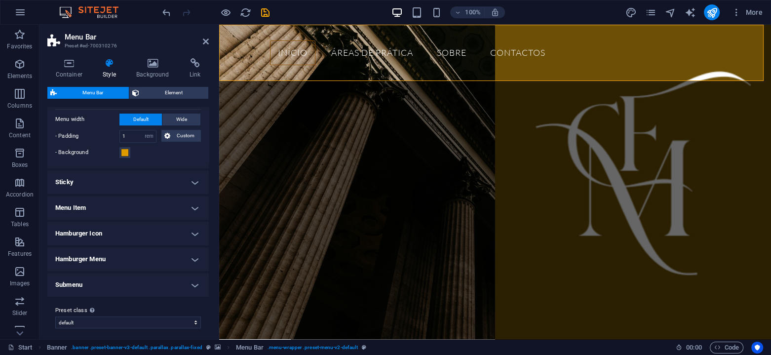
scroll to position [455, 0]
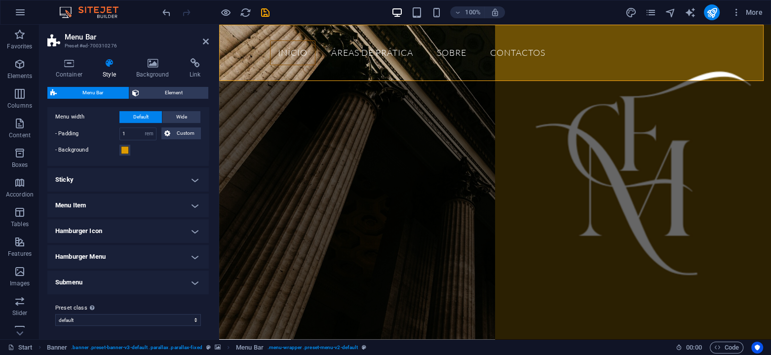
click at [196, 229] on h4 "Hamburger Icon" at bounding box center [127, 231] width 161 height 24
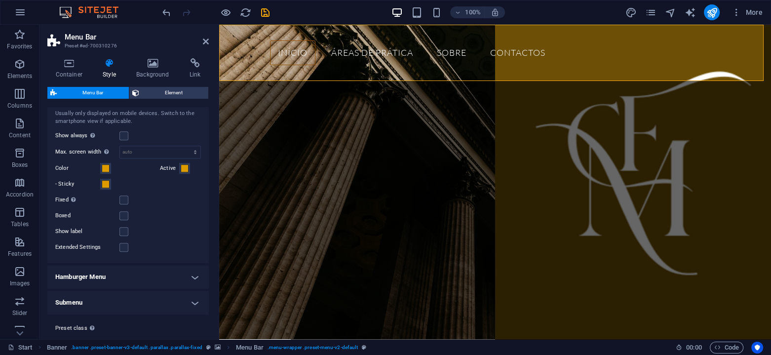
scroll to position [613, 0]
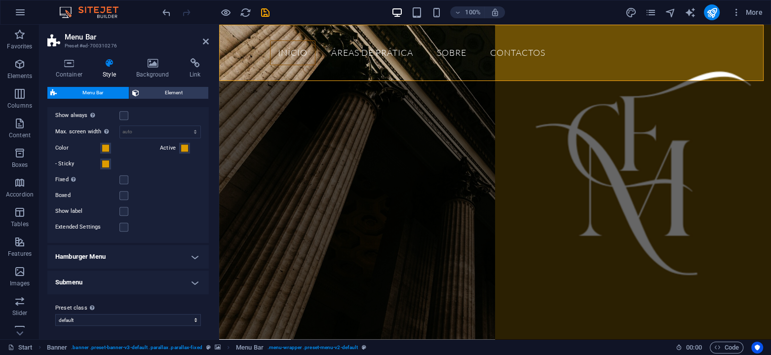
click at [192, 256] on h4 "Hamburger Menu" at bounding box center [127, 257] width 161 height 24
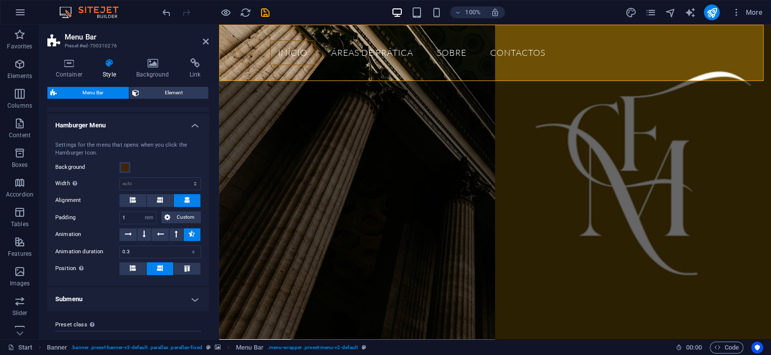
scroll to position [744, 0]
click at [130, 204] on div "Alignment" at bounding box center [128, 199] width 146 height 13
click at [130, 199] on icon at bounding box center [133, 199] width 6 height 6
click at [136, 268] on button at bounding box center [132, 268] width 27 height 13
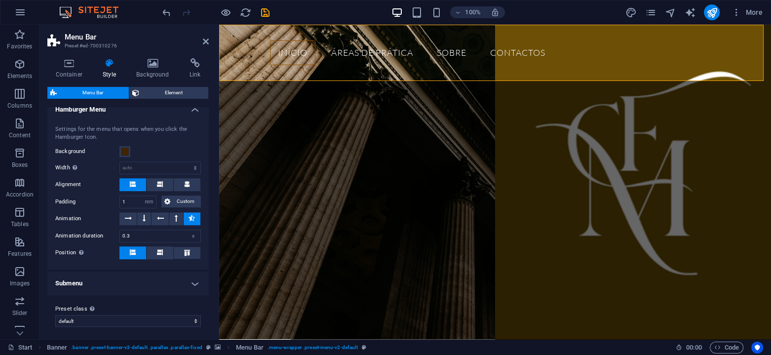
click at [137, 275] on h4 "Submenu" at bounding box center [127, 283] width 161 height 24
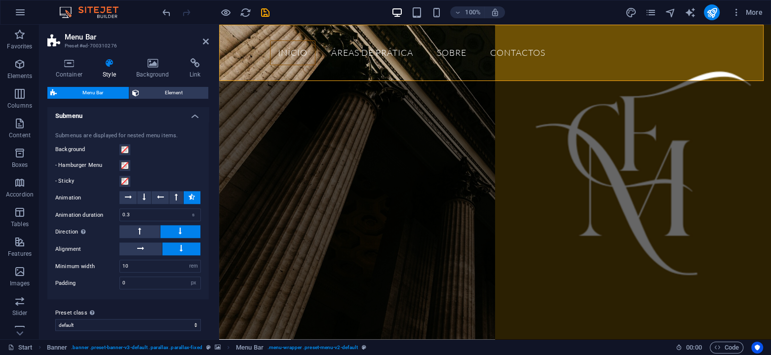
scroll to position [929, 0]
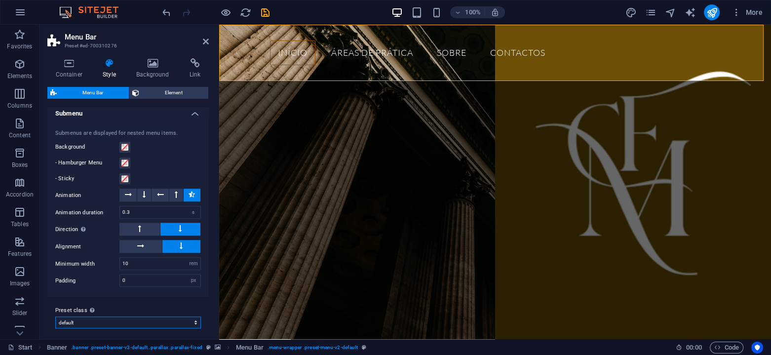
click at [132, 316] on select "default Add preset class" at bounding box center [128, 322] width 146 height 12
click at [133, 316] on select "default Add preset class" at bounding box center [128, 322] width 146 height 12
click at [55, 316] on select "default Add preset class" at bounding box center [128, 322] width 146 height 12
select select "preset-menu-v2-default"
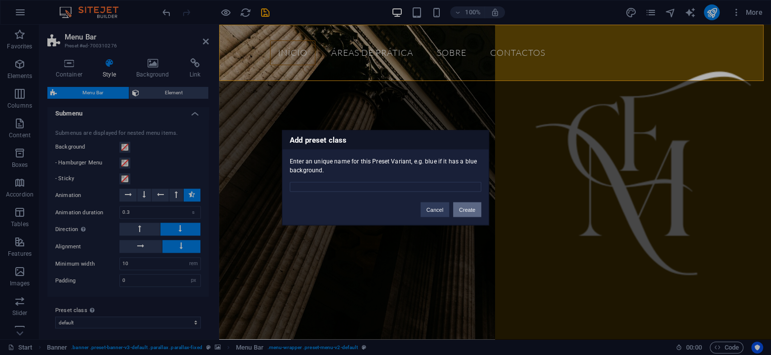
click at [469, 213] on button "Create" at bounding box center [467, 209] width 28 height 15
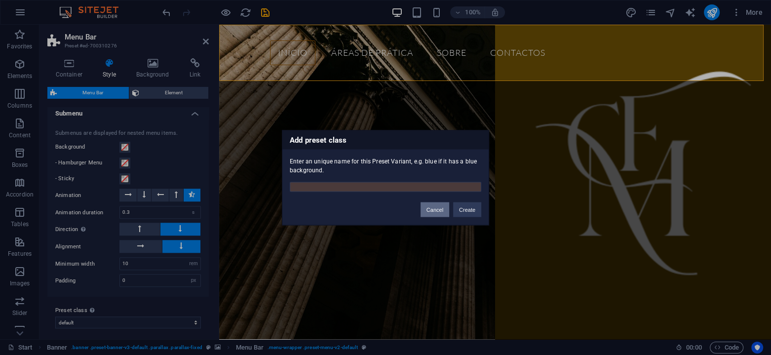
drag, startPoint x: 441, startPoint y: 211, endPoint x: 162, endPoint y: 229, distance: 279.4
click at [441, 211] on button "Cancel" at bounding box center [435, 209] width 29 height 15
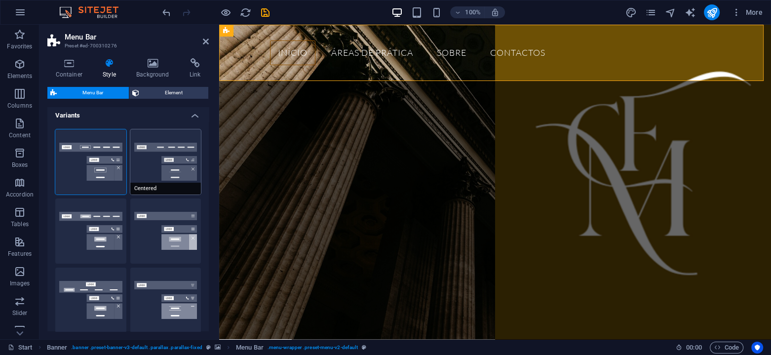
scroll to position [0, 0]
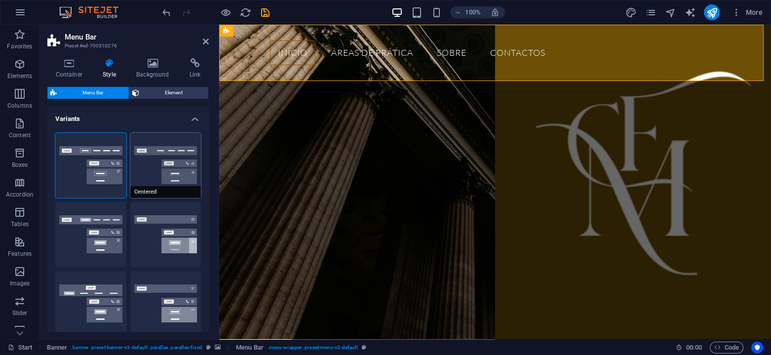
click at [153, 166] on button "Centered" at bounding box center [165, 165] width 71 height 65
type input "100"
select select "%"
type input "0.5"
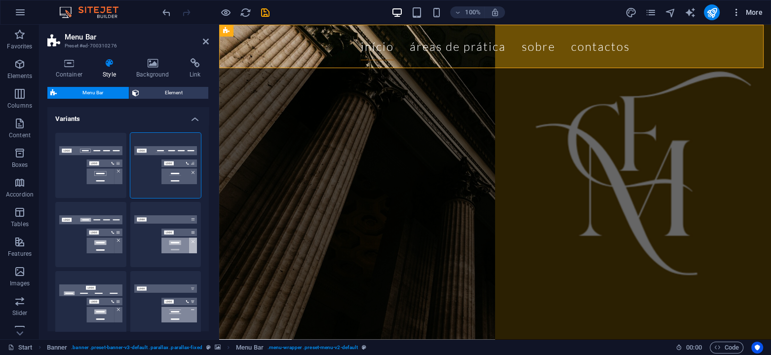
click at [760, 9] on span "More" at bounding box center [746, 12] width 31 height 10
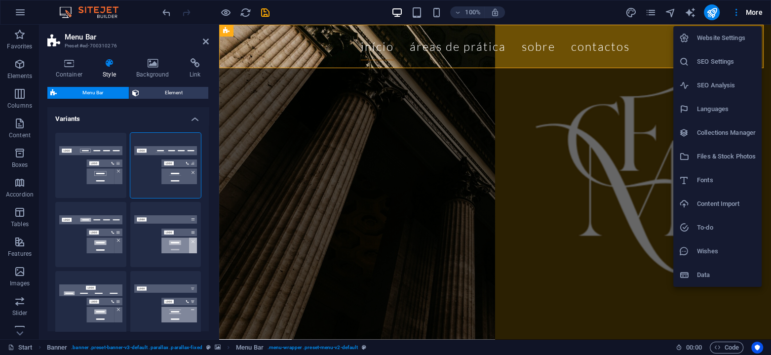
click at [720, 43] on h6 "Website Settings" at bounding box center [726, 38] width 59 height 12
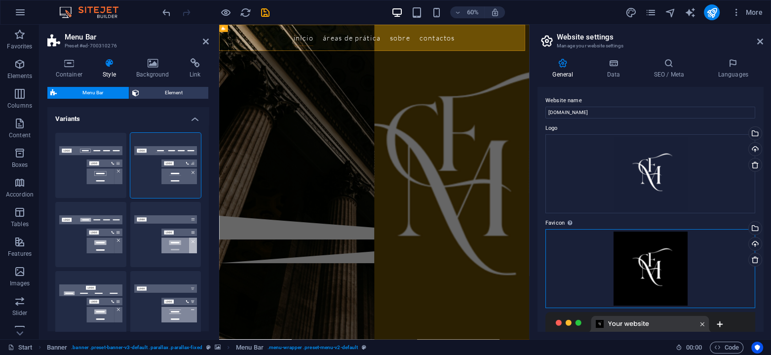
click at [656, 262] on div "Drag files here, click to choose files or select files from Files or our free s…" at bounding box center [650, 268] width 210 height 79
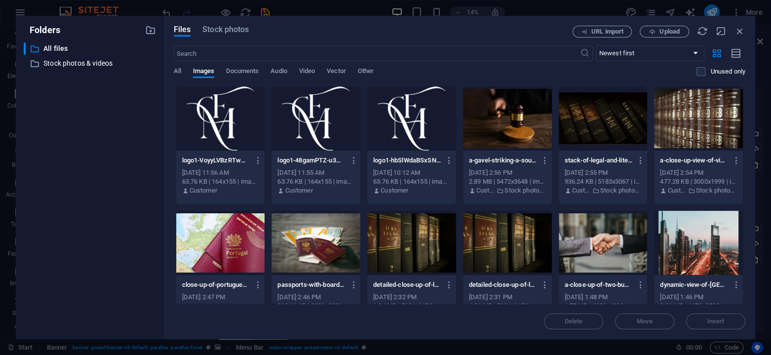
click at [429, 141] on div at bounding box center [411, 118] width 89 height 64
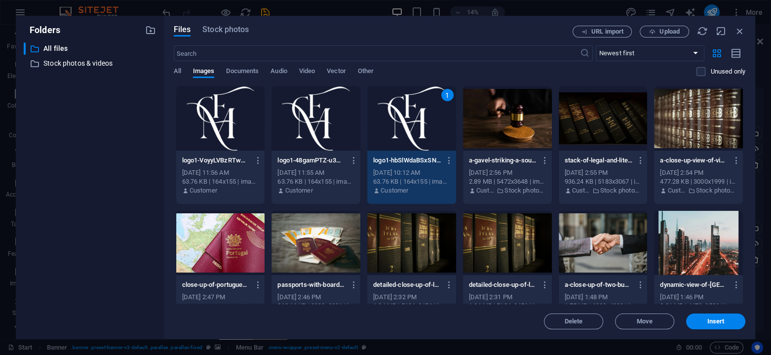
click at [422, 153] on div "logo1-hbSlWdaBSxSN1kIhH2v6RA.png logo1-hbSlWdaBSxSN1kIhH2v6RA.png" at bounding box center [411, 161] width 77 height 16
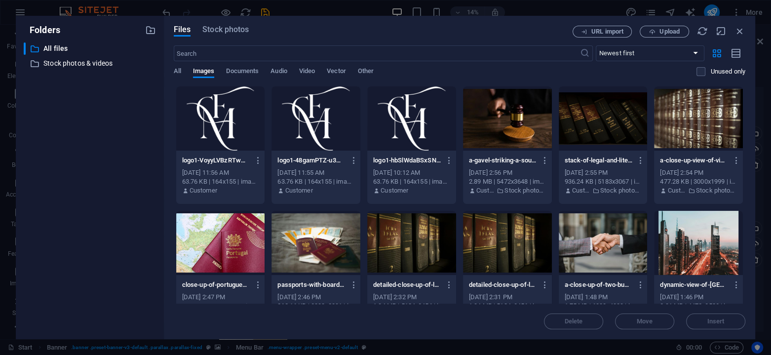
drag, startPoint x: 422, startPoint y: 153, endPoint x: 366, endPoint y: 282, distance: 141.7
click at [422, 153] on div "logo1-hbSlWdaBSxSN1kIhH2v6RA.png logo1-hbSlWdaBSxSN1kIhH2v6RA.png" at bounding box center [411, 161] width 77 height 16
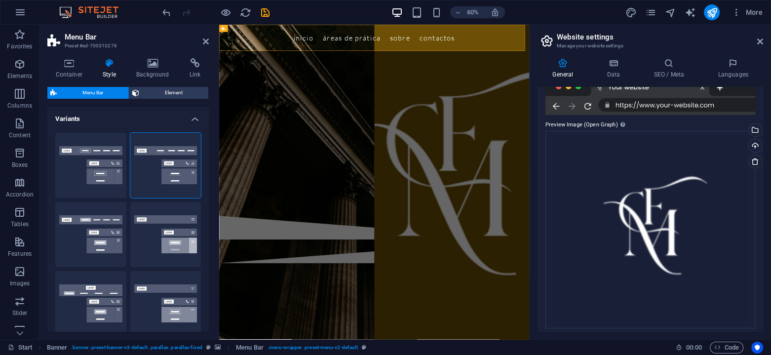
scroll to position [240, 0]
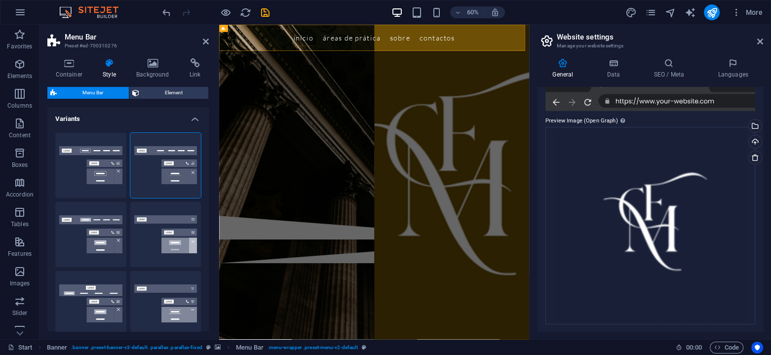
click at [755, 44] on header "Website settings Manage your website settings" at bounding box center [651, 38] width 224 height 26
click at [762, 39] on icon at bounding box center [760, 42] width 6 height 8
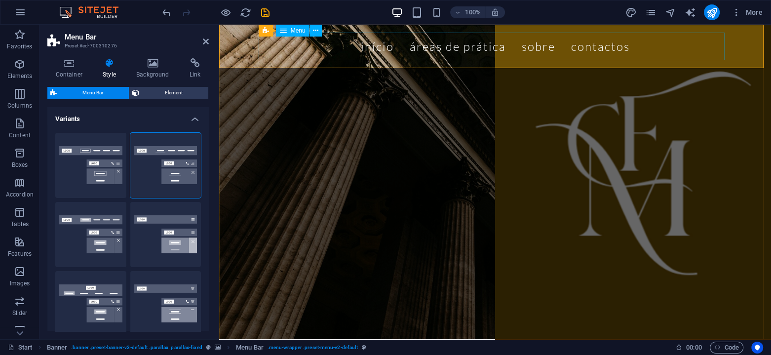
click at [392, 48] on nav "Início Áreas de Prática SOBRE Contactos" at bounding box center [495, 47] width 466 height 28
click at [338, 52] on nav "Início Áreas de Prática SOBRE Contactos" at bounding box center [495, 47] width 466 height 28
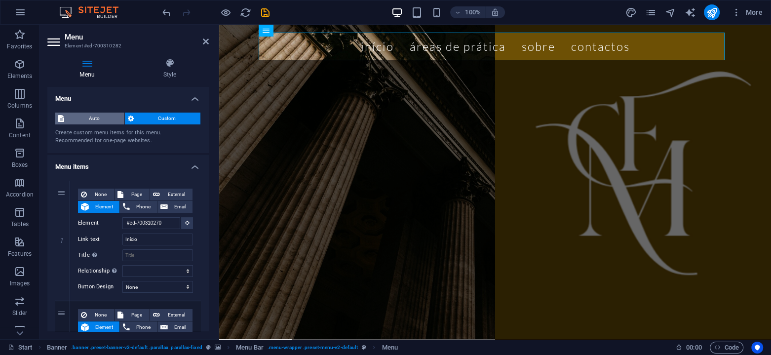
click at [83, 118] on span "Auto" at bounding box center [94, 119] width 54 height 12
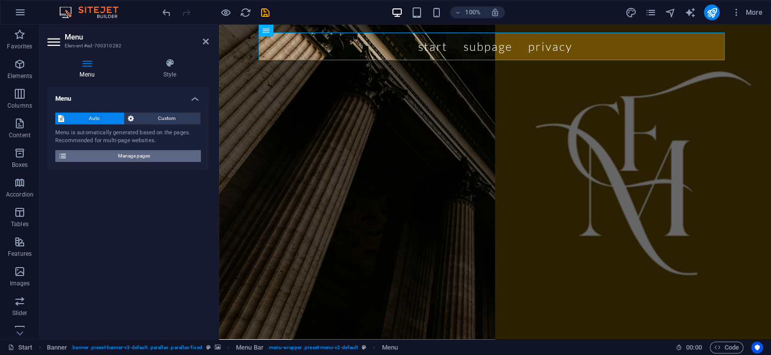
click at [97, 154] on span "Manage pages" at bounding box center [134, 156] width 128 height 12
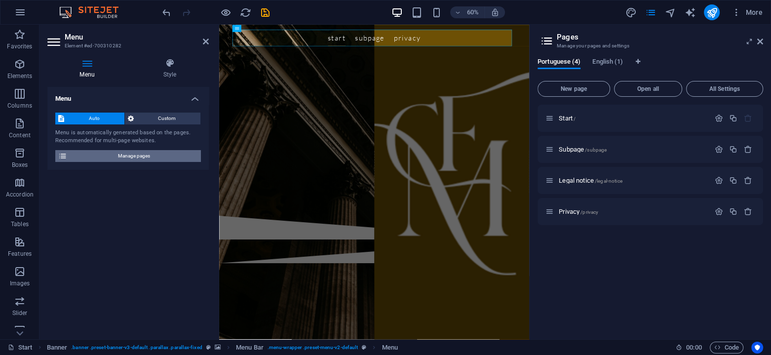
click at [97, 153] on span "Manage pages" at bounding box center [134, 156] width 128 height 12
click at [558, 117] on div "Start /" at bounding box center [633, 118] width 154 height 6
click at [156, 120] on span "Custom" at bounding box center [167, 119] width 61 height 12
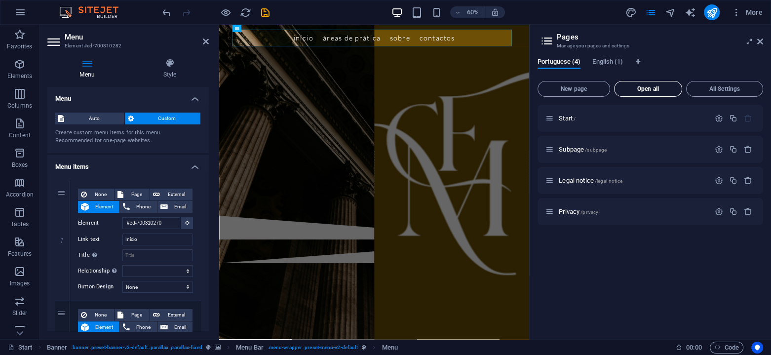
click at [645, 90] on span "Open all" at bounding box center [647, 89] width 59 height 6
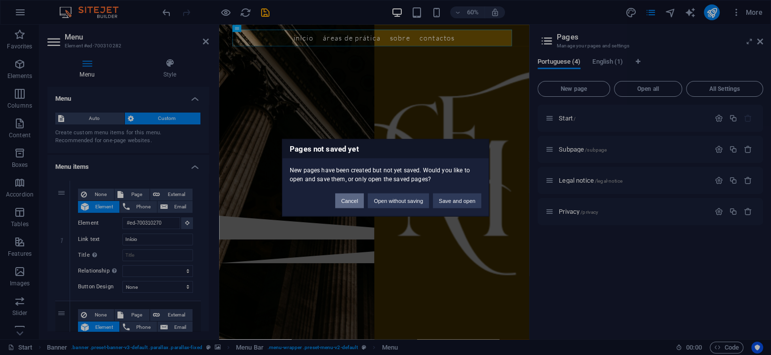
click at [347, 198] on button "Cancel" at bounding box center [349, 200] width 29 height 15
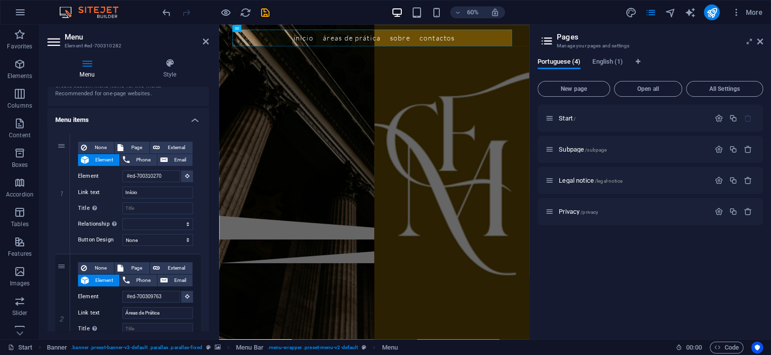
scroll to position [0, 0]
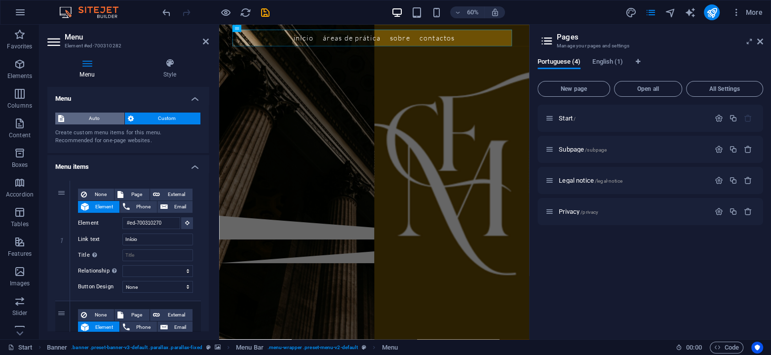
click at [96, 116] on span "Auto" at bounding box center [94, 119] width 54 height 12
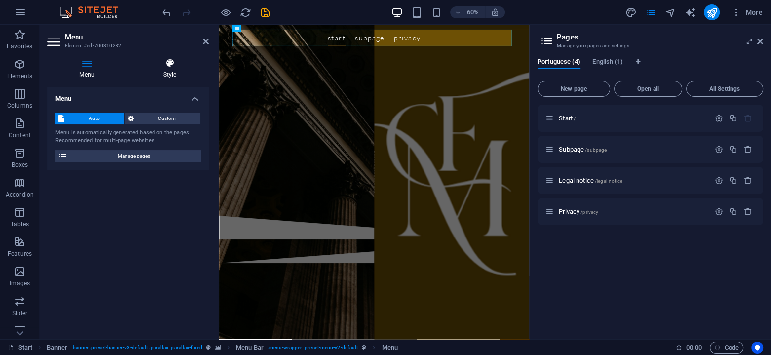
click at [158, 69] on h4 "Style" at bounding box center [170, 68] width 78 height 21
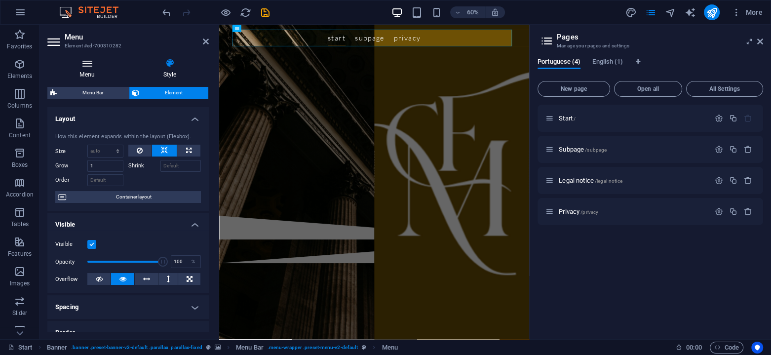
click at [88, 62] on icon at bounding box center [86, 63] width 79 height 10
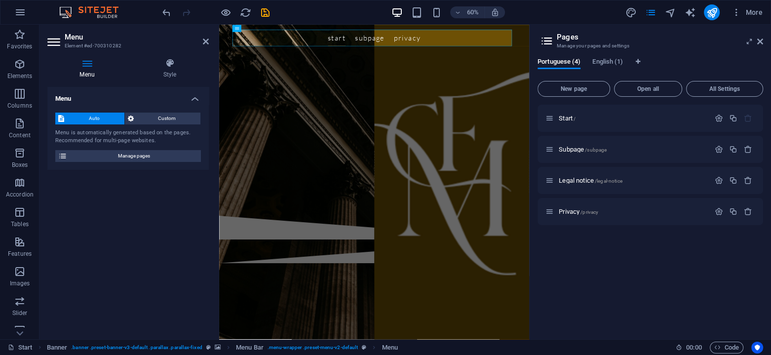
click at [88, 61] on icon at bounding box center [86, 63] width 79 height 10
click at [157, 120] on span "Custom" at bounding box center [167, 119] width 61 height 12
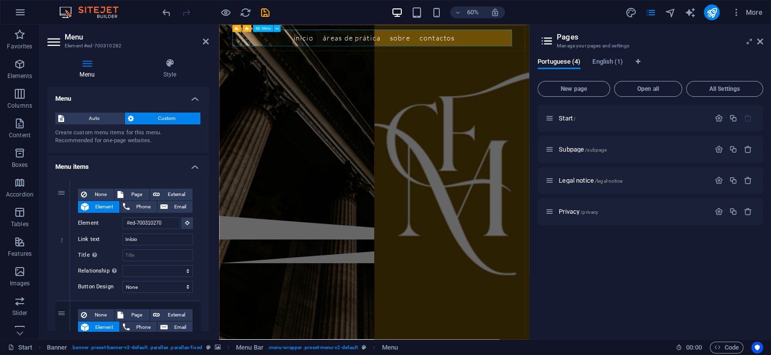
click at [320, 58] on nav "Início Áreas de Prática SOBRE Contactos" at bounding box center [478, 47] width 466 height 28
click at [319, 58] on nav "Início Áreas de Prática SOBRE Contactos" at bounding box center [478, 47] width 466 height 28
click at [54, 39] on icon at bounding box center [54, 42] width 15 height 16
click at [201, 45] on header "Menu Element #ed-700310282" at bounding box center [127, 38] width 161 height 26
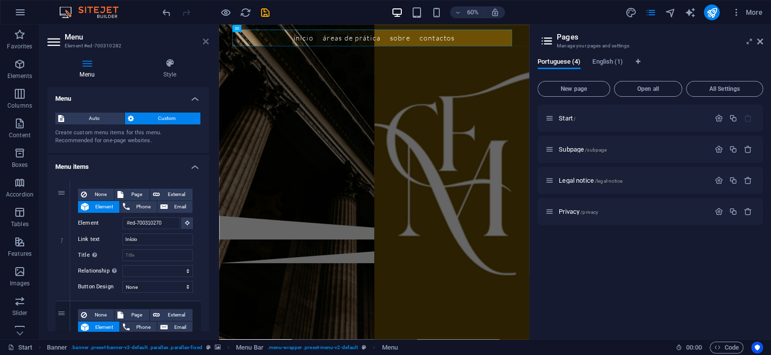
click at [201, 44] on header "Menu Element #ed-700310282" at bounding box center [127, 38] width 161 height 26
click at [207, 42] on icon at bounding box center [206, 42] width 6 height 8
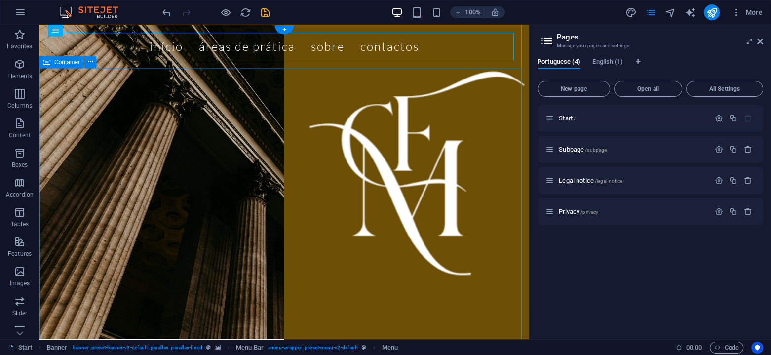
click at [166, 103] on div "Experiência, Excelência e Compromisso Jurídico, ao seu lado, desde (data). FáTI…" at bounding box center [284, 205] width 490 height 275
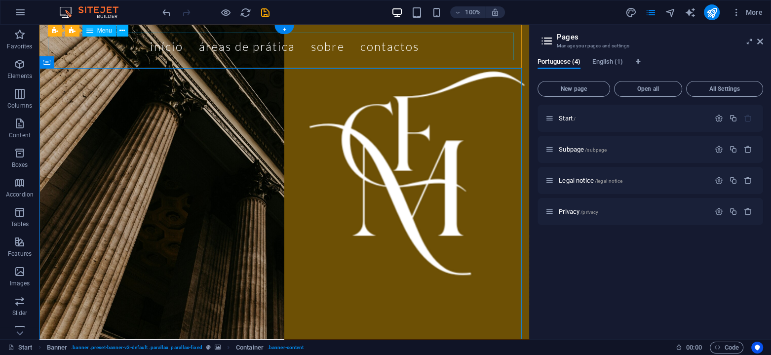
click at [110, 45] on nav "Início Áreas de Prática SOBRE Contactos" at bounding box center [284, 47] width 466 height 28
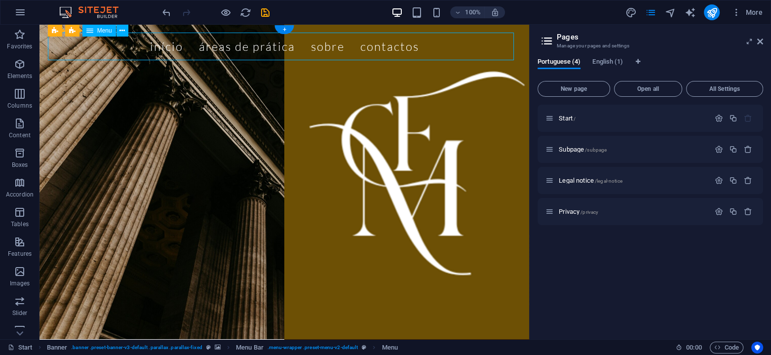
click at [135, 45] on nav "Início Áreas de Prática SOBRE Contactos" at bounding box center [284, 47] width 466 height 28
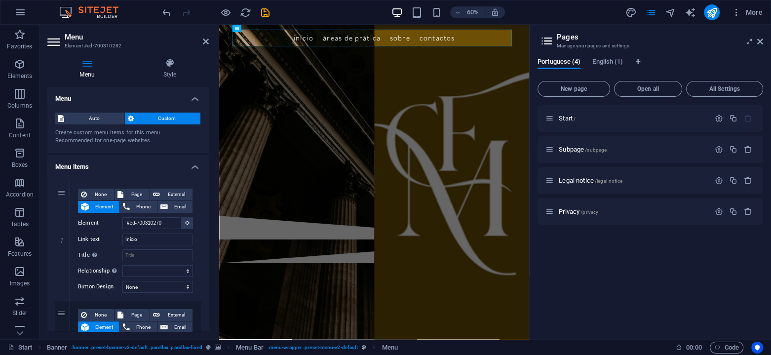
click at [52, 43] on icon at bounding box center [54, 42] width 15 height 16
click at [761, 41] on icon at bounding box center [760, 42] width 6 height 8
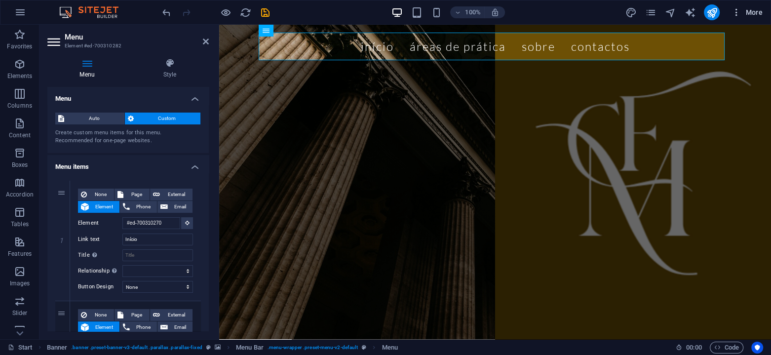
click at [760, 8] on span "More" at bounding box center [746, 12] width 31 height 10
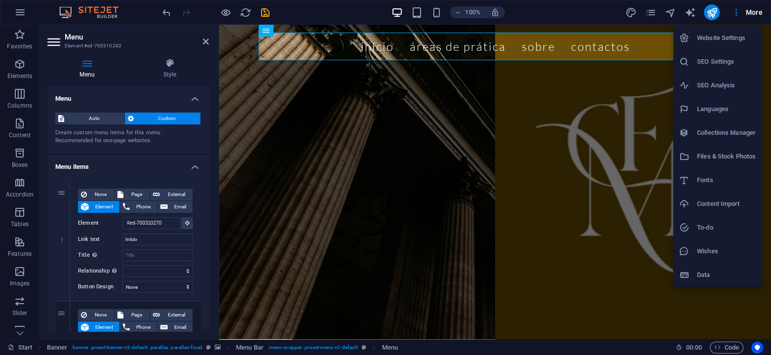
click at [711, 176] on h6 "Fonts" at bounding box center [726, 180] width 59 height 12
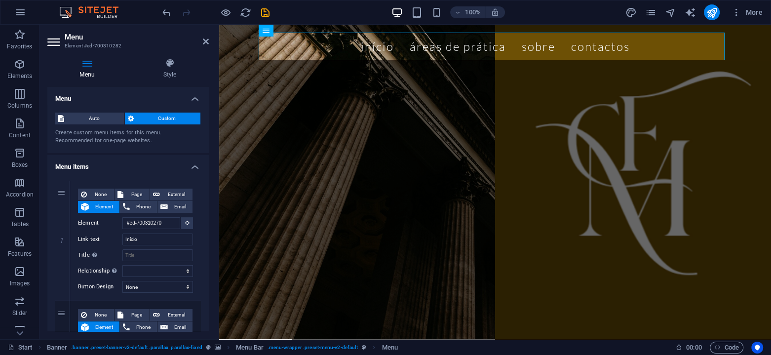
select select "popularity"
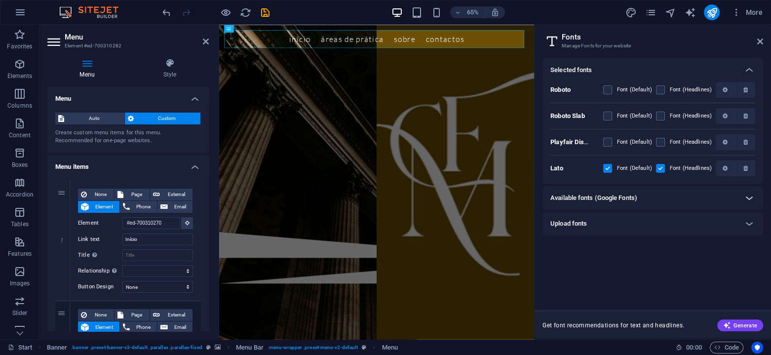
click at [750, 197] on icon at bounding box center [749, 198] width 12 height 12
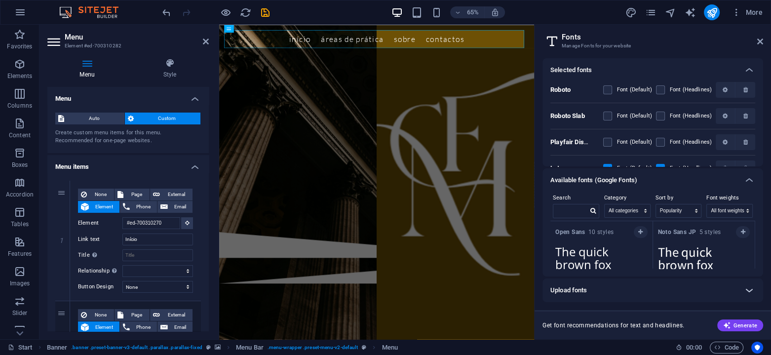
click at [752, 293] on icon at bounding box center [749, 290] width 12 height 12
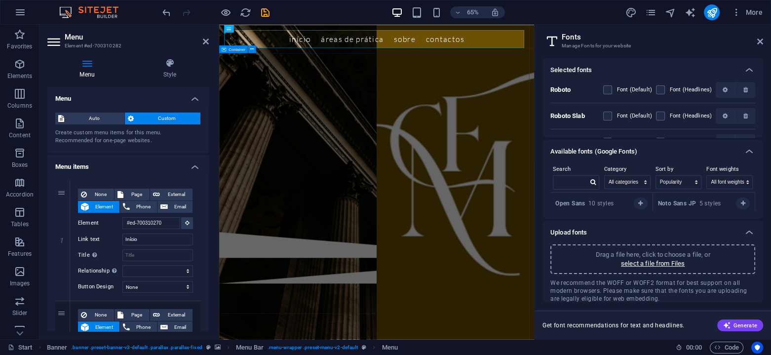
click at [322, 96] on div "Experiência, Excelência e Compromisso Jurídico, ao seu lado, desde (data). FáTI…" at bounding box center [461, 205] width 485 height 275
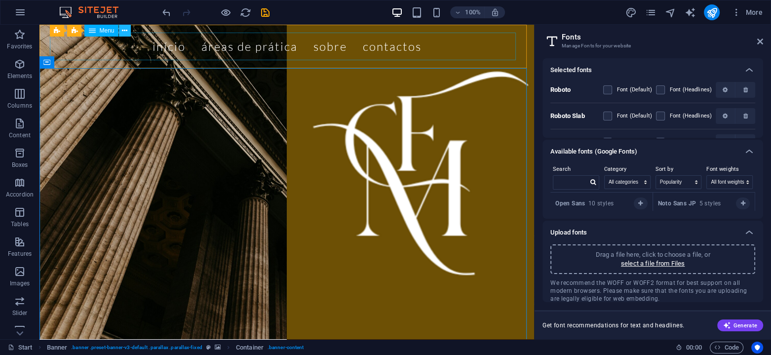
click at [124, 31] on icon at bounding box center [124, 31] width 5 height 10
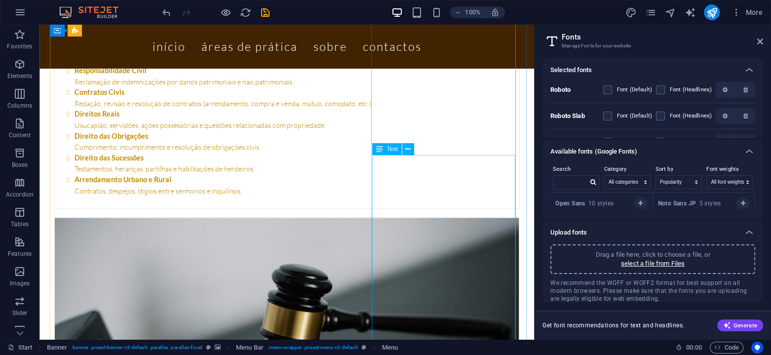
scroll to position [1777, 0]
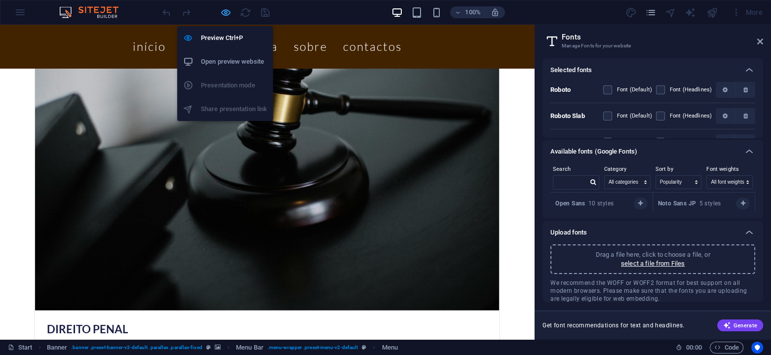
scroll to position [1765, 0]
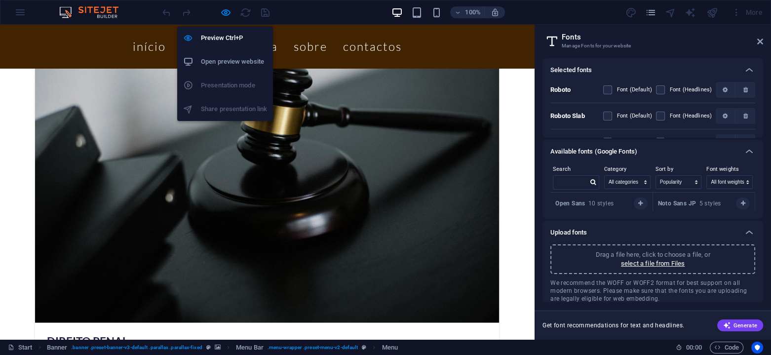
click at [244, 60] on h6 "Open preview website" at bounding box center [234, 62] width 66 height 12
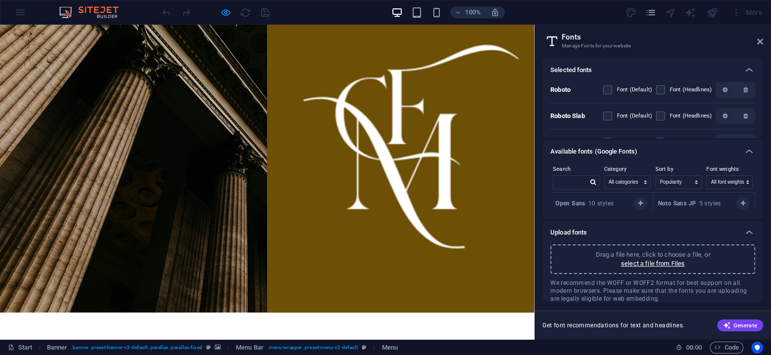
scroll to position [0, 0]
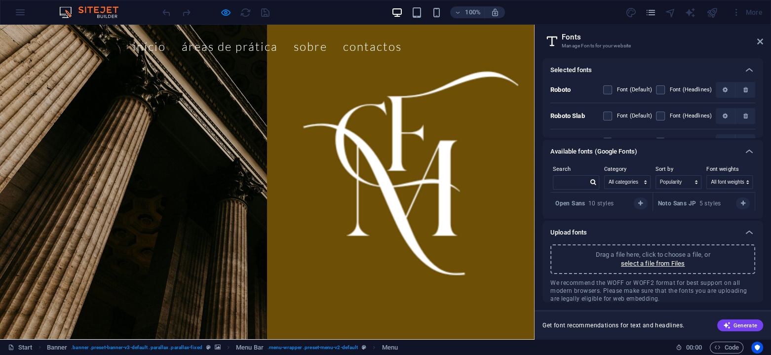
drag, startPoint x: 531, startPoint y: 140, endPoint x: 218, endPoint y: 48, distance: 325.8
click at [92, 45] on ul "Início Áreas de Prática SOBRE Contactos" at bounding box center [267, 47] width 466 height 28
click at [760, 41] on icon at bounding box center [760, 42] width 6 height 8
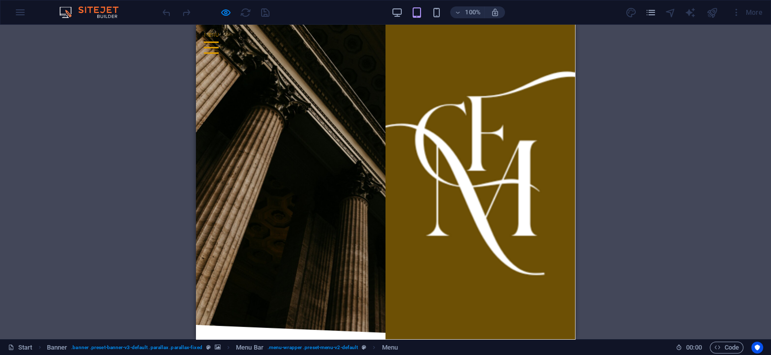
click at [219, 44] on div at bounding box center [211, 47] width 15 height 12
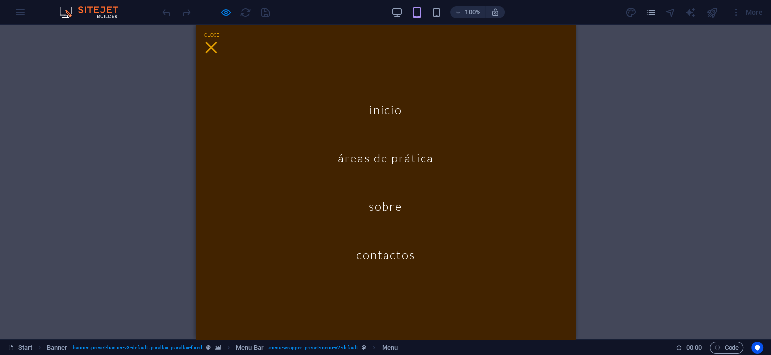
click at [219, 44] on div at bounding box center [211, 47] width 15 height 12
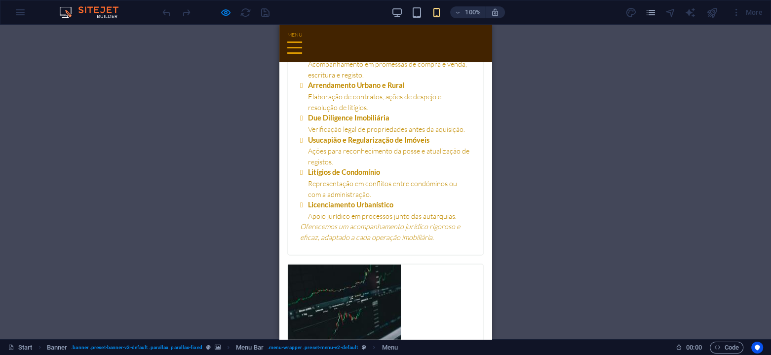
scroll to position [2500, 0]
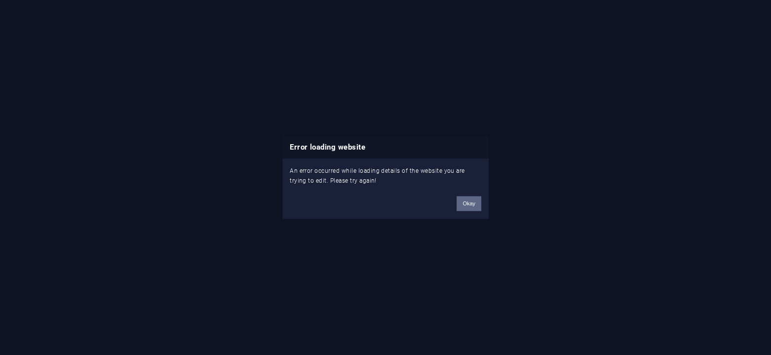
click at [467, 206] on button "Okay" at bounding box center [469, 203] width 25 height 15
